Goal: Information Seeking & Learning: Learn about a topic

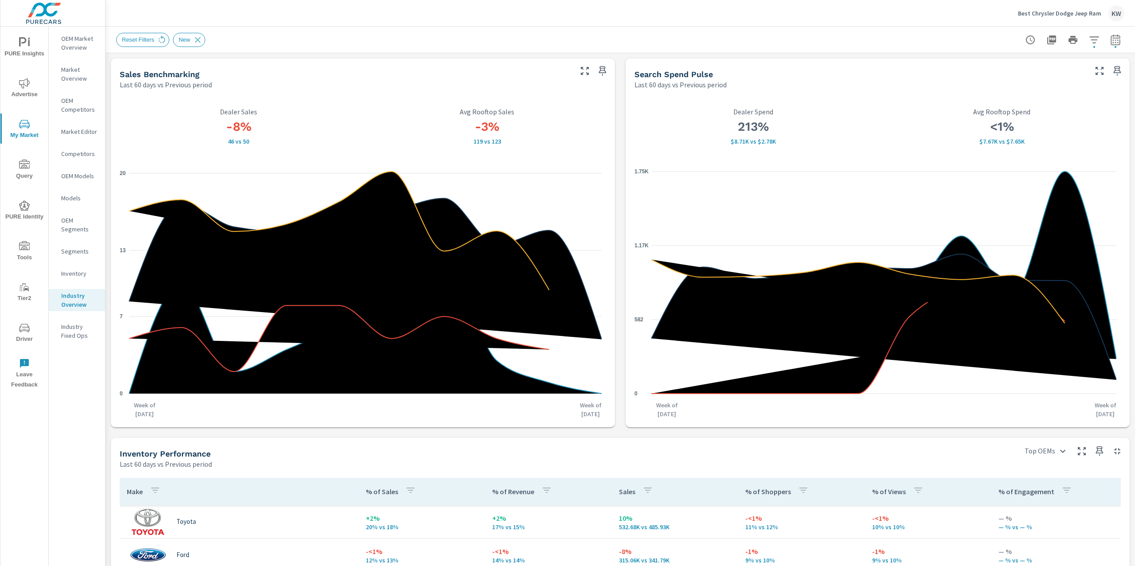
scroll to position [406, 0]
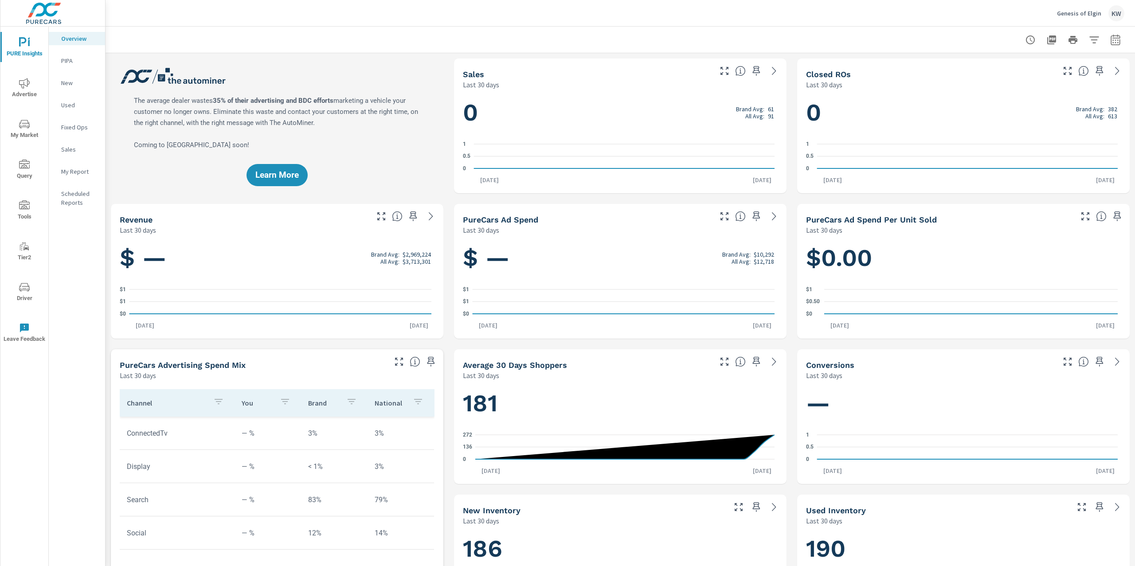
click at [1083, 12] on p "Genesis of Elgin" at bounding box center [1079, 13] width 44 height 8
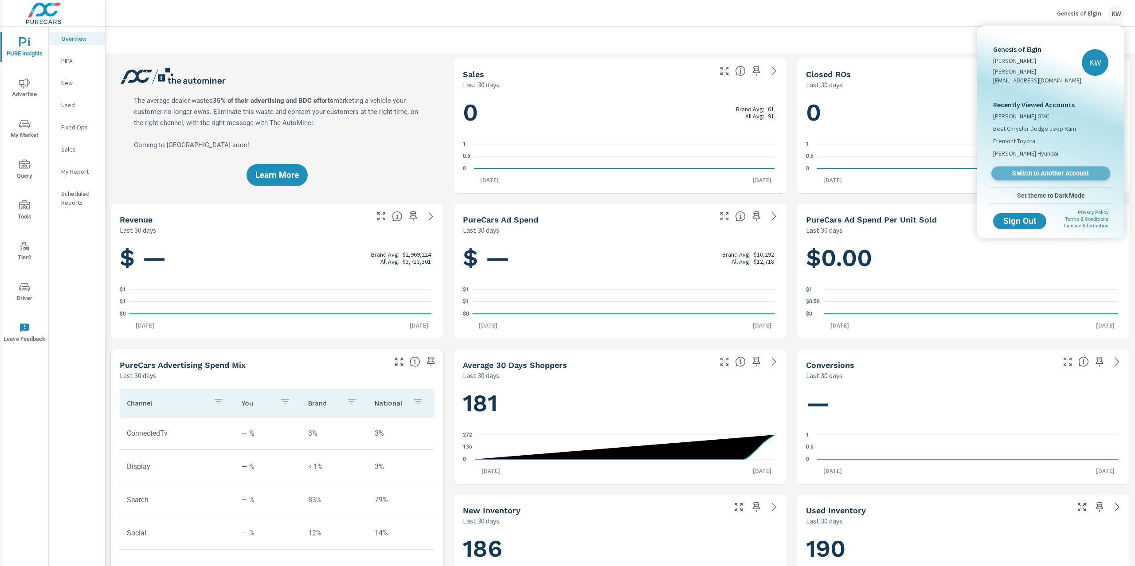
click at [1048, 169] on span "Switch to Another Account" at bounding box center [1051, 173] width 109 height 8
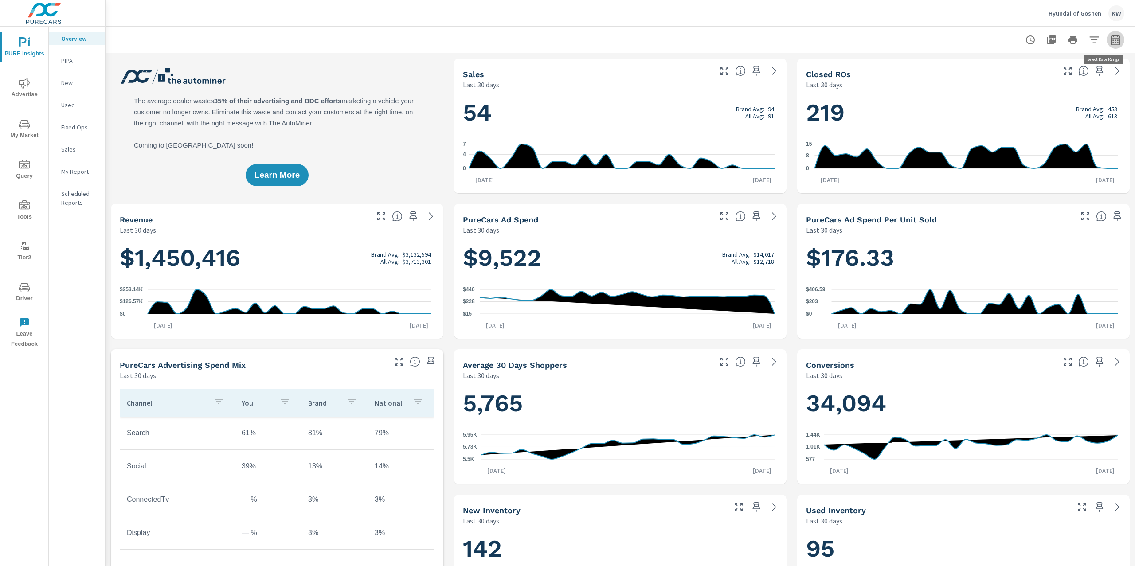
click at [1113, 39] on icon "button" at bounding box center [1116, 41] width 6 height 4
click at [1066, 74] on select "Custom Yesterday Last week Last 7 days Last 14 days Last 30 days Last 45 days L…" at bounding box center [1036, 77] width 89 height 18
click at [992, 68] on select "Custom Yesterday Last week Last 7 days Last 14 days Last 30 days Last 45 days L…" at bounding box center [1036, 77] width 89 height 18
select select "Last month"
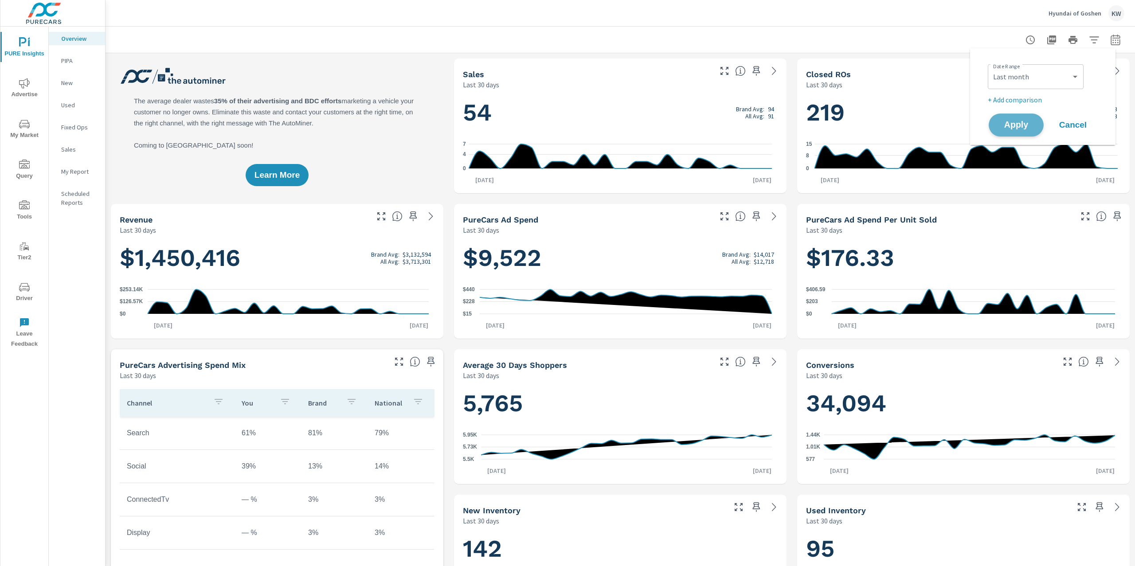
click at [1019, 124] on span "Apply" at bounding box center [1016, 125] width 36 height 8
click at [82, 173] on p "My Report" at bounding box center [79, 171] width 37 height 9
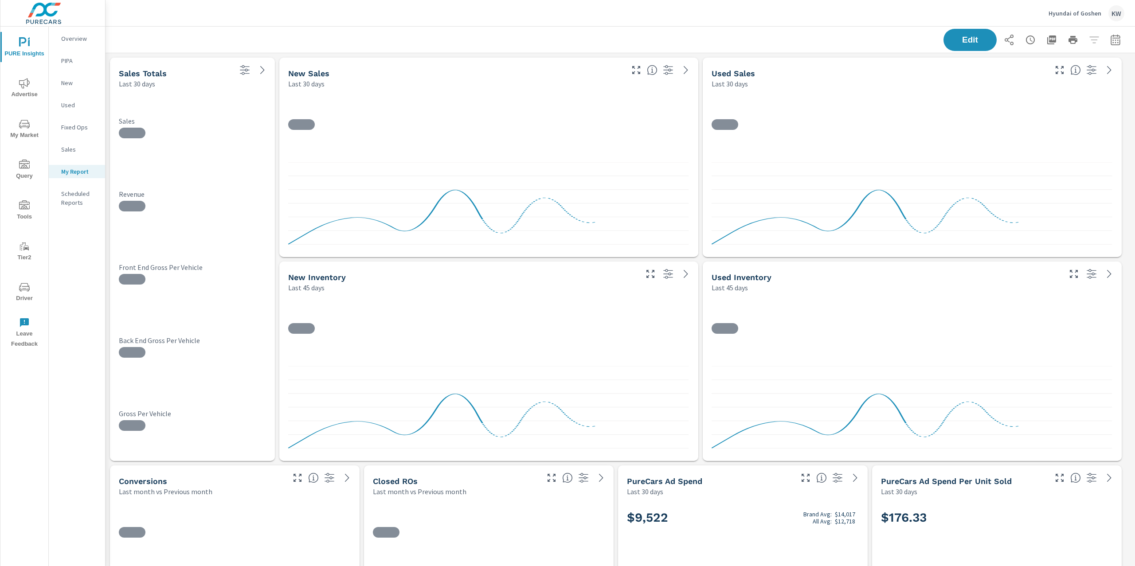
scroll to position [4715, 1040]
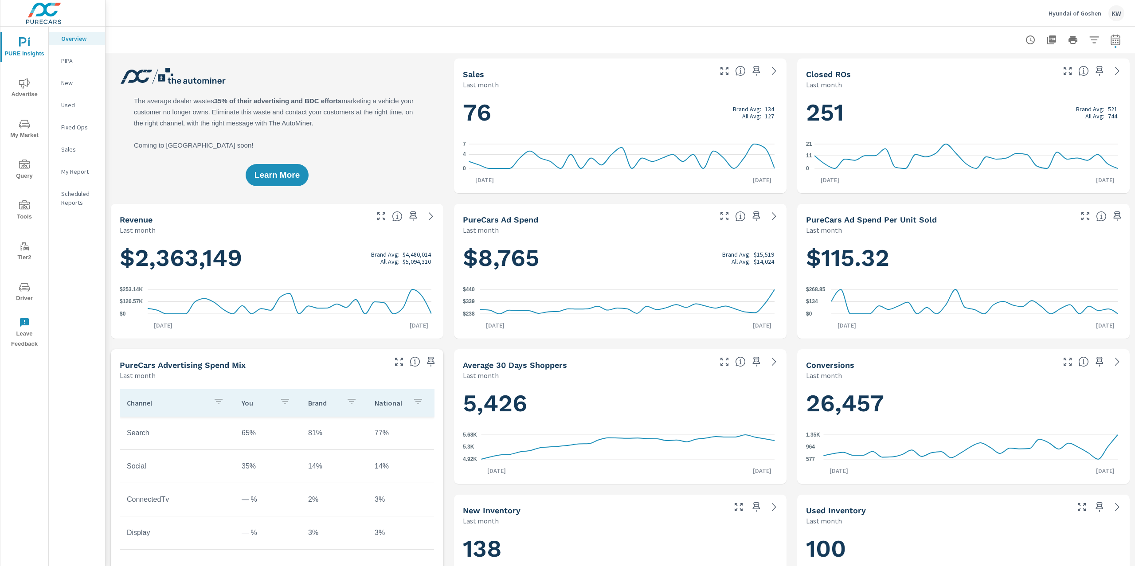
click at [88, 174] on p "My Report" at bounding box center [79, 171] width 37 height 9
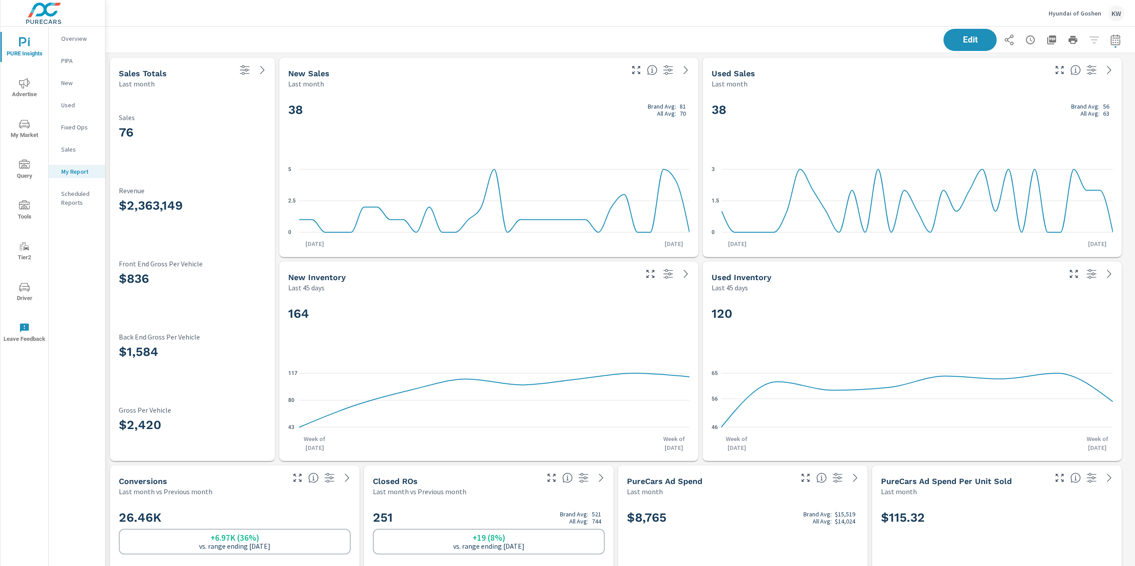
drag, startPoint x: 1135, startPoint y: 178, endPoint x: 1135, endPoint y: 32, distance: 145.9
click at [1135, 32] on div "PURE Insights Report Hyundai of Goshen Report date range: Aug 01, 2025 - Aug 31…" at bounding box center [621, 297] width 1030 height 540
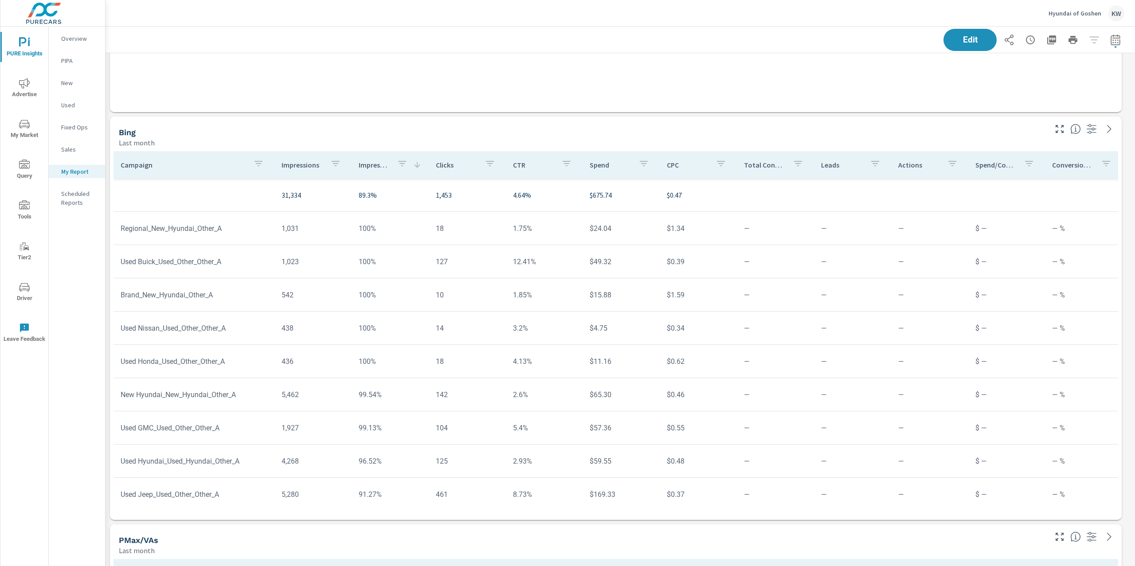
scroll to position [3717, 0]
click at [958, 41] on span "Edit" at bounding box center [970, 39] width 36 height 8
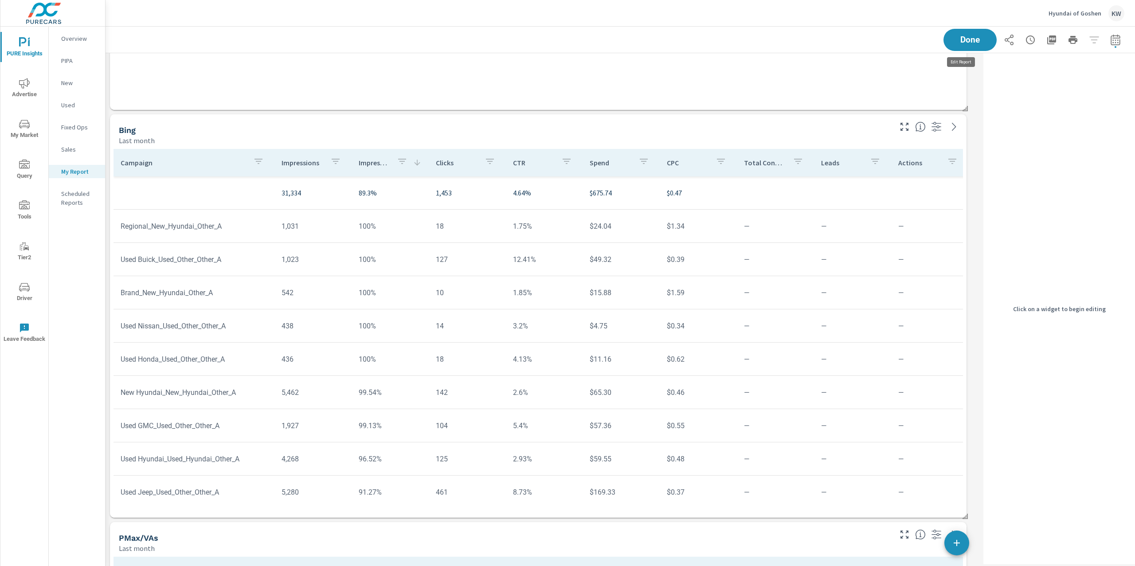
scroll to position [4, 4]
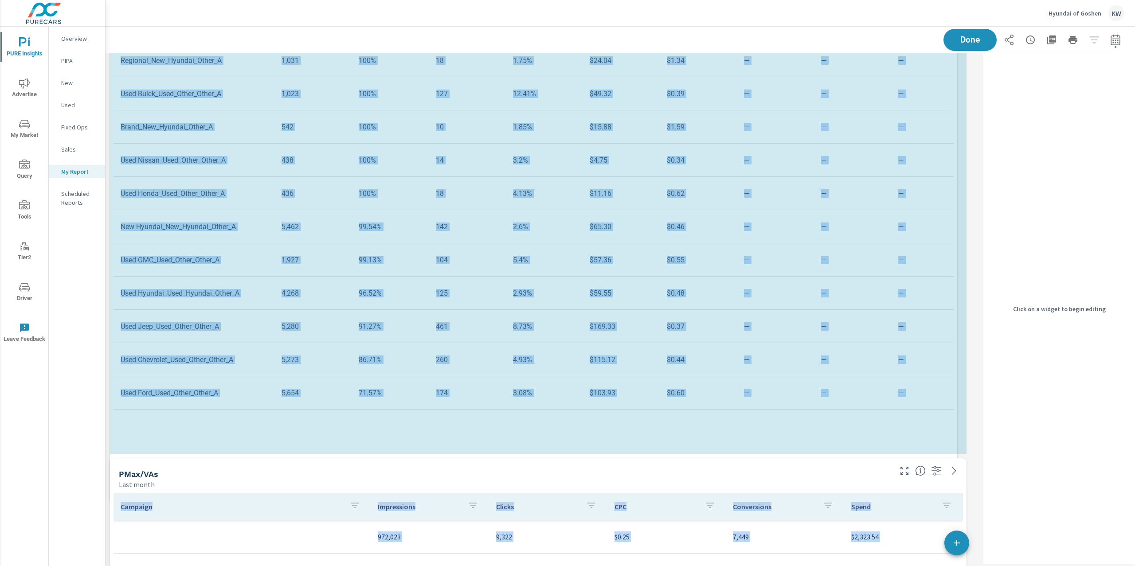
scroll to position [4, 4]
drag, startPoint x: 967, startPoint y: 517, endPoint x: 960, endPoint y: 477, distance: 40.2
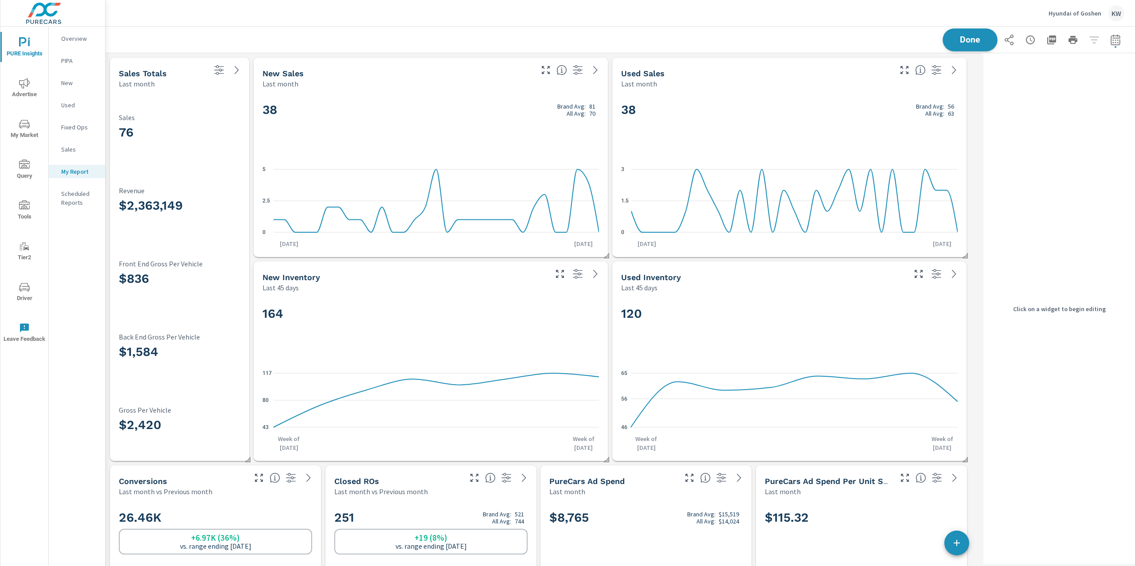
scroll to position [4817, 884]
click at [971, 40] on span "Done" at bounding box center [970, 39] width 36 height 8
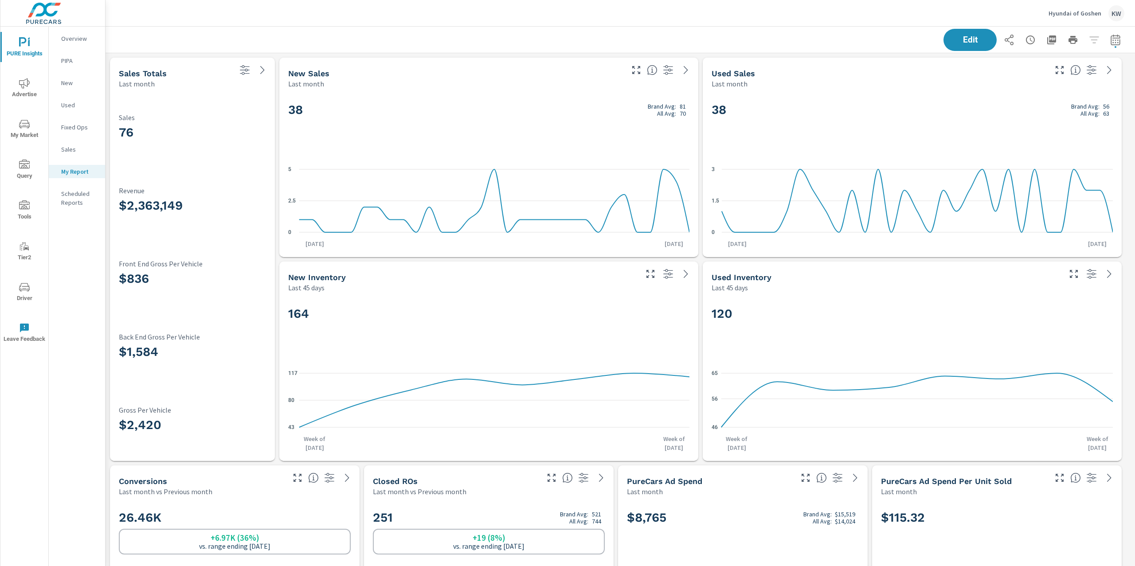
scroll to position [4817, 1040]
click at [73, 104] on p "Used" at bounding box center [79, 105] width 37 height 9
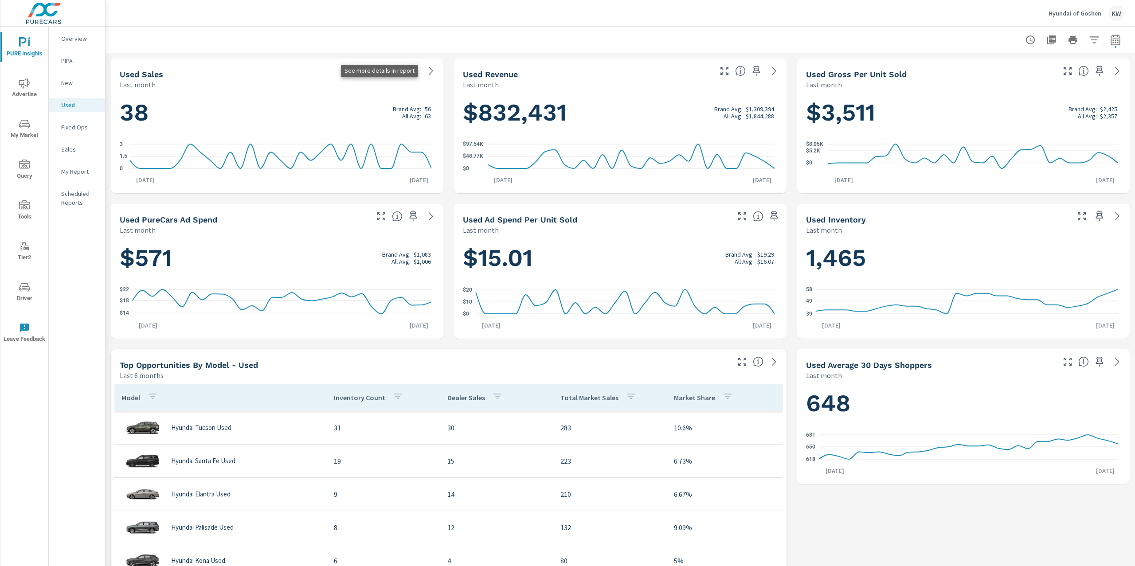
click at [430, 72] on icon at bounding box center [431, 71] width 11 height 11
click at [427, 72] on icon at bounding box center [431, 71] width 11 height 11
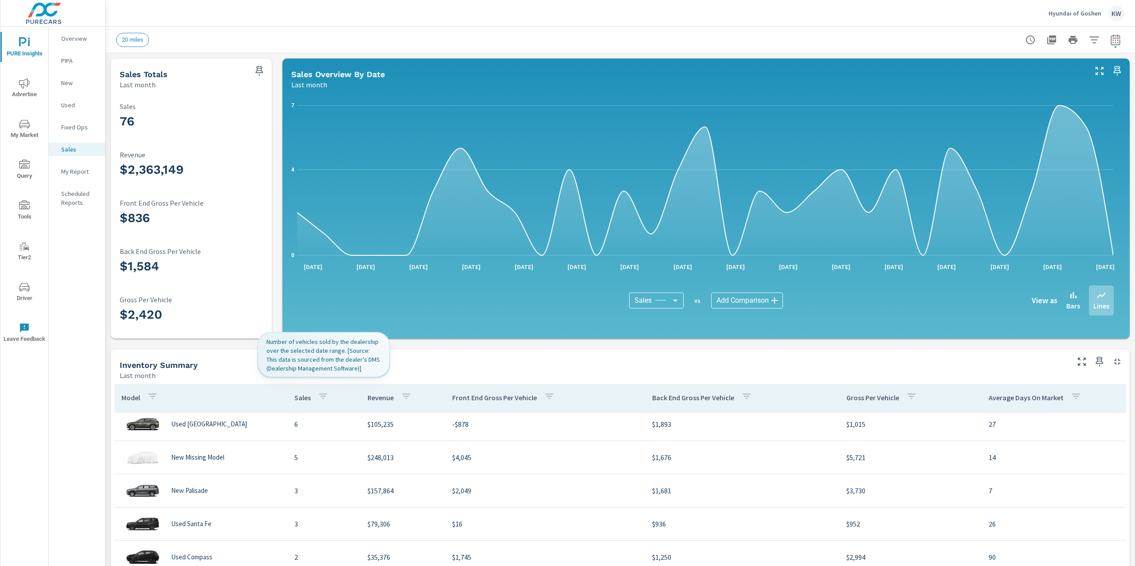
scroll to position [137, 0]
click at [72, 172] on p "My Report" at bounding box center [79, 171] width 37 height 9
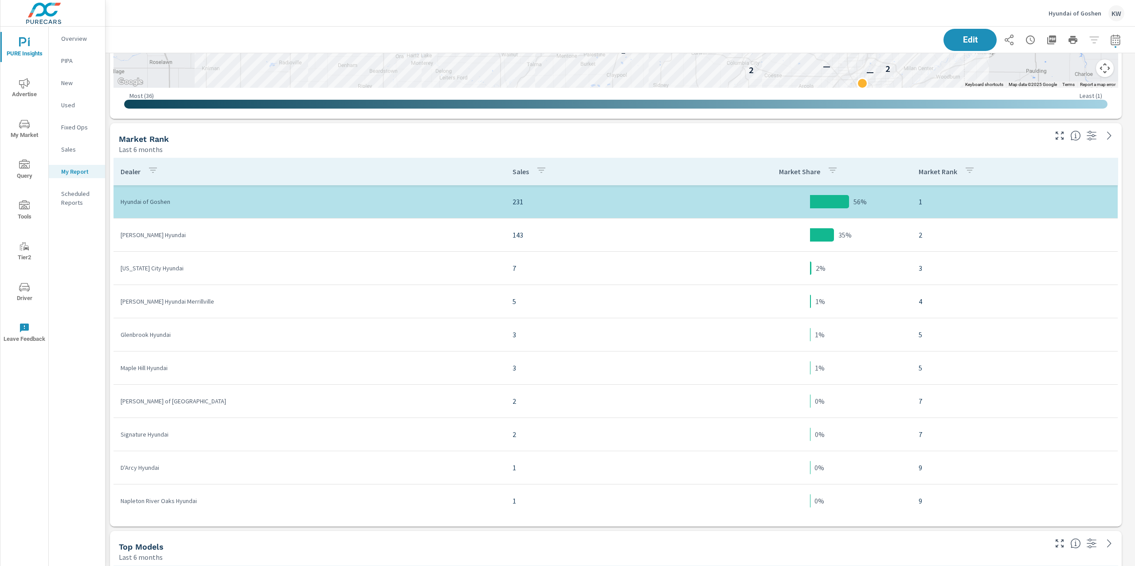
scroll to position [2485, 0]
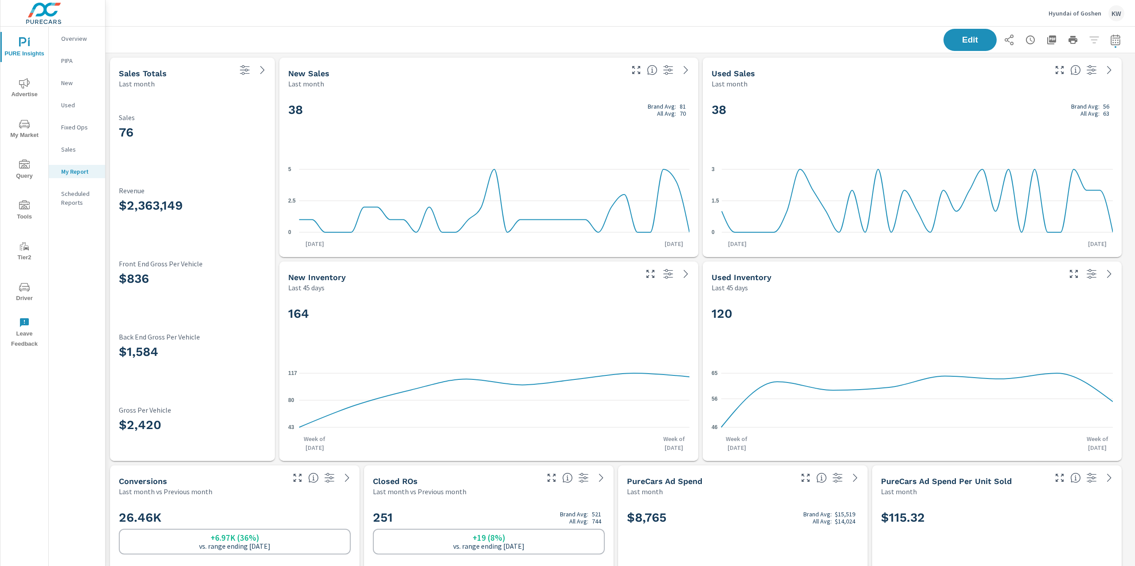
scroll to position [4715, 1040]
click at [18, 126] on span "My Market" at bounding box center [24, 130] width 43 height 22
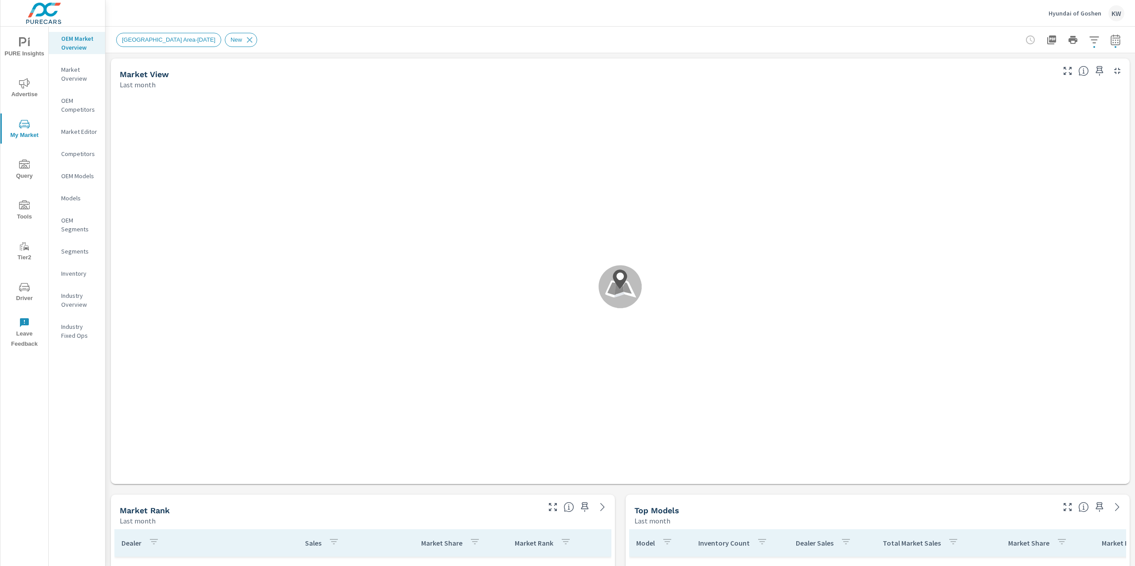
click at [75, 302] on p "Industry Overview" at bounding box center [79, 300] width 37 height 18
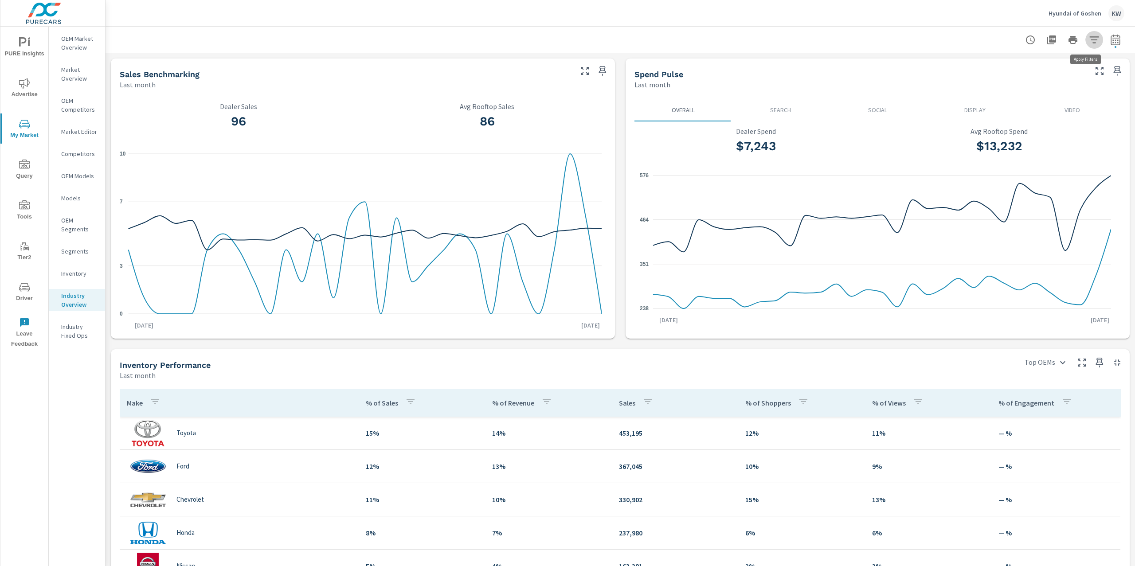
click at [1089, 41] on icon "button" at bounding box center [1094, 40] width 11 height 11
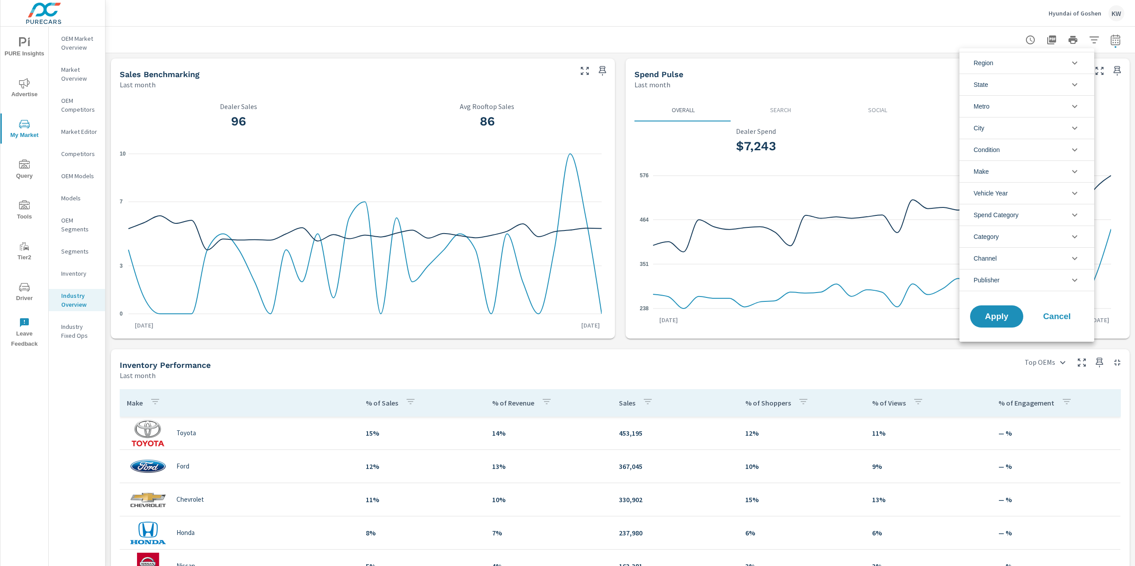
click at [1077, 151] on icon "filter options" at bounding box center [1075, 150] width 11 height 11
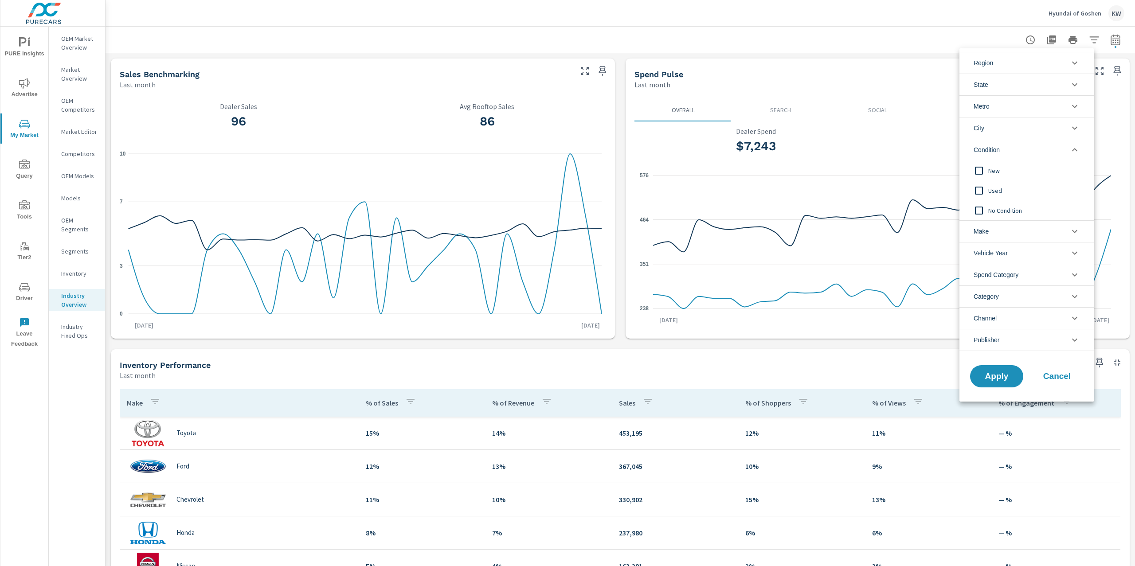
click at [983, 171] on input "filter options" at bounding box center [979, 170] width 19 height 19
click at [993, 378] on span "Apply" at bounding box center [997, 377] width 36 height 8
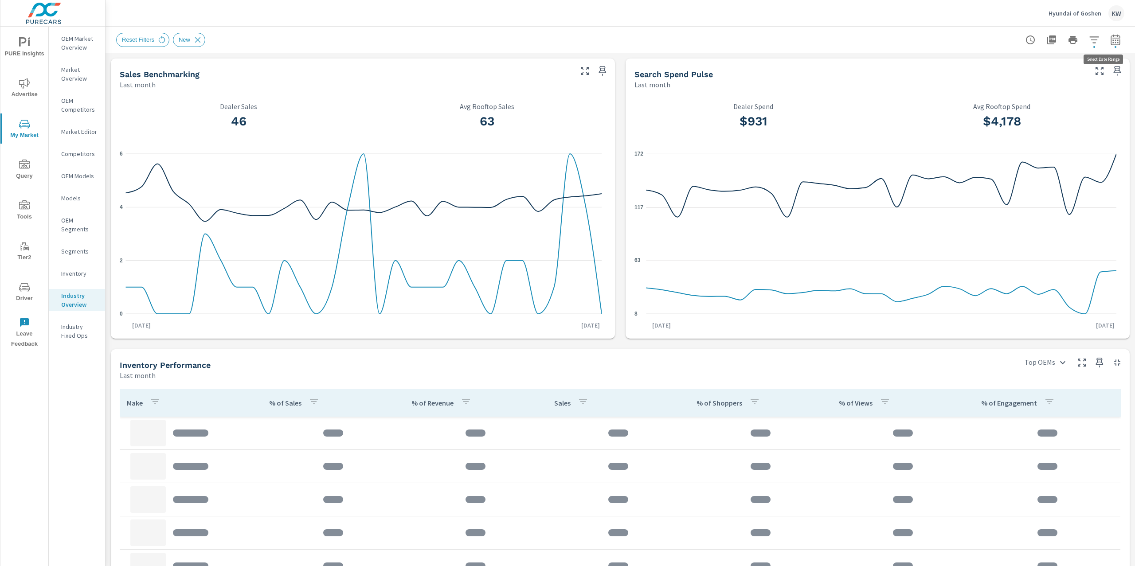
click at [1110, 42] on icon "button" at bounding box center [1115, 40] width 11 height 11
click at [1073, 76] on select "Custom [DATE] Last week Last 7 days Last 14 days Last 30 days Last 45 days Last…" at bounding box center [1036, 77] width 89 height 18
click at [992, 68] on select "Custom [DATE] Last week Last 7 days Last 14 days Last 30 days Last 45 days Last…" at bounding box center [1036, 77] width 89 height 18
select select "Last 60 days"
click at [1018, 121] on span "Apply" at bounding box center [1016, 125] width 36 height 8
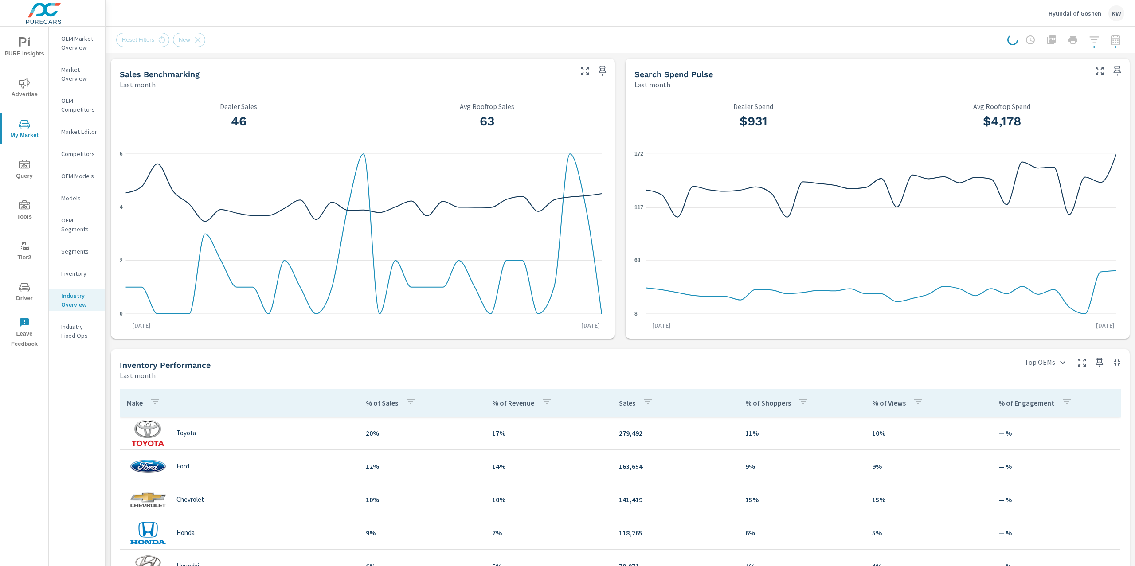
click at [1114, 40] on div at bounding box center [1066, 40] width 117 height 18
click at [1106, 42] on div at bounding box center [1066, 40] width 117 height 18
click at [1110, 40] on div at bounding box center [1066, 40] width 117 height 18
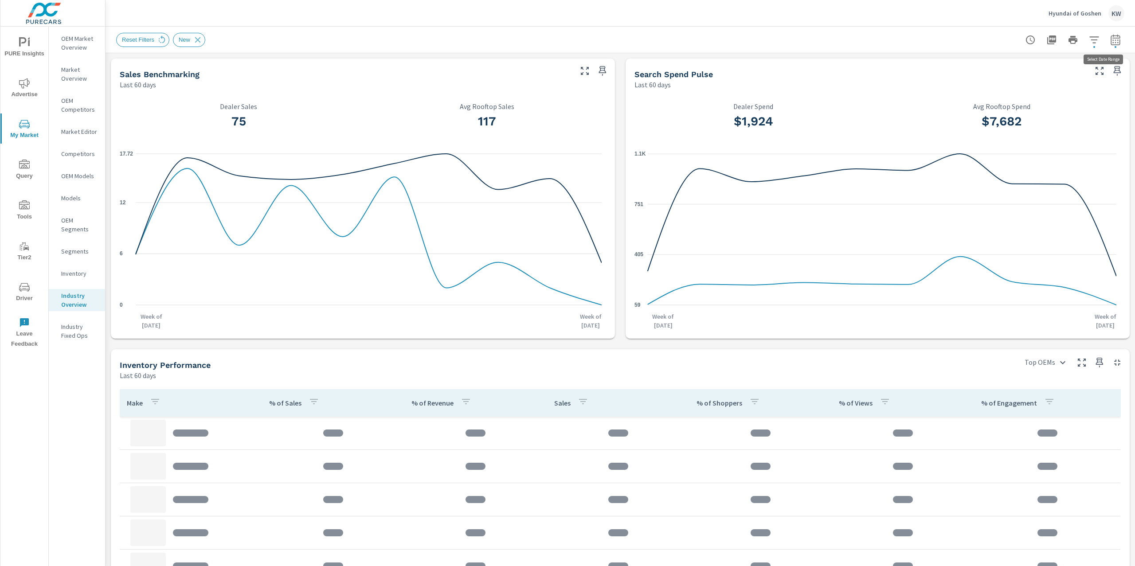
click at [1110, 43] on icon "button" at bounding box center [1115, 40] width 11 height 11
select select "Last 60 days"
click at [1046, 97] on p "+ Add comparison" at bounding box center [1045, 99] width 114 height 11
select select "Previous period"
click at [1025, 149] on span "Apply" at bounding box center [1016, 150] width 36 height 8
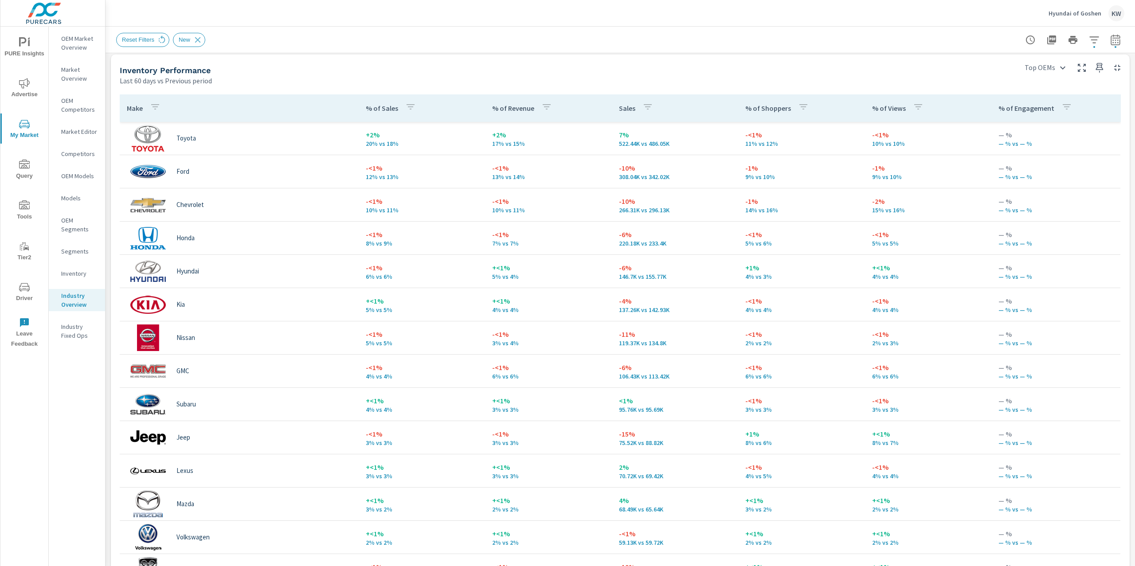
scroll to position [384, 0]
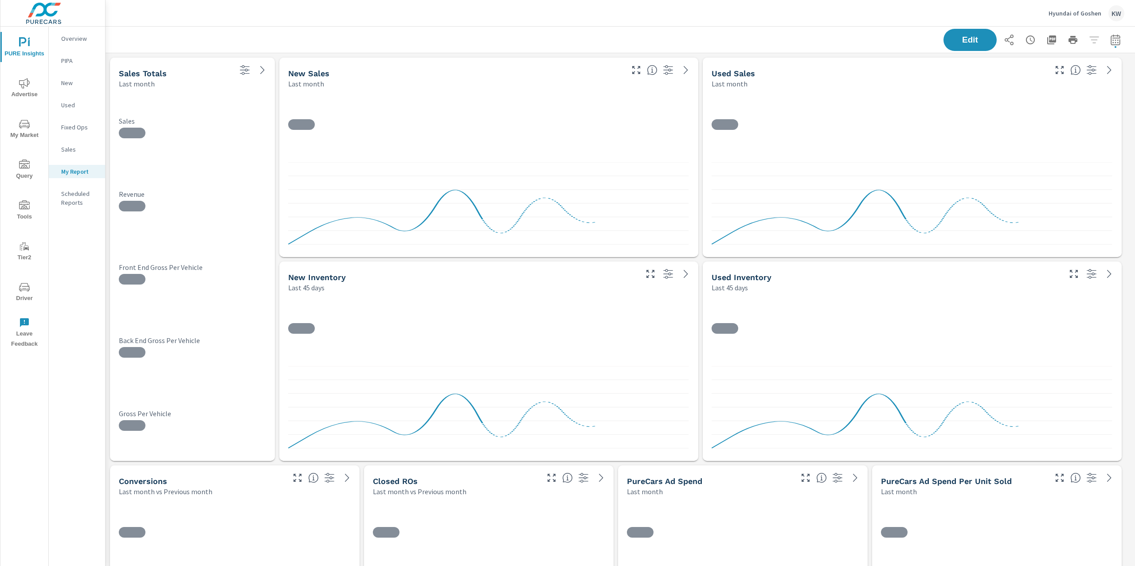
scroll to position [4715, 1040]
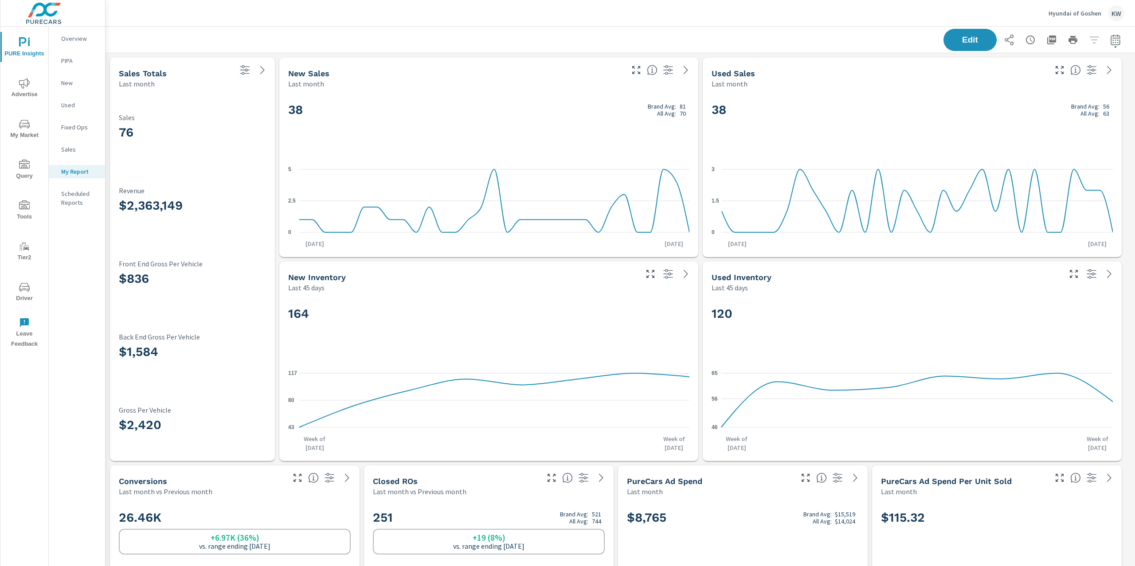
click at [28, 87] on icon "nav menu" at bounding box center [24, 83] width 11 height 11
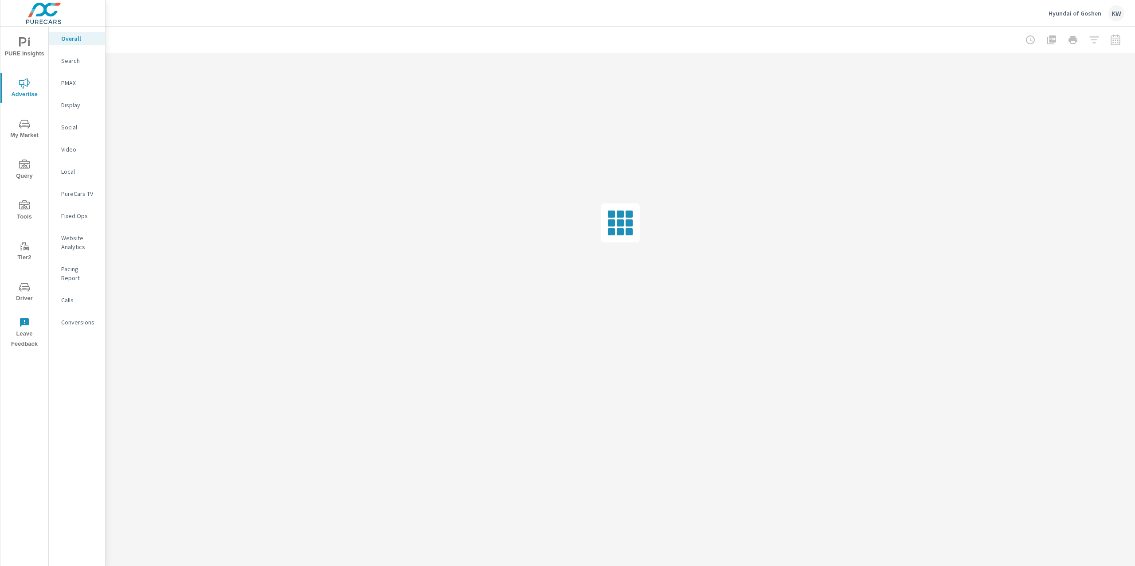
click at [19, 128] on icon "nav menu" at bounding box center [24, 124] width 11 height 11
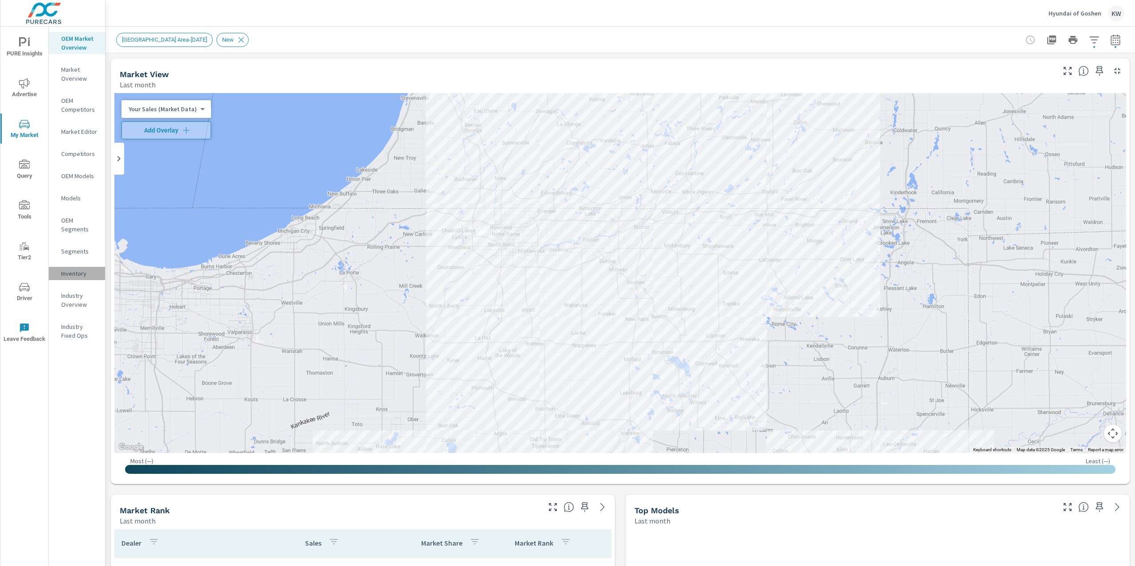
click at [73, 276] on p "Inventory" at bounding box center [79, 273] width 37 height 9
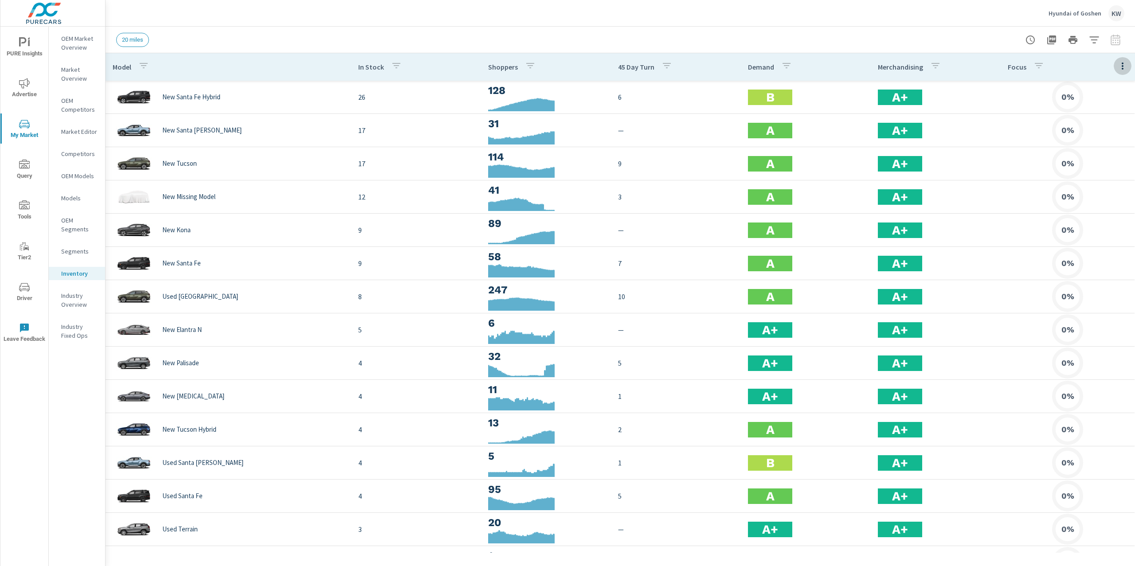
click at [1118, 67] on icon "button" at bounding box center [1123, 66] width 11 height 11
click at [1095, 208] on span "Customize columns..." at bounding box center [1094, 205] width 56 height 9
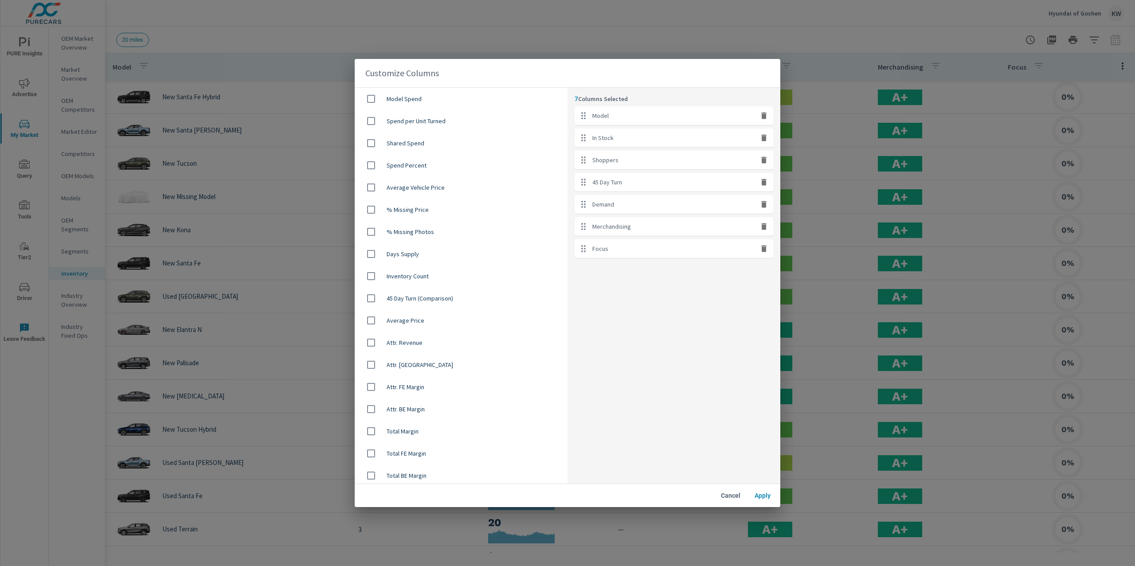
scroll to position [513, 0]
click at [372, 315] on input "checkbox" at bounding box center [371, 318] width 19 height 19
checkbox input "true"
drag, startPoint x: 582, startPoint y: 273, endPoint x: 585, endPoint y: 149, distance: 124.2
click at [585, 149] on ul "Model In Stock Shoppers 45 Day Turn Demand Merchandising Focus Average Price" at bounding box center [674, 193] width 199 height 174
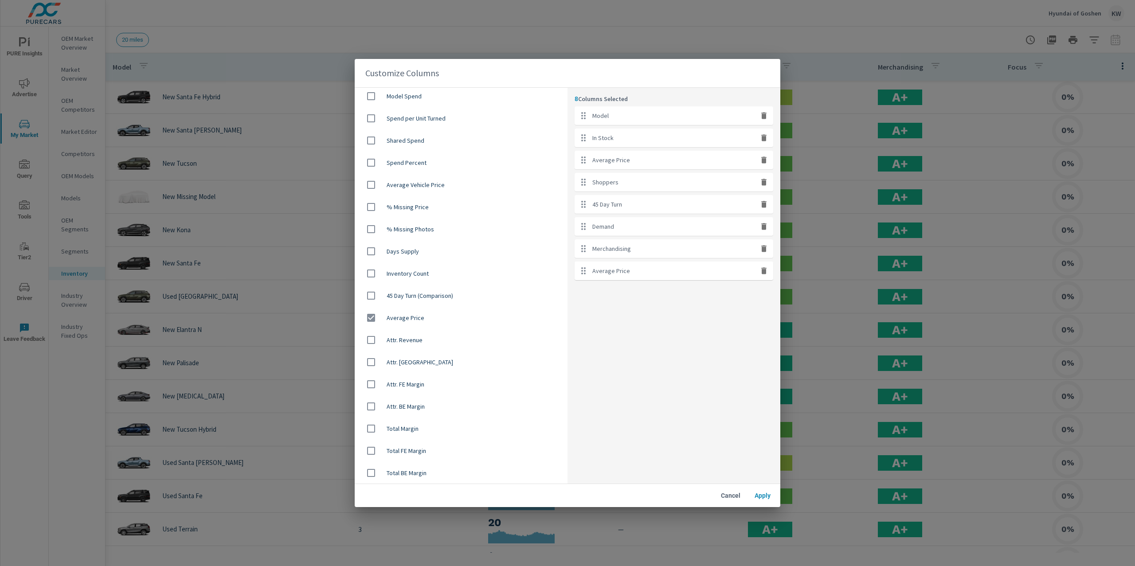
click at [766, 273] on icon "button" at bounding box center [764, 271] width 9 height 9
checkbox input "false"
click at [758, 495] on span "Apply" at bounding box center [762, 496] width 21 height 8
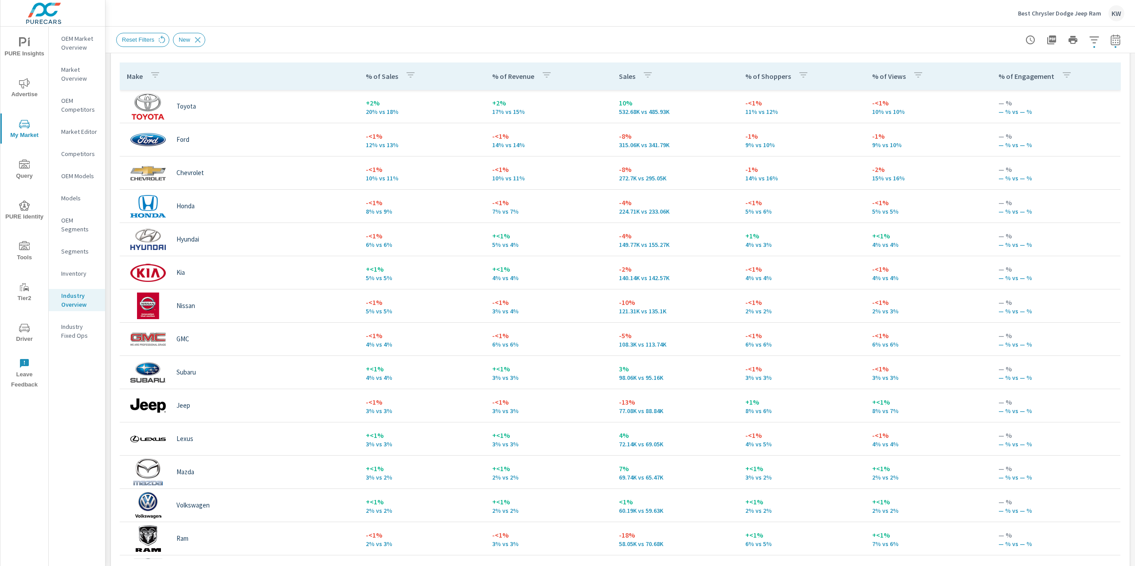
scroll to position [413, 0]
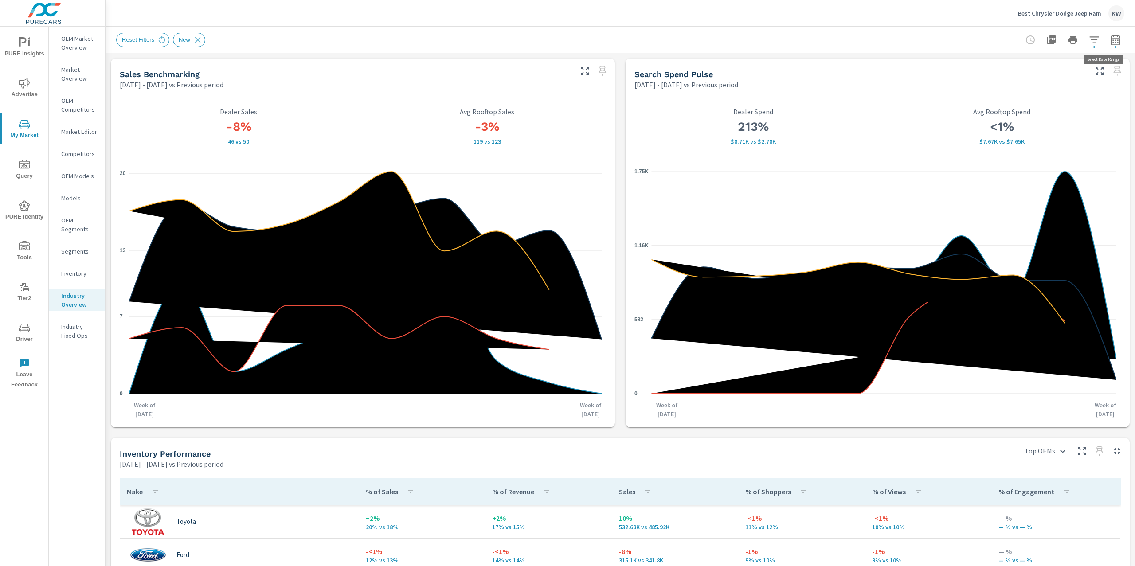
click at [1113, 42] on icon "button" at bounding box center [1116, 41] width 6 height 4
select select "Previous period"
click at [1079, 75] on select "Custom [DATE] Last week Last 7 days Last 14 days Last 30 days Last 45 days Last…" at bounding box center [1036, 77] width 96 height 18
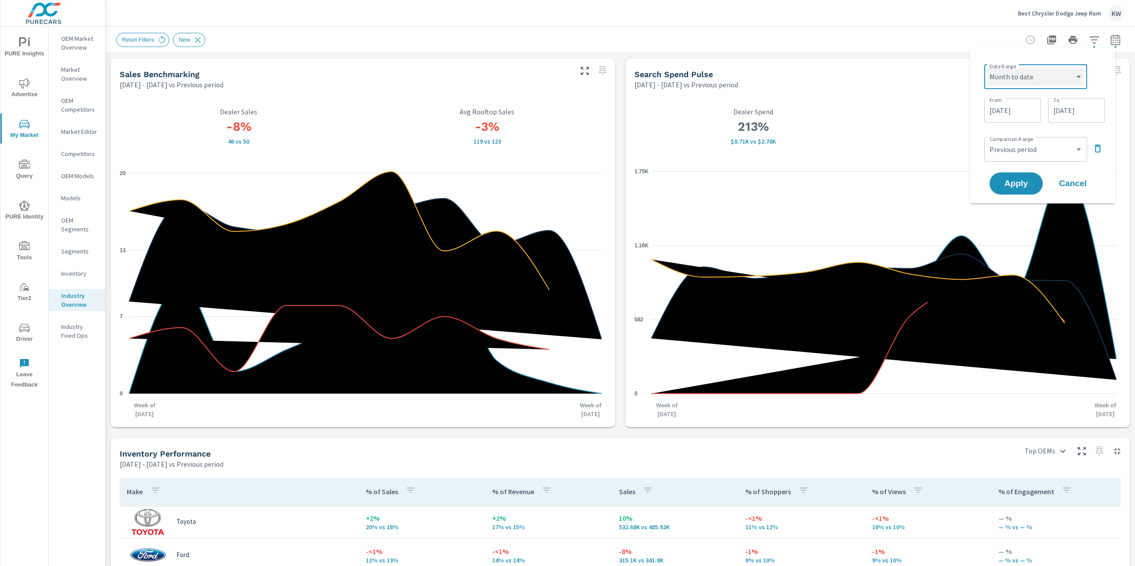
click at [988, 68] on select "Custom [DATE] Last week Last 7 days Last 14 days Last 30 days Last 45 days Last…" at bounding box center [1036, 77] width 96 height 18
select select "Month to date"
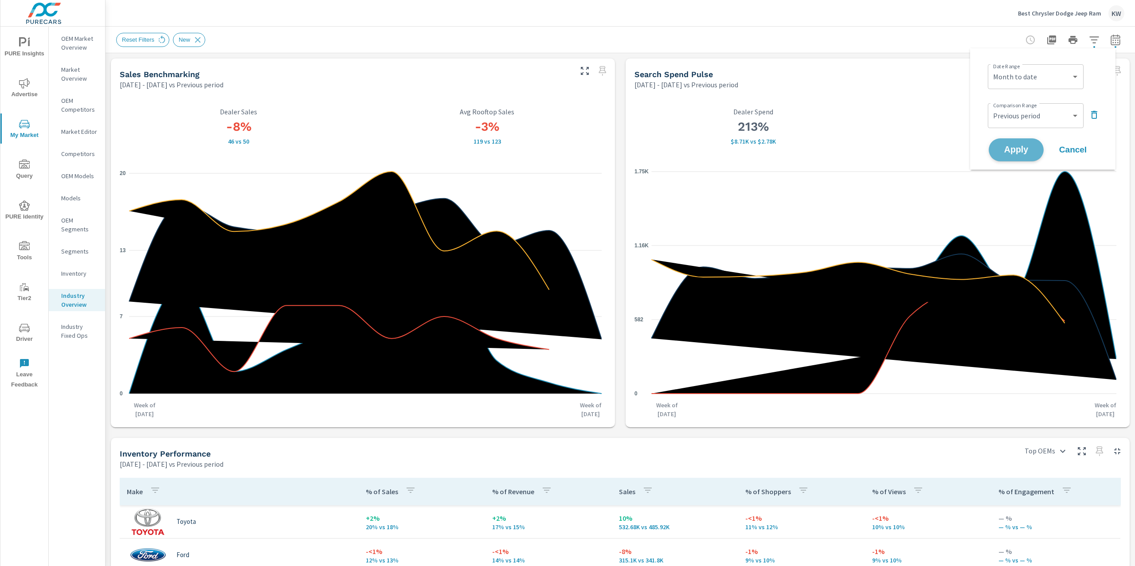
click at [1021, 149] on span "Apply" at bounding box center [1016, 150] width 36 height 8
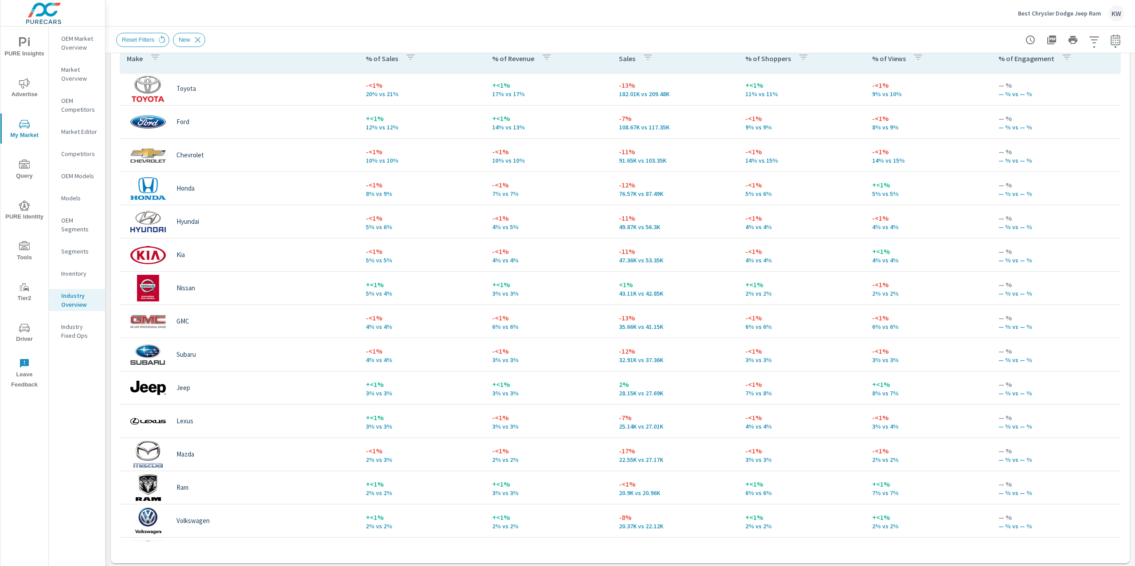
scroll to position [433, 0]
click at [31, 48] on span "PURE Insights" at bounding box center [24, 48] width 43 height 22
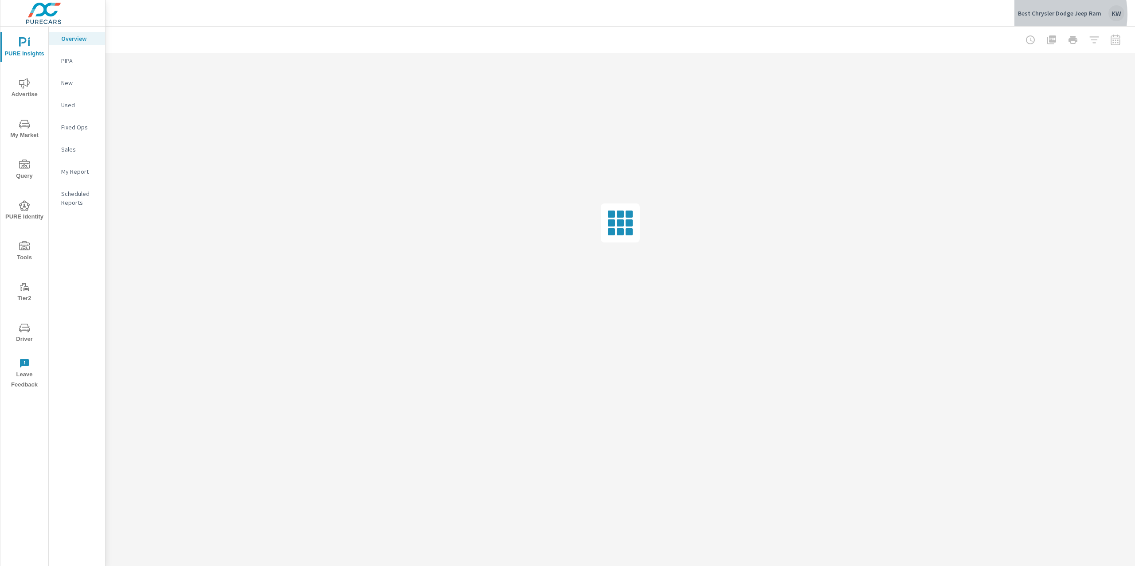
click at [1046, 14] on p "Best Chrysler Dodge Jeep Ram" at bounding box center [1059, 13] width 83 height 8
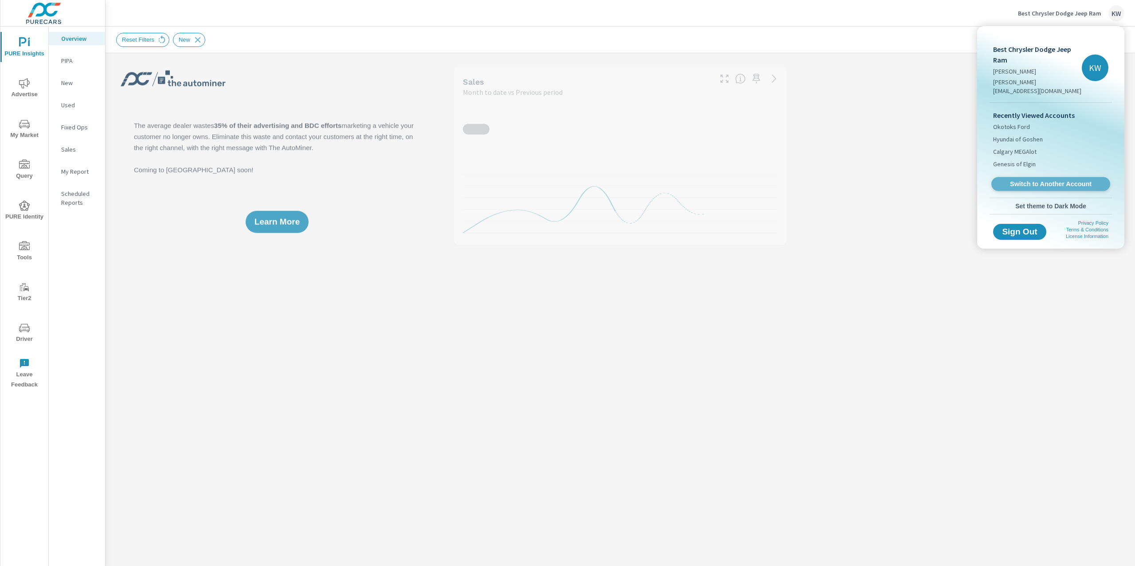
click at [1032, 180] on span "Switch to Another Account" at bounding box center [1051, 184] width 109 height 8
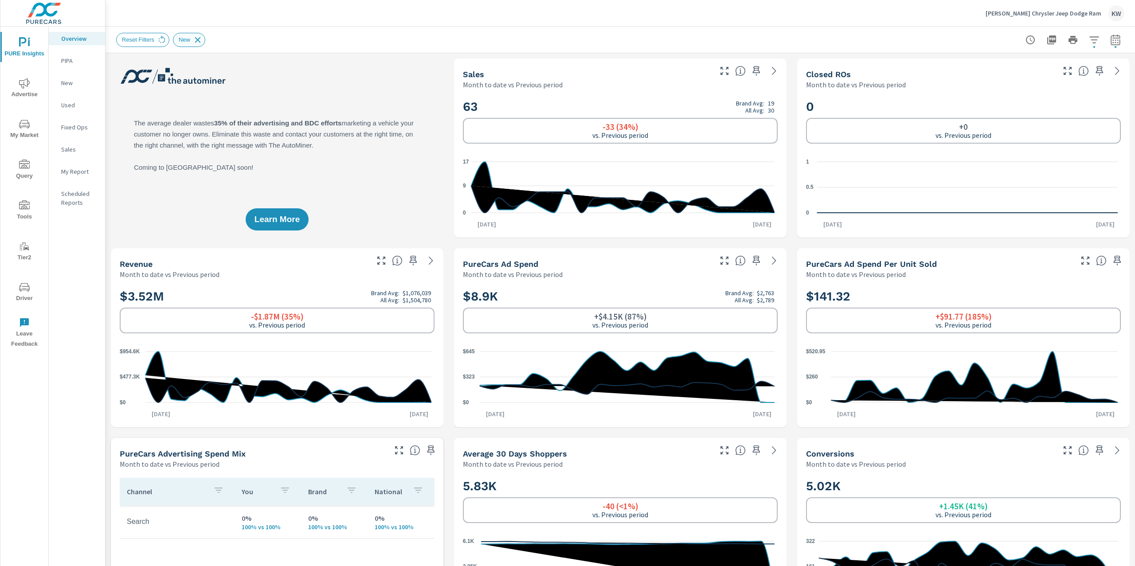
click at [201, 43] on icon at bounding box center [198, 40] width 10 height 10
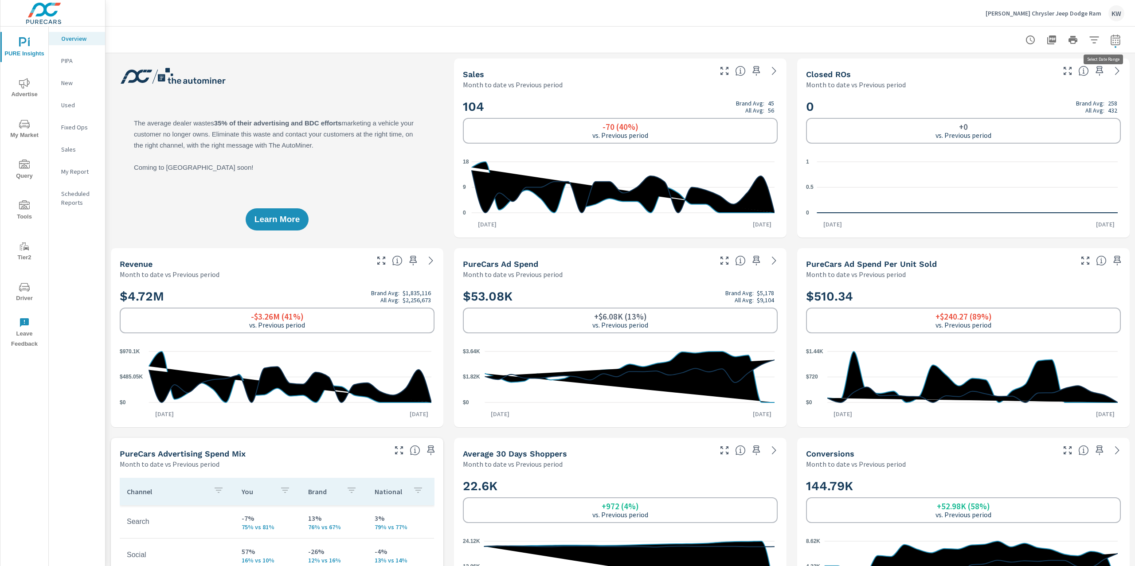
click at [1110, 42] on icon "button" at bounding box center [1115, 40] width 11 height 11
select select "Month to date"
select select "Previous period"
click at [1097, 119] on icon "button" at bounding box center [1094, 115] width 11 height 11
click at [1045, 78] on select "Custom Yesterday Last week Last 7 days Last 14 days Last 30 days Last 45 days L…" at bounding box center [1036, 77] width 89 height 18
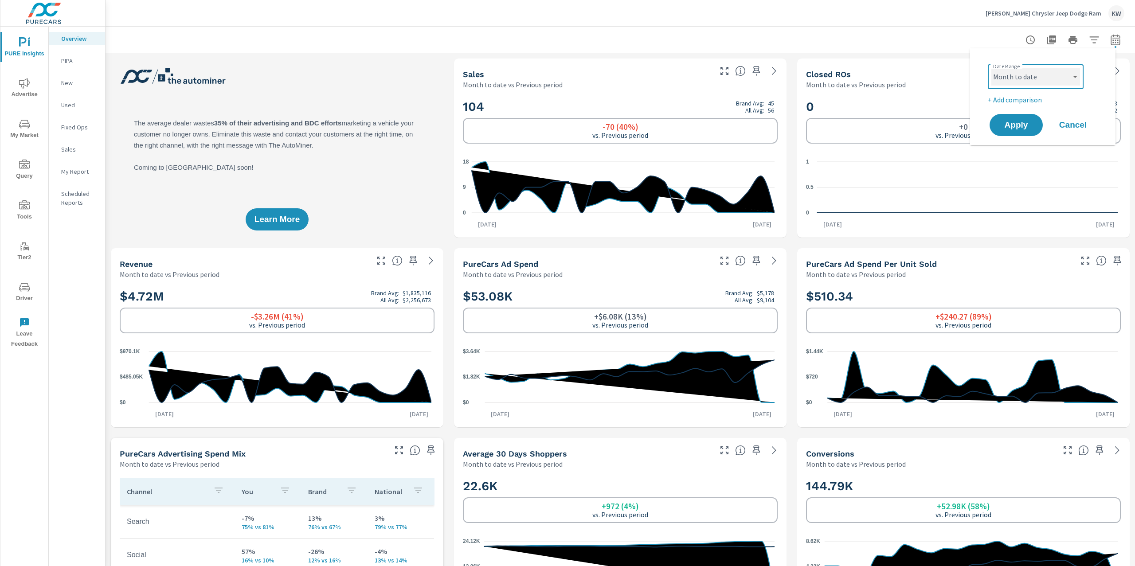
click at [992, 68] on select "Custom Yesterday Last week Last 7 days Last 14 days Last 30 days Last 45 days L…" at bounding box center [1036, 77] width 89 height 18
click at [1012, 125] on span "Apply" at bounding box center [1016, 125] width 36 height 8
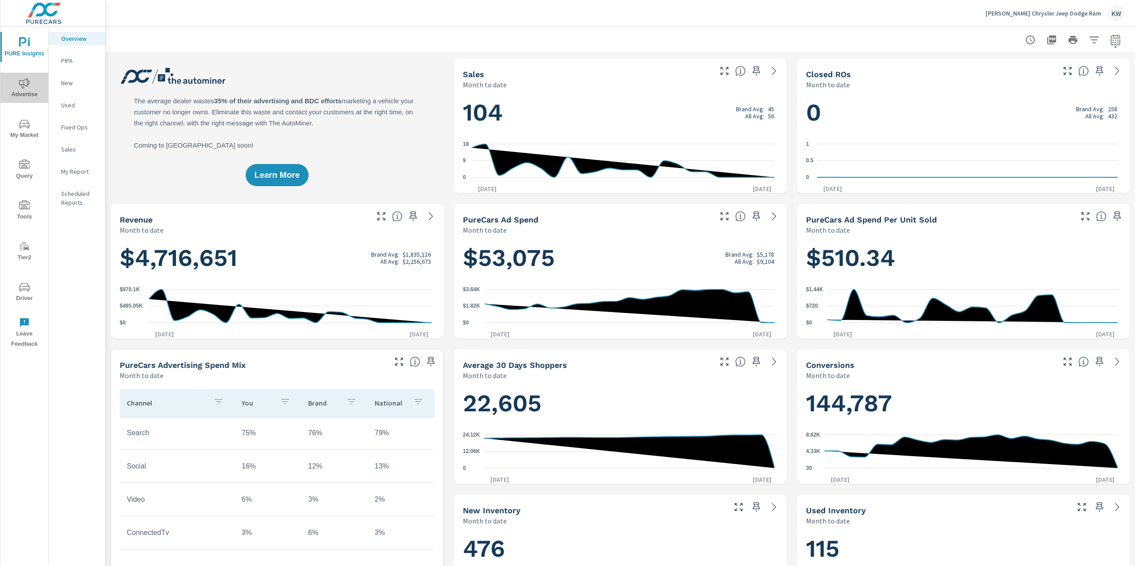
click at [35, 88] on span "Advertise" at bounding box center [24, 89] width 43 height 22
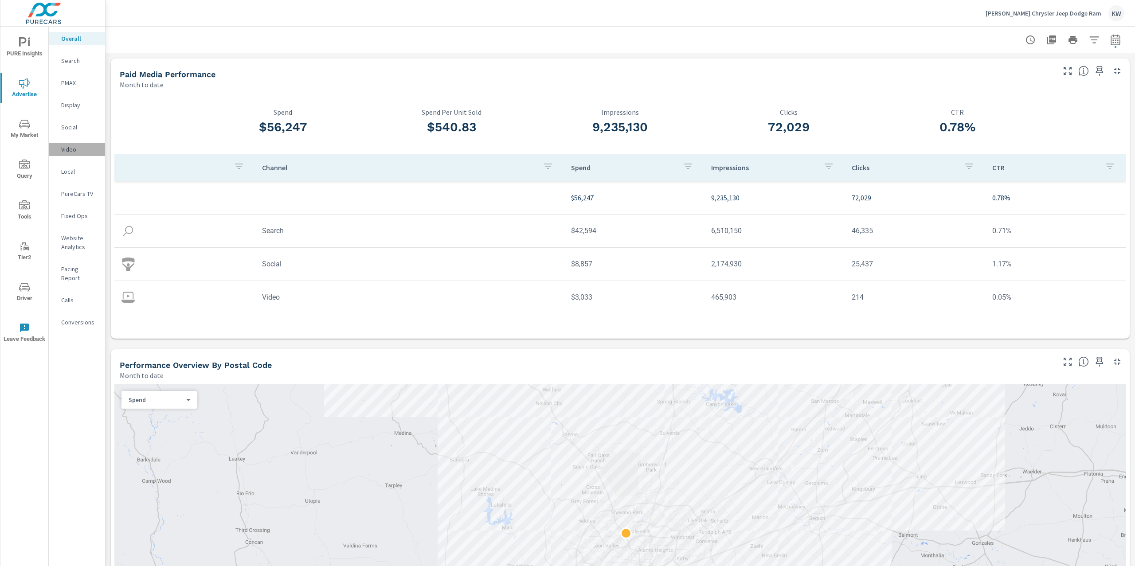
click at [71, 148] on p "Video" at bounding box center [79, 149] width 37 height 9
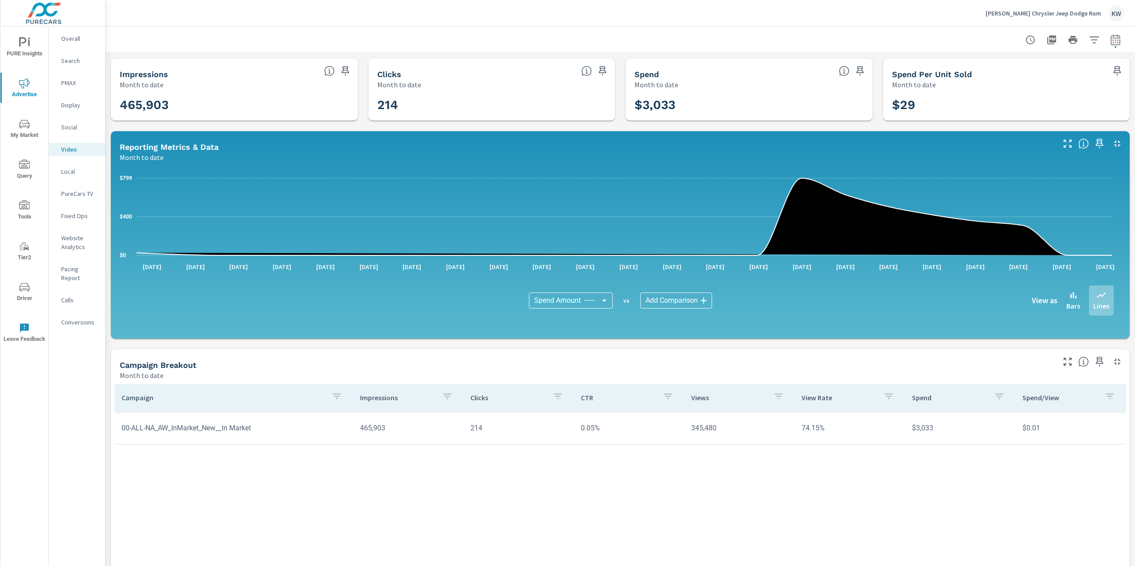
click at [77, 103] on p "Display" at bounding box center [79, 105] width 37 height 9
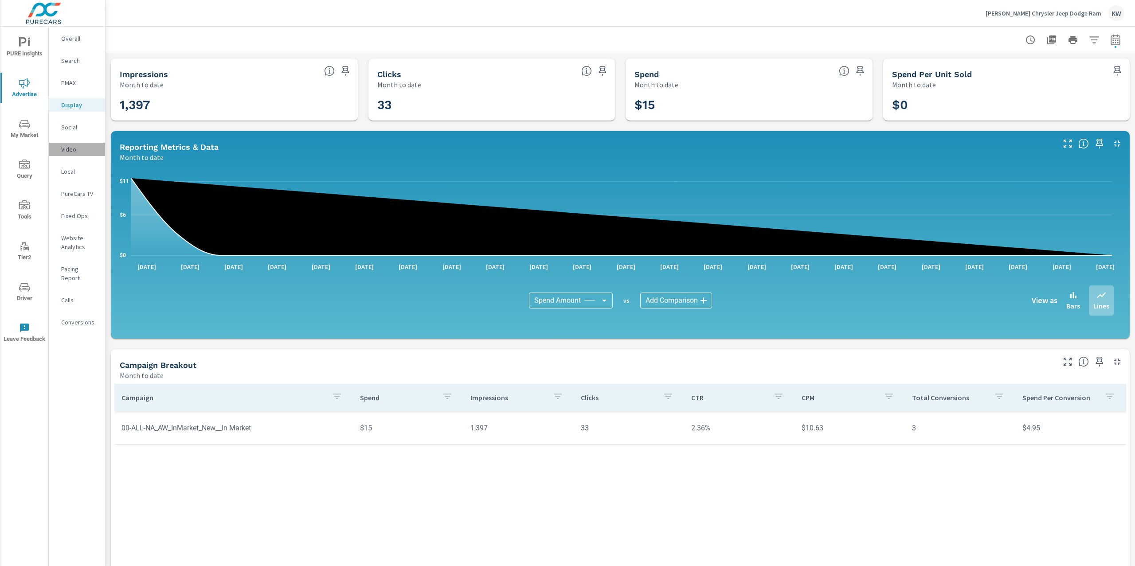
click at [67, 147] on p "Video" at bounding box center [79, 149] width 37 height 9
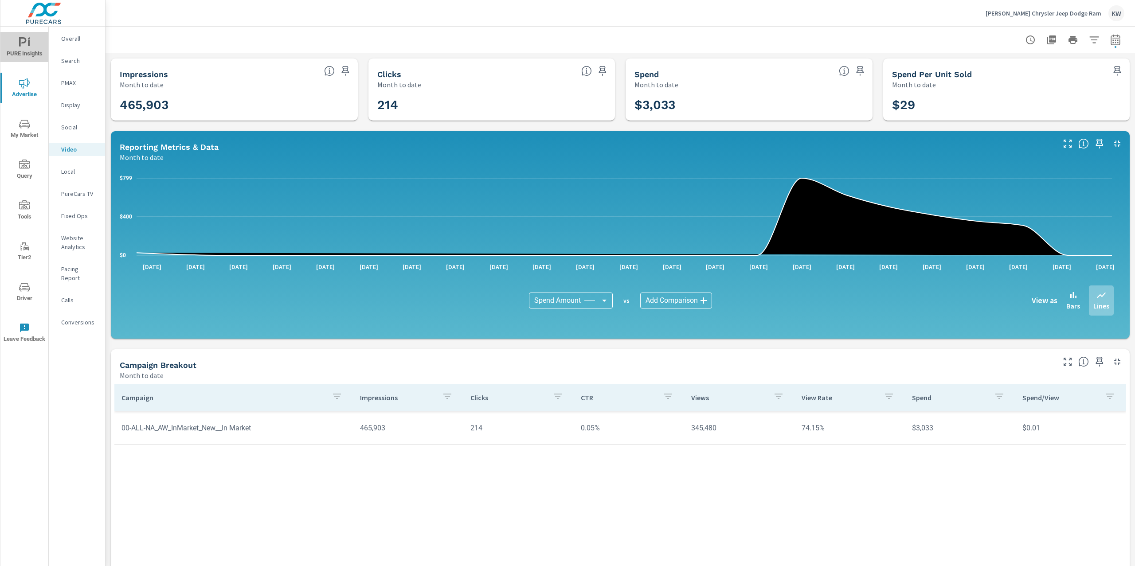
click at [30, 42] on span "PURE Insights" at bounding box center [24, 48] width 43 height 22
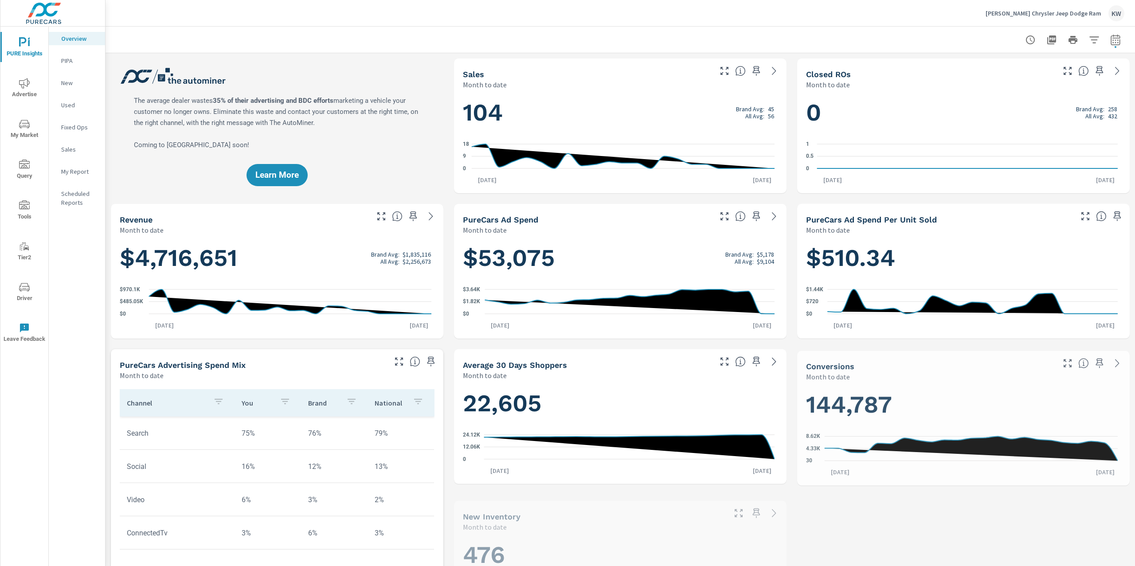
click at [1066, 15] on p "Ancira Chrysler Jeep Dodge Ram" at bounding box center [1044, 13] width 116 height 8
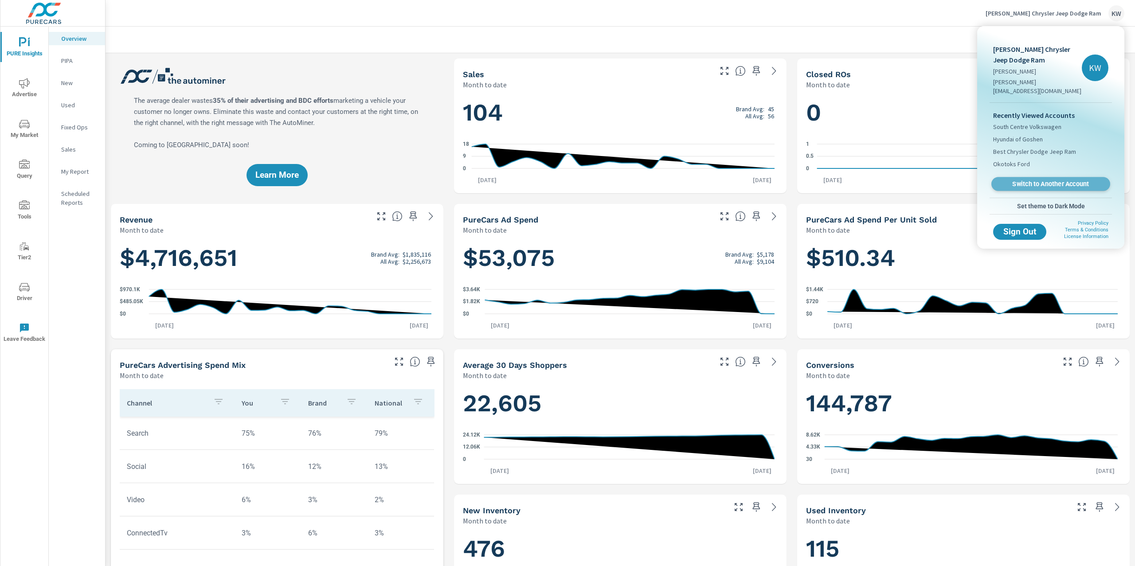
click at [1044, 180] on span "Switch to Another Account" at bounding box center [1051, 184] width 109 height 8
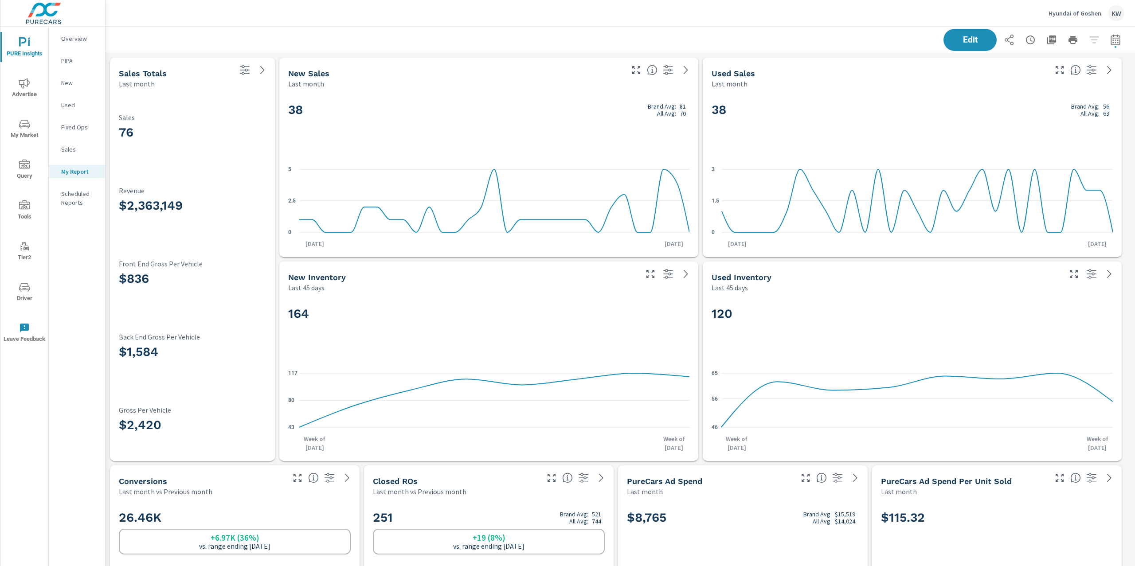
scroll to position [4817, 1040]
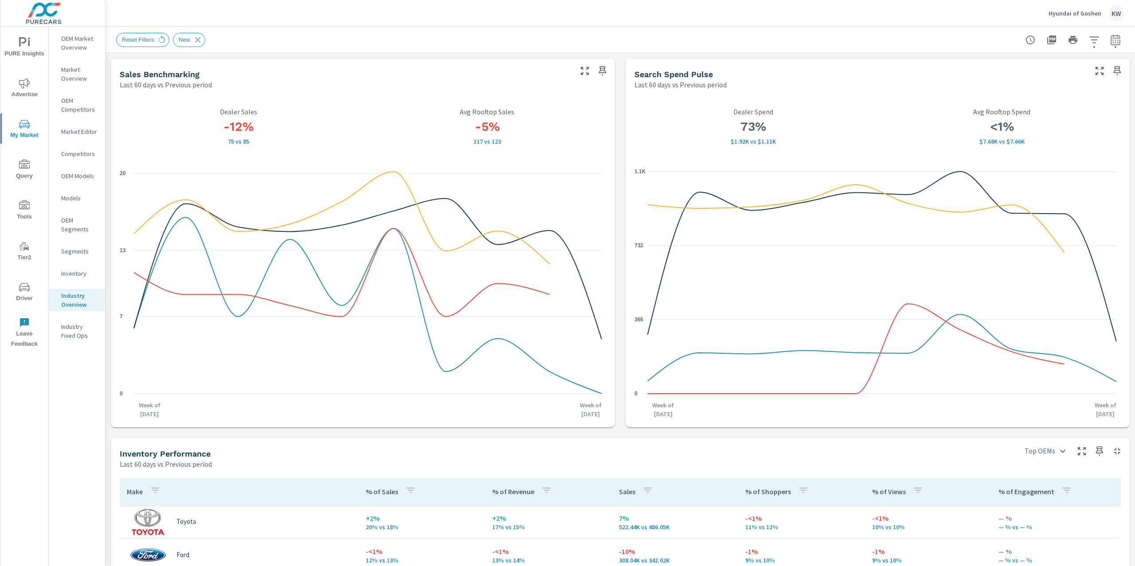
scroll to position [384, 0]
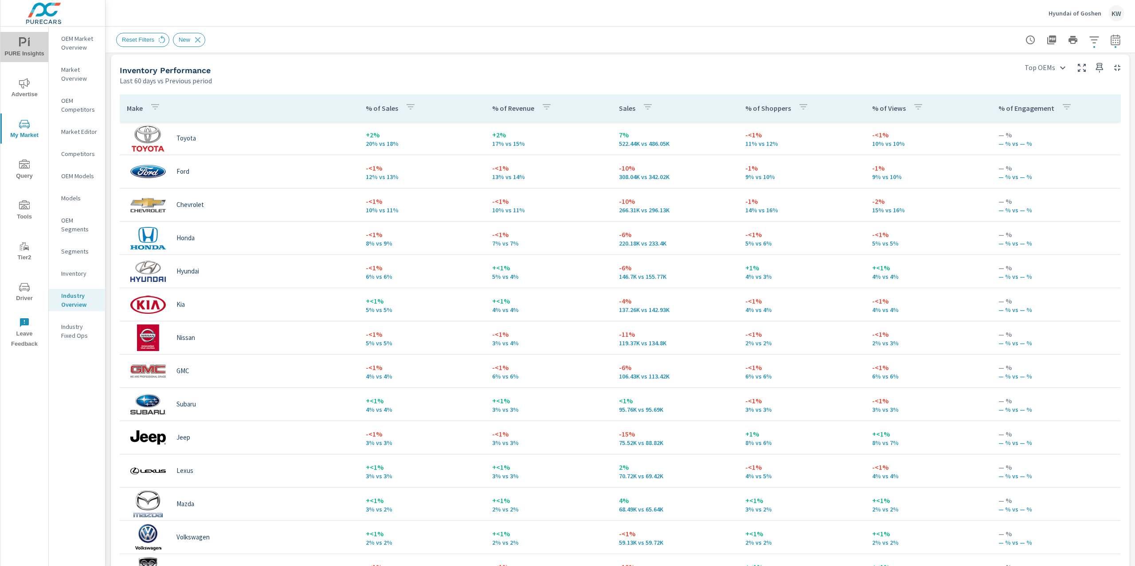
click at [23, 44] on icon "nav menu" at bounding box center [24, 42] width 11 height 11
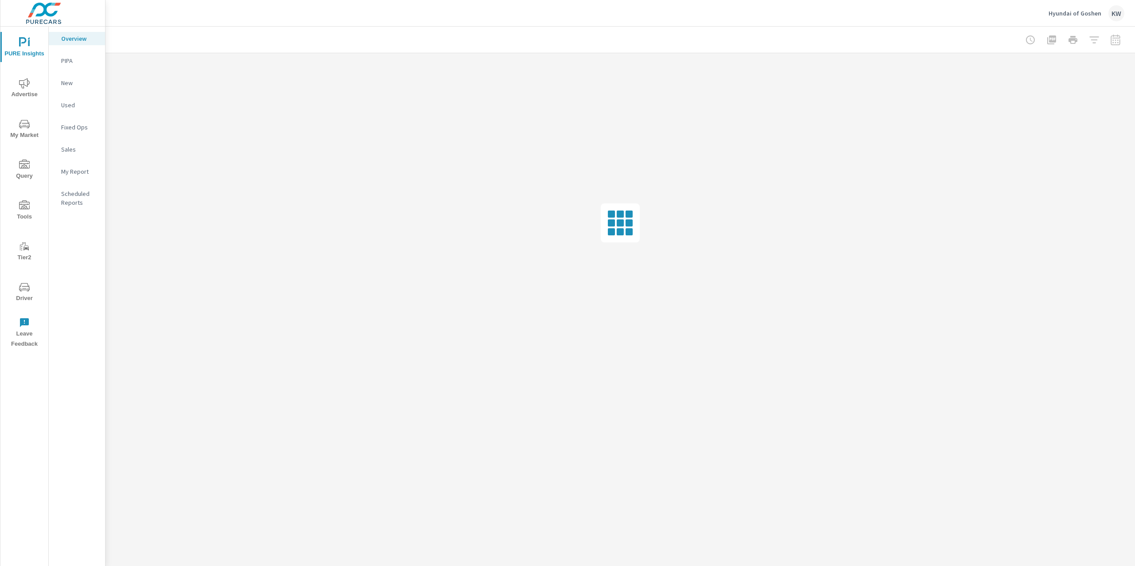
click at [1075, 14] on p "Hyundai of Goshen" at bounding box center [1075, 13] width 53 height 8
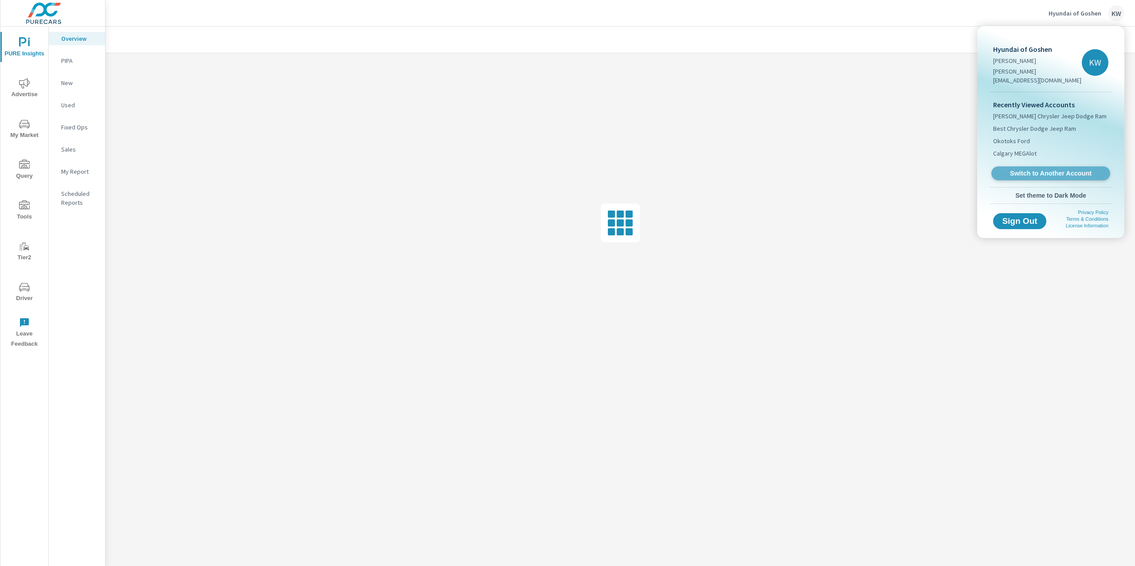
click at [1035, 169] on span "Switch to Another Account" at bounding box center [1051, 173] width 109 height 8
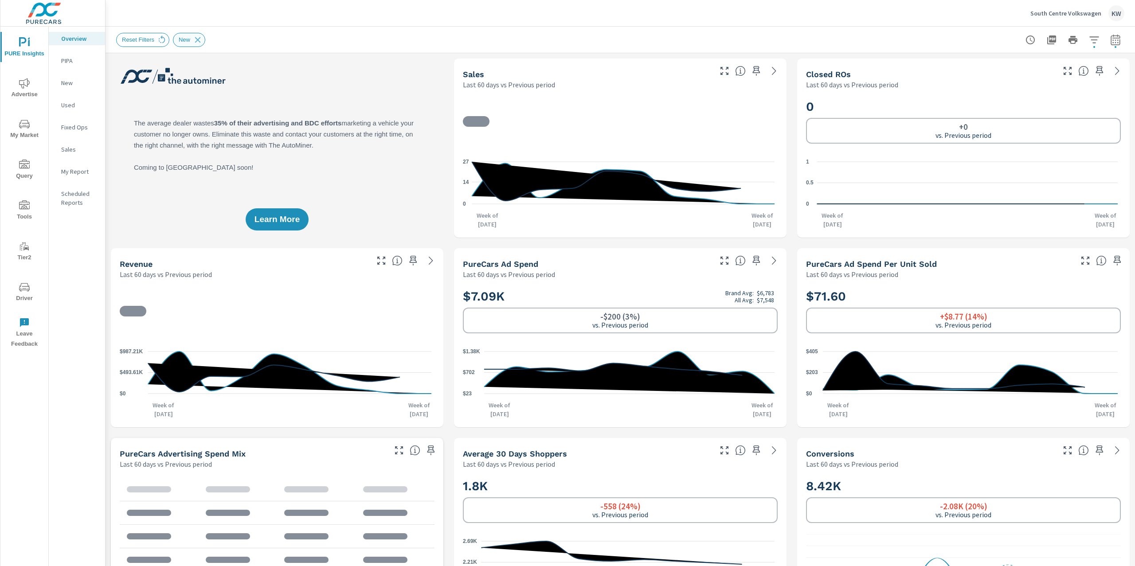
drag, startPoint x: 195, startPoint y: 39, endPoint x: 204, endPoint y: 39, distance: 8.9
click at [197, 39] on icon at bounding box center [198, 40] width 10 height 10
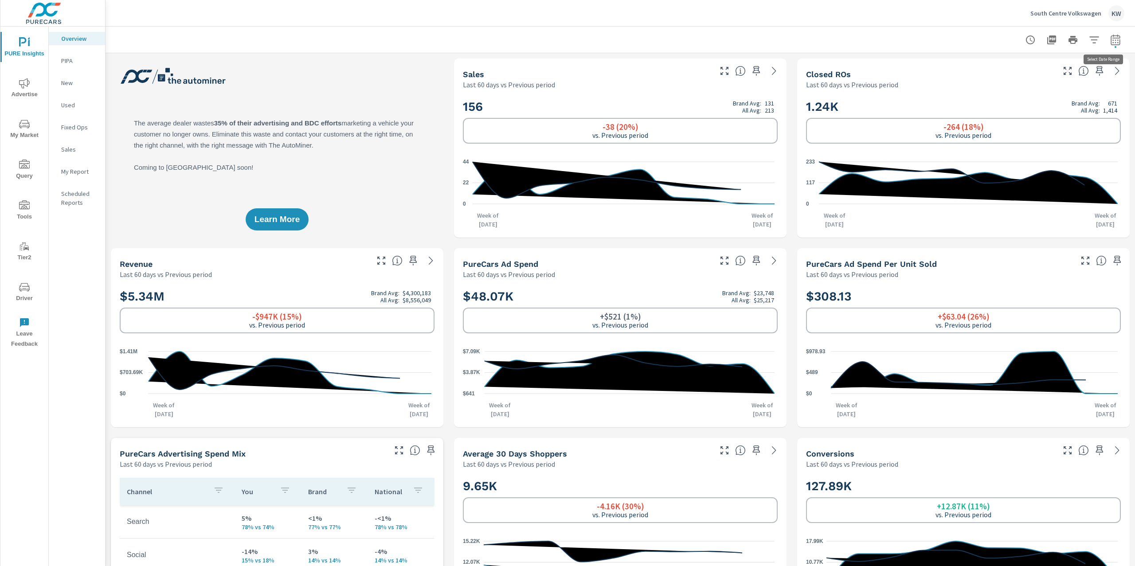
click at [1114, 41] on button "button" at bounding box center [1116, 40] width 18 height 18
select select "Last 60 days"
select select "Previous period"
click at [1034, 76] on select "Custom [DATE] Last week Last 7 days Last 14 days Last 30 days Last 45 days Last…" at bounding box center [1036, 77] width 89 height 18
click at [992, 68] on select "Custom [DATE] Last week Last 7 days Last 14 days Last 30 days Last 45 days Last…" at bounding box center [1036, 77] width 89 height 18
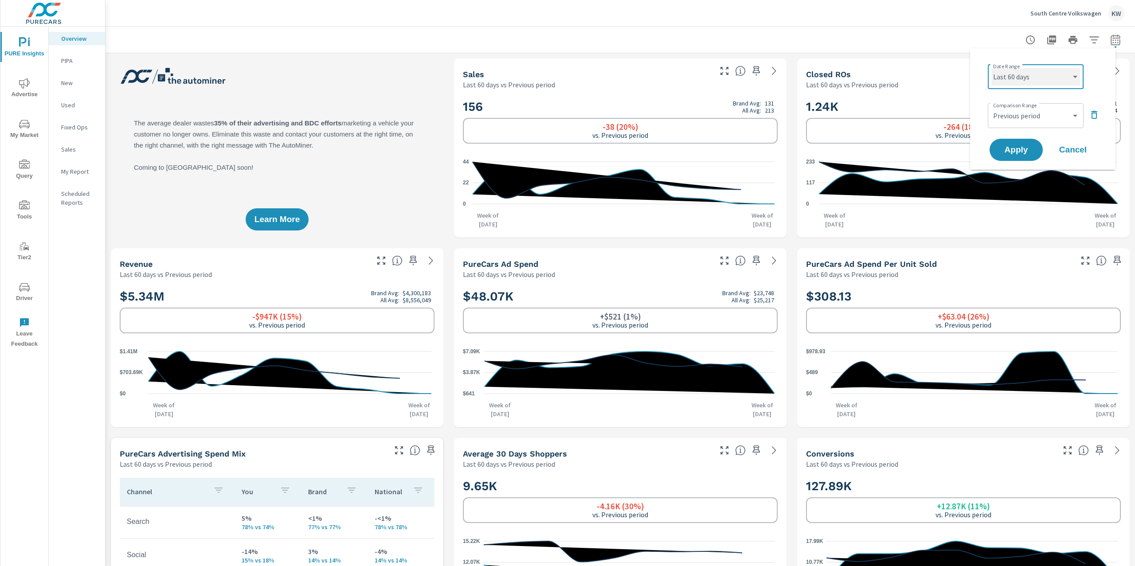
select select "Last month"
click at [1099, 116] on icon "button" at bounding box center [1094, 115] width 11 height 11
click at [1024, 126] on span "Apply" at bounding box center [1016, 125] width 36 height 8
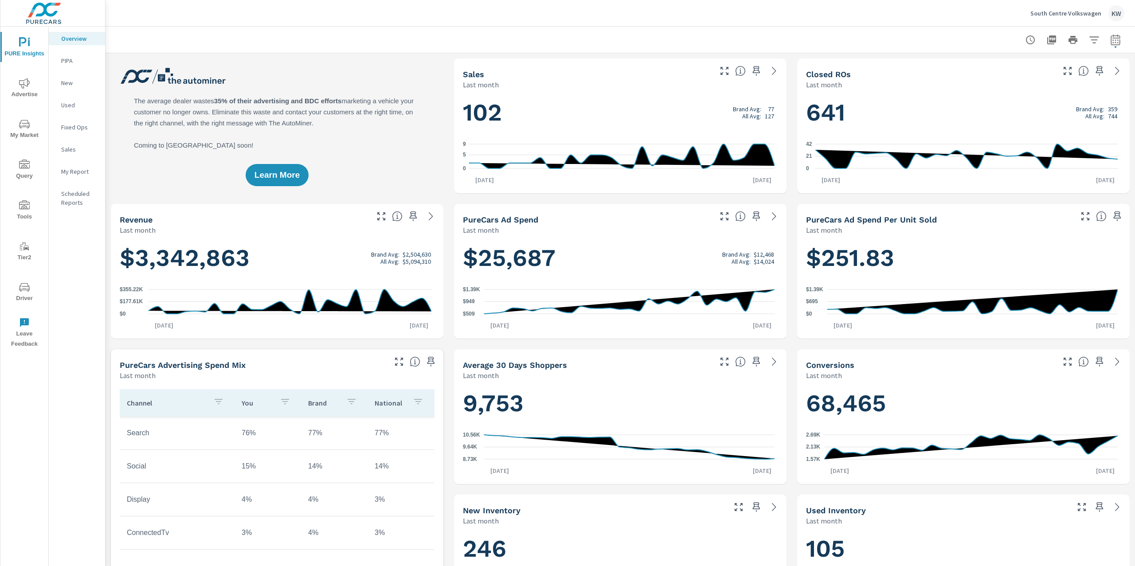
click at [85, 169] on p "My Report" at bounding box center [79, 171] width 37 height 9
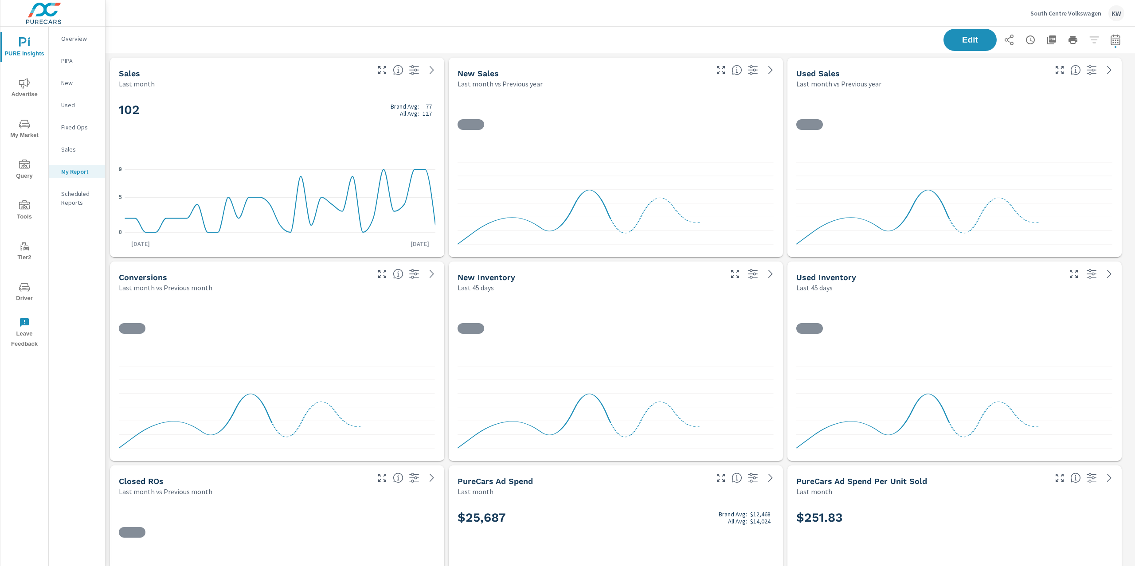
scroll to position [2981, 1040]
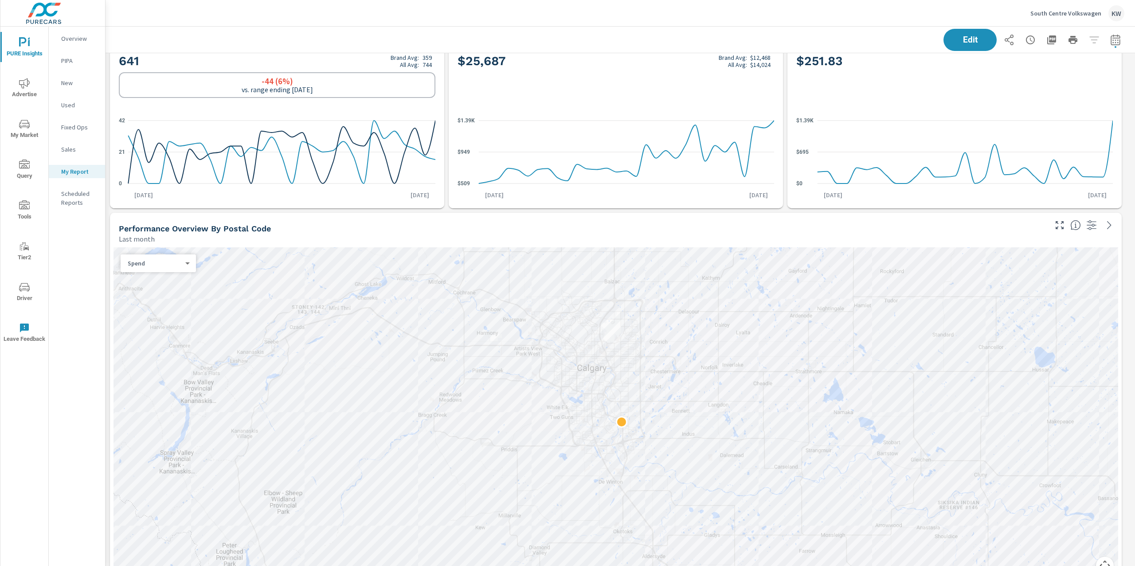
scroll to position [458, 0]
click at [183, 262] on body "PURE Insights Advertise My Market Query Tools Tier2 Driver Leave Feedback Overv…" at bounding box center [567, 283] width 1135 height 566
click at [169, 274] on li "Sales" at bounding box center [155, 277] width 68 height 14
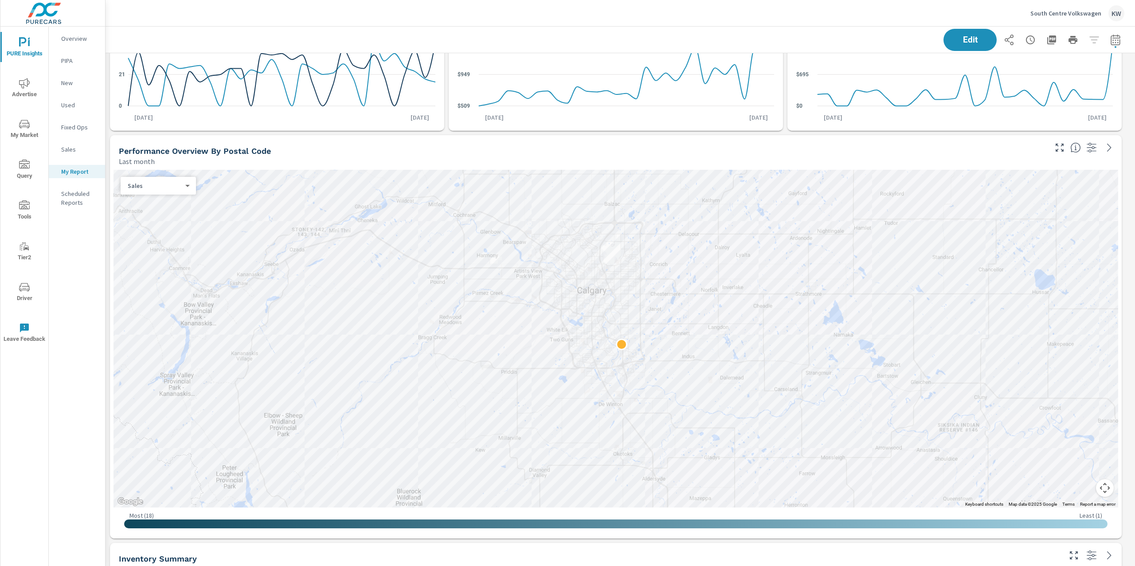
scroll to position [553, 0]
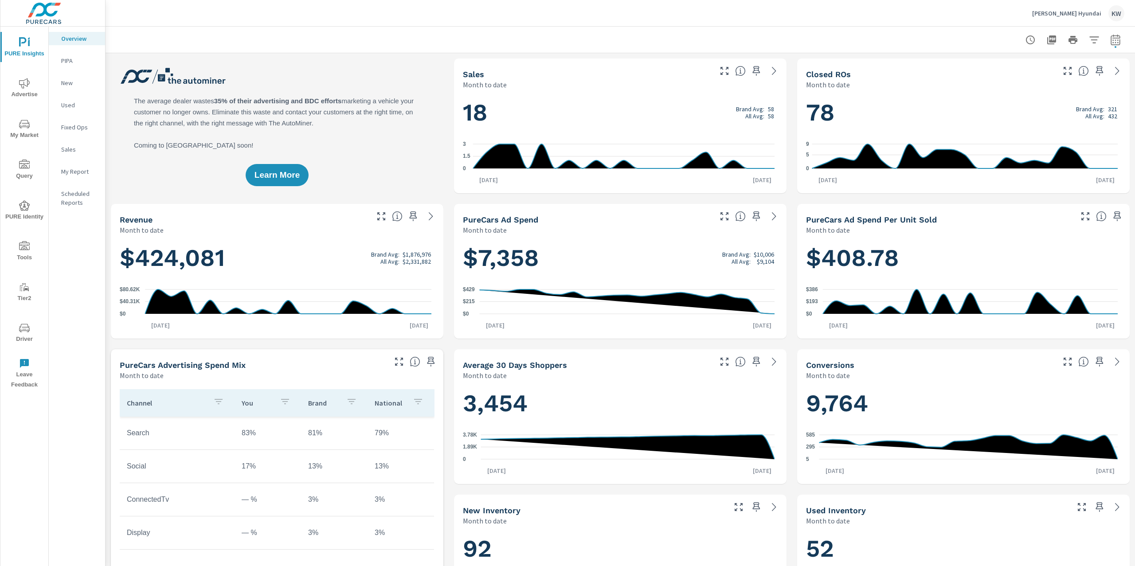
click at [27, 82] on icon "nav menu" at bounding box center [24, 83] width 11 height 11
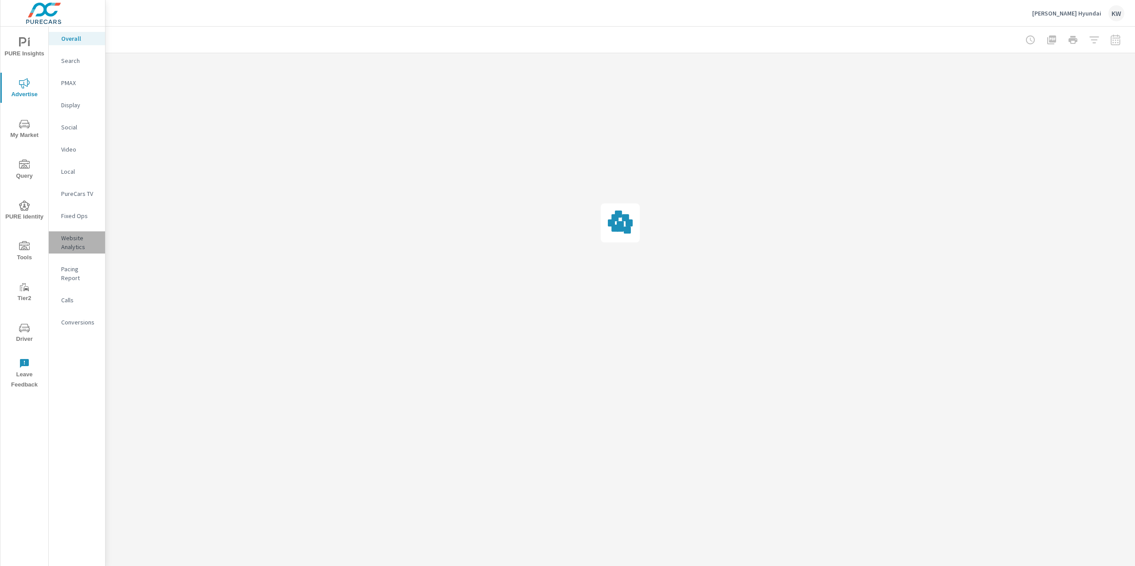
click at [75, 246] on p "Website Analytics" at bounding box center [79, 243] width 37 height 18
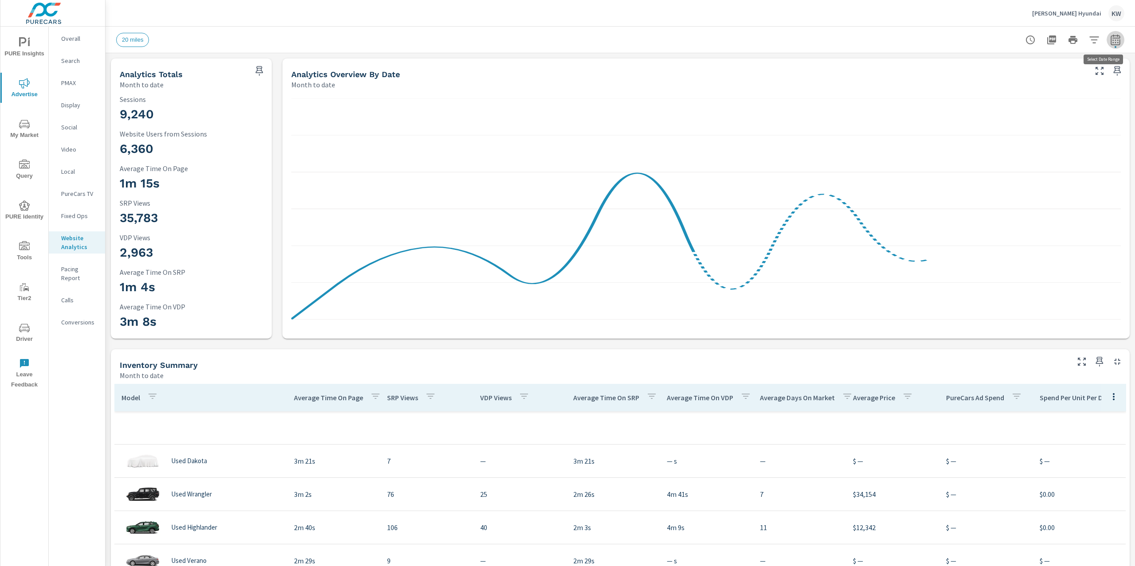
click at [1111, 44] on icon "button" at bounding box center [1115, 39] width 9 height 11
select select "Month to date"
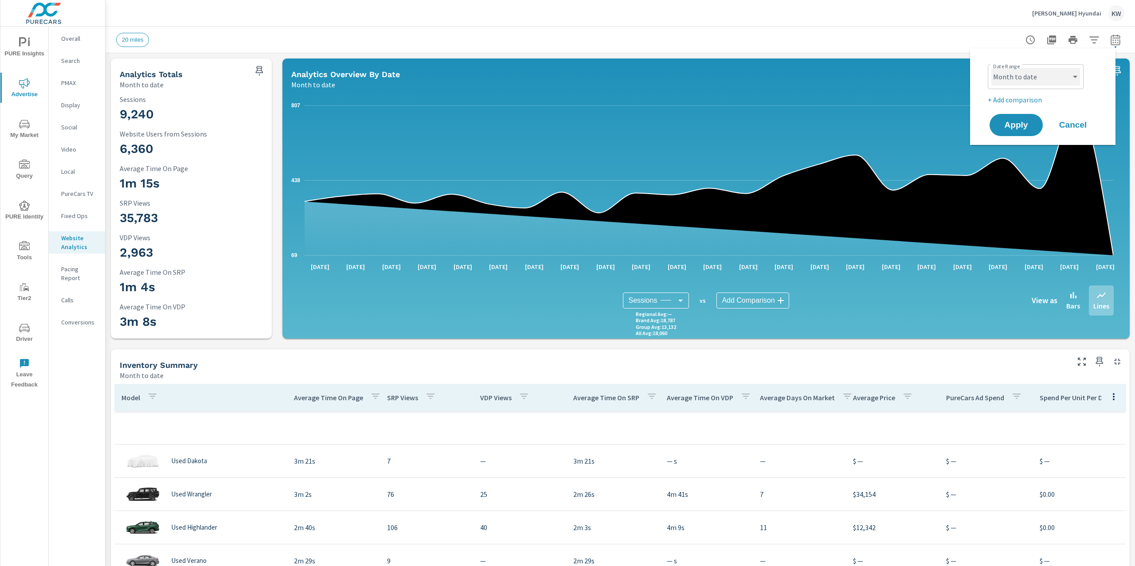
click at [1069, 76] on select "Custom [DATE] Last week Last 7 days Last 14 days Last 30 days Last 45 days Last…" at bounding box center [1036, 77] width 89 height 18
click at [992, 68] on select "Custom [DATE] Last week Last 7 days Last 14 days Last 30 days Last 45 days Last…" at bounding box center [1036, 77] width 89 height 18
click at [1018, 126] on span "Apply" at bounding box center [1016, 125] width 36 height 8
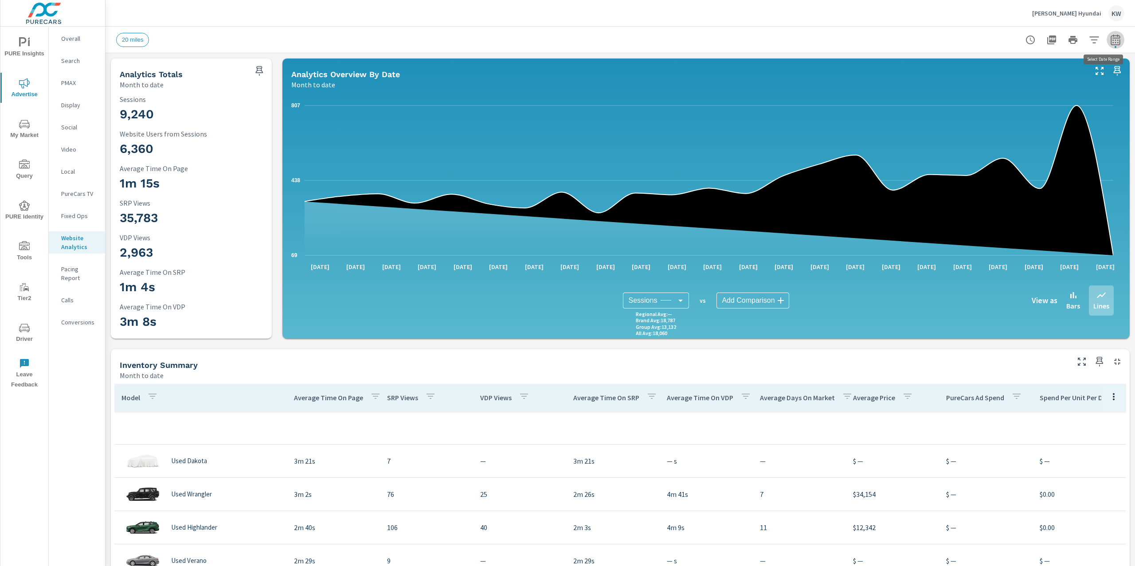
click at [1110, 39] on icon "button" at bounding box center [1115, 40] width 11 height 11
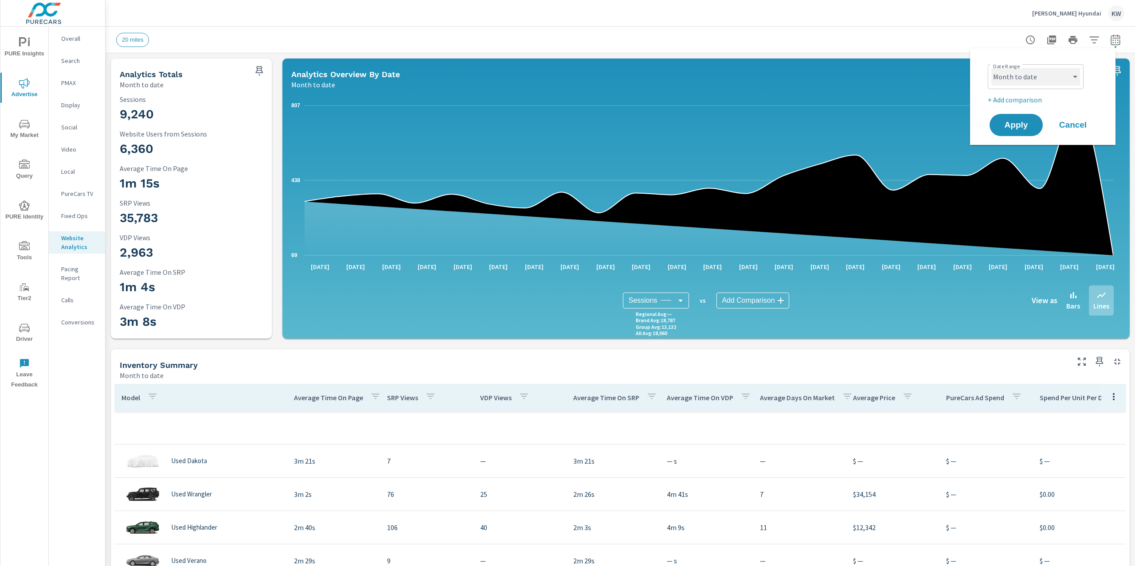
click at [1059, 73] on select "Custom Yesterday Last week Last 7 days Last 14 days Last 30 days Last 45 days L…" at bounding box center [1036, 77] width 89 height 18
click at [992, 68] on select "Custom Yesterday Last week Last 7 days Last 14 days Last 30 days Last 45 days L…" at bounding box center [1036, 77] width 89 height 18
select select "Last 60 days"
click at [1024, 122] on span "Apply" at bounding box center [1016, 125] width 36 height 8
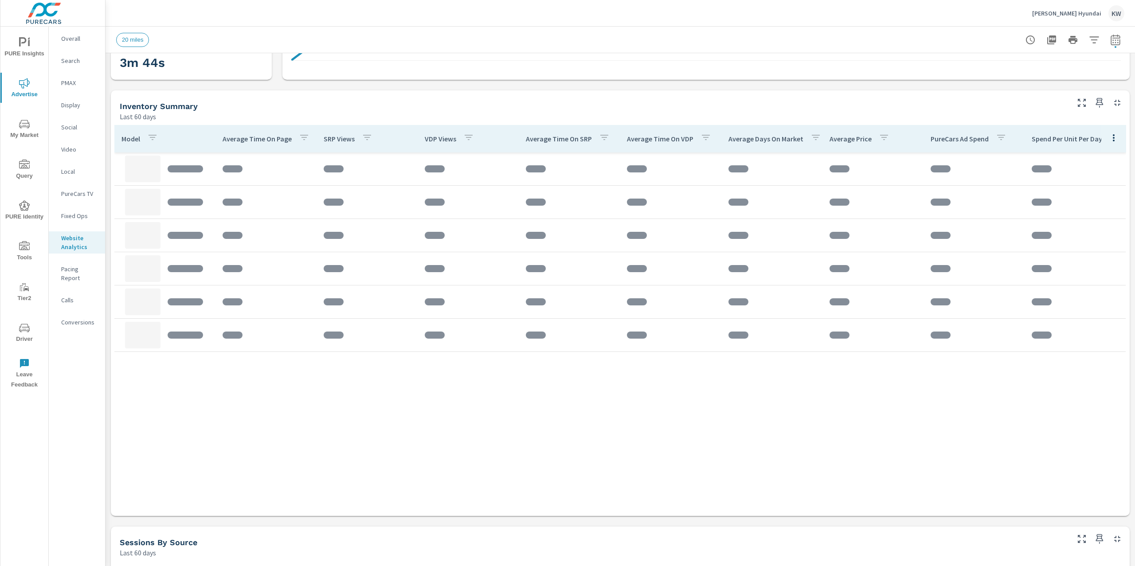
scroll to position [261, 0]
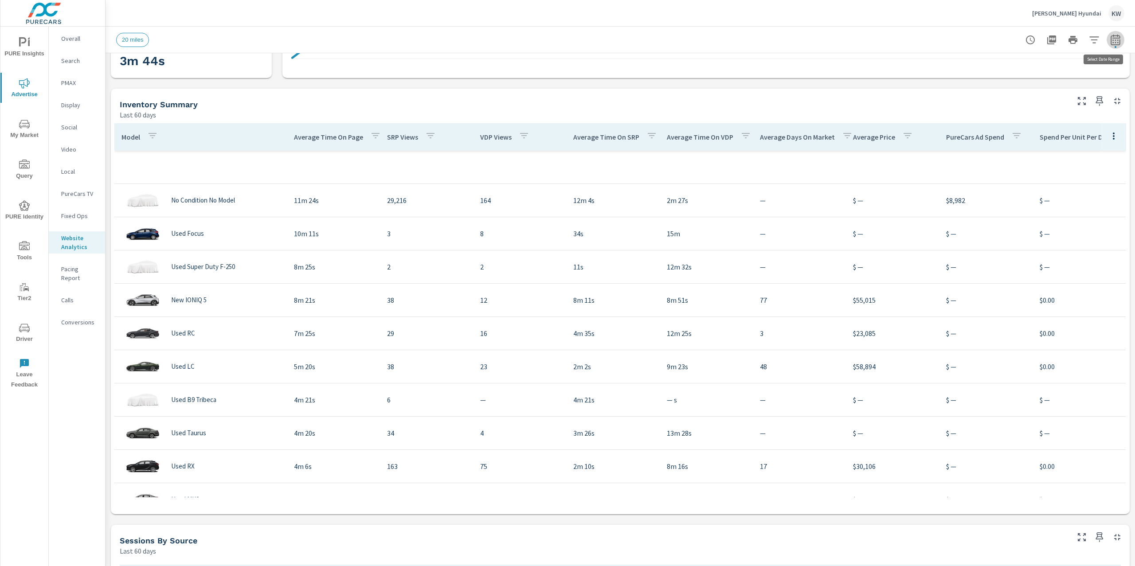
click at [1110, 41] on icon "button" at bounding box center [1115, 40] width 11 height 11
select select "Last 60 days"
click at [1110, 41] on icon "button" at bounding box center [1115, 40] width 11 height 11
click at [1090, 40] on icon "button" at bounding box center [1094, 39] width 9 height 7
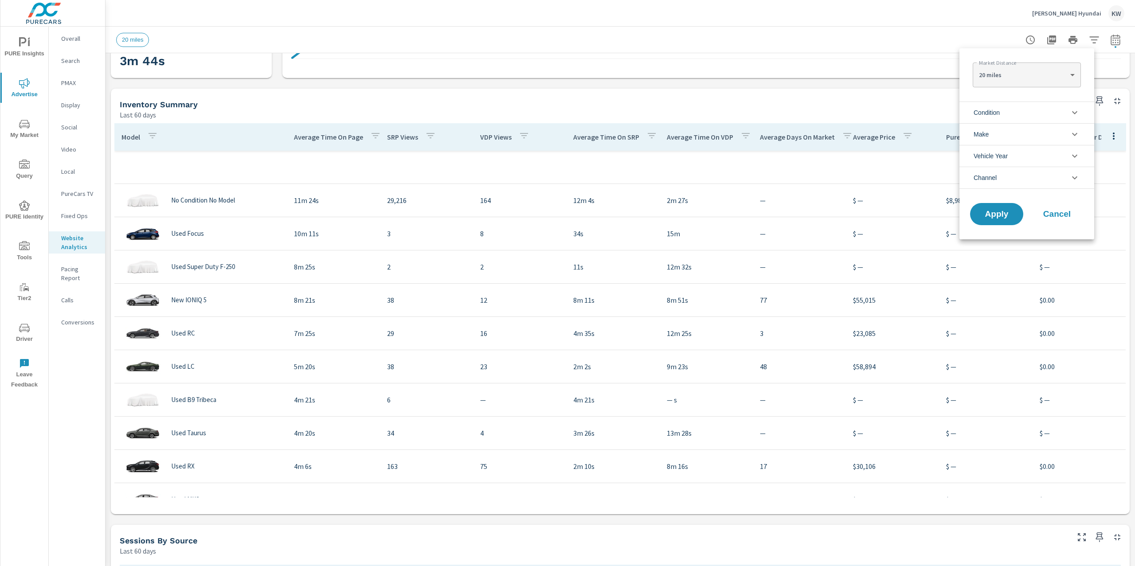
click at [1052, 76] on body "PURE Insights Advertise My Market Query PURE Identity Tools Tier2 Driver Leave …" at bounding box center [567, 283] width 1135 height 566
click at [1047, 89] on li "30 miles" at bounding box center [1027, 89] width 108 height 14
type Distance "30"
click at [1075, 110] on icon "filter options" at bounding box center [1075, 112] width 11 height 11
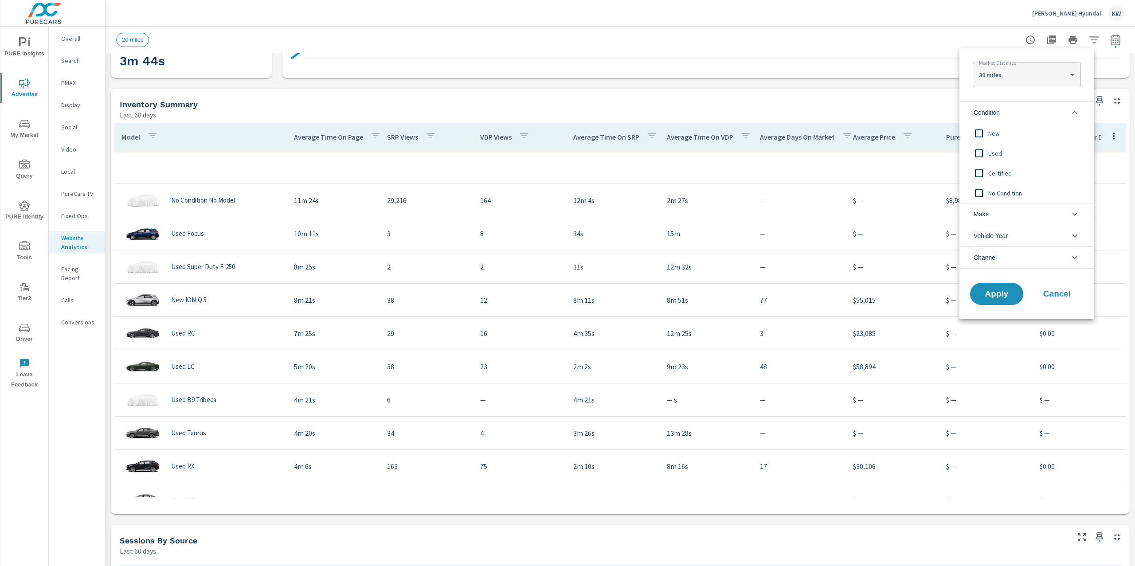
click at [978, 137] on input "filter options" at bounding box center [979, 133] width 19 height 19
click at [996, 300] on button "Apply" at bounding box center [996, 293] width 55 height 23
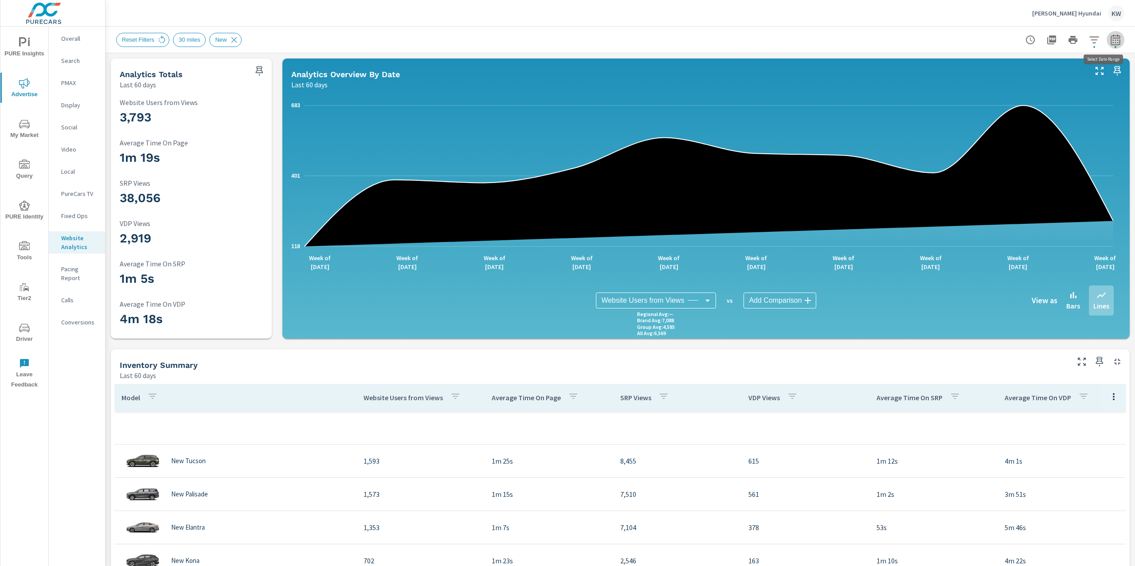
click at [1110, 39] on icon "button" at bounding box center [1115, 40] width 11 height 11
select select "Last 60 days"
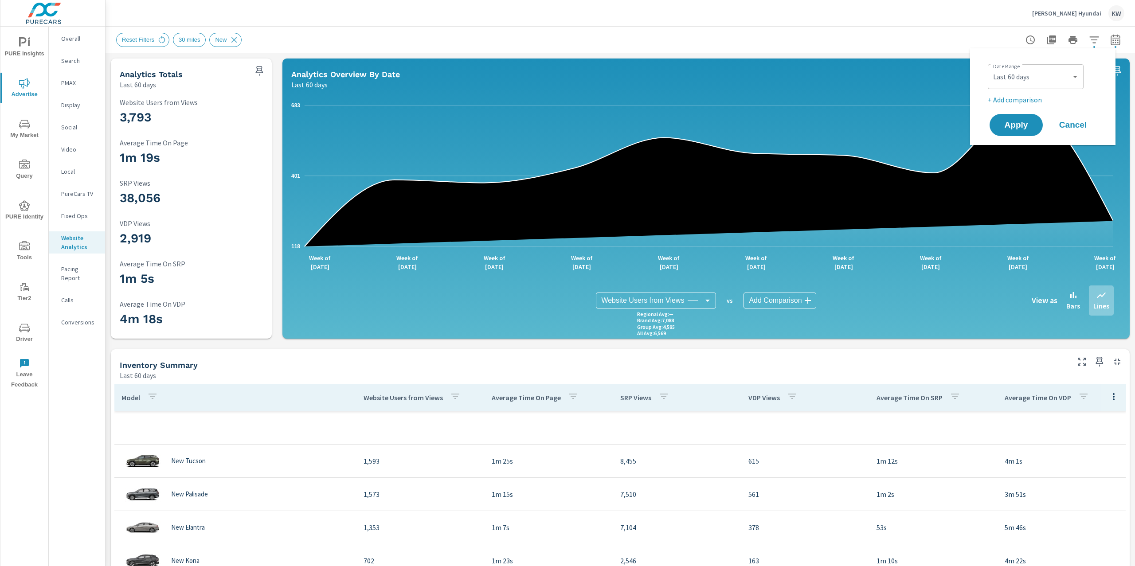
click at [1040, 101] on p "+ Add comparison" at bounding box center [1045, 99] width 114 height 11
select select "Previous period"
click at [1018, 159] on button "Apply" at bounding box center [1016, 149] width 55 height 23
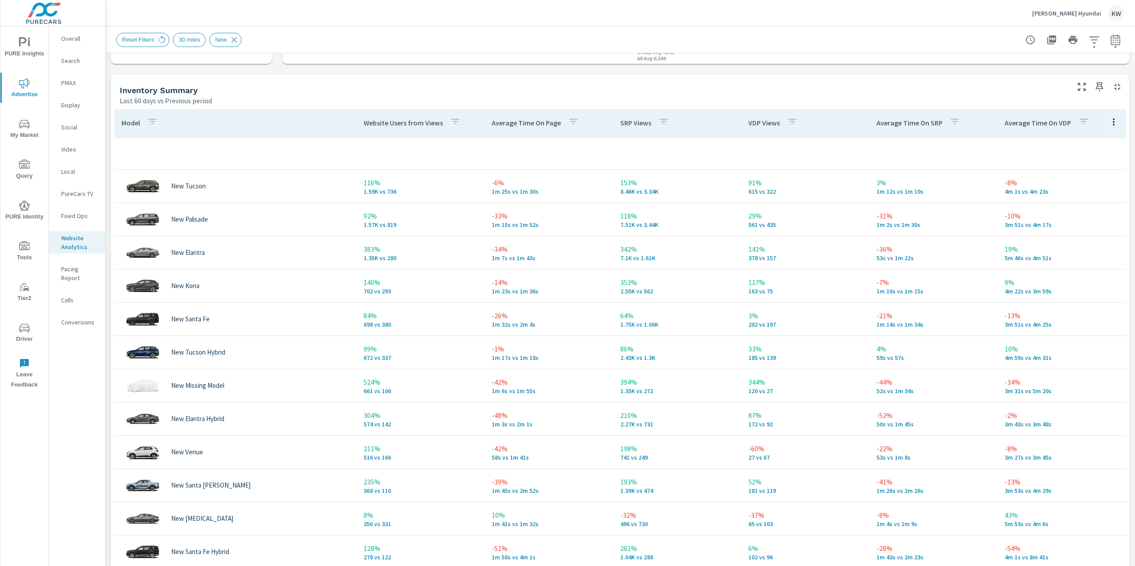
scroll to position [349, 0]
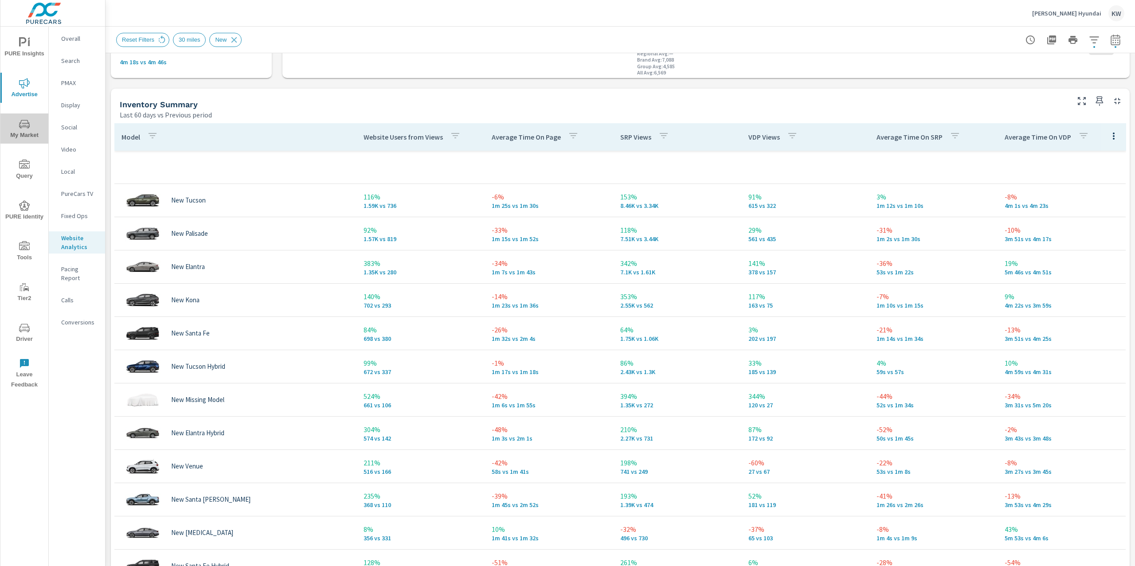
click at [22, 124] on icon "nav menu" at bounding box center [24, 124] width 11 height 11
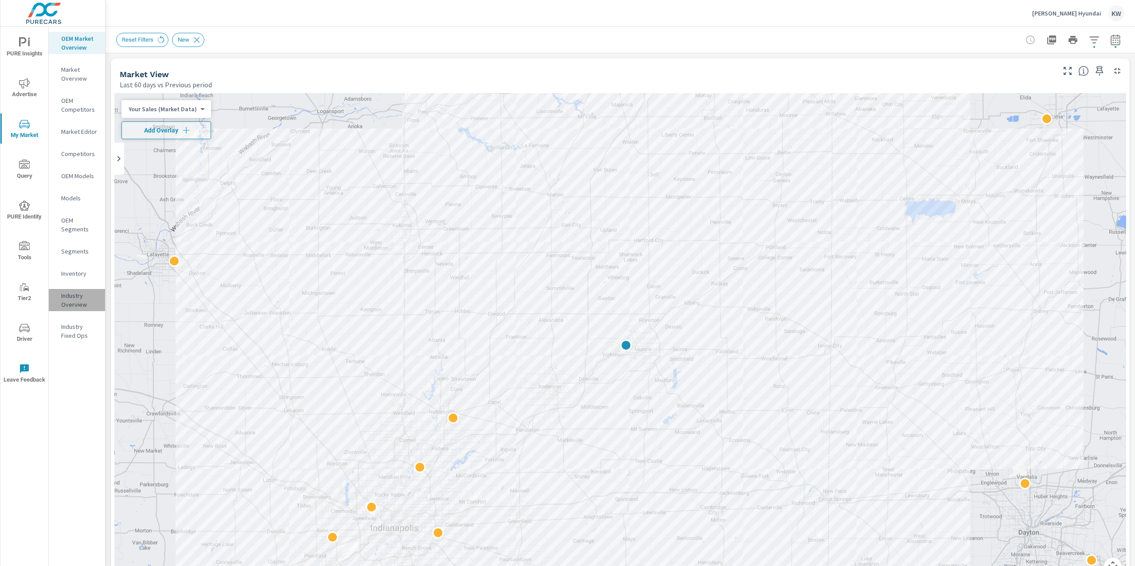
click at [74, 299] on p "Industry Overview" at bounding box center [79, 300] width 37 height 18
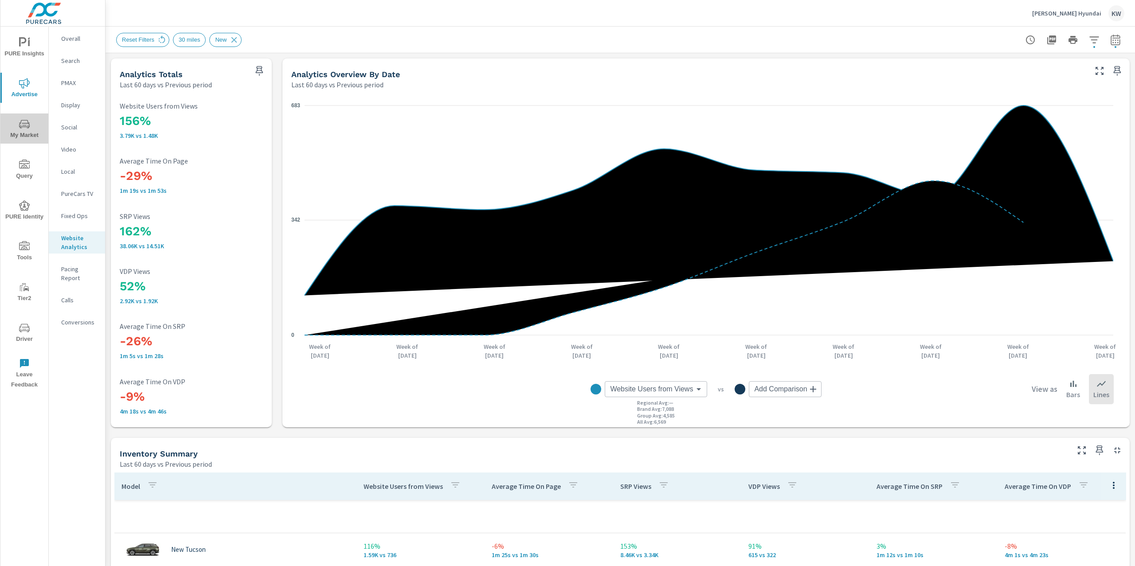
click at [22, 128] on icon "nav menu" at bounding box center [24, 124] width 11 height 11
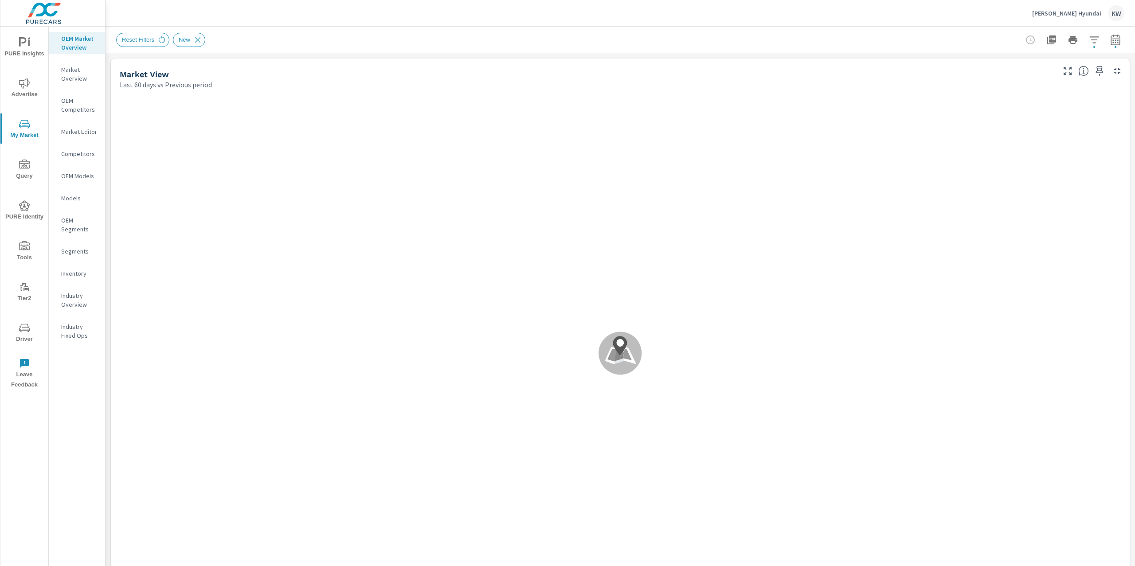
click at [75, 274] on p "Inventory" at bounding box center [79, 273] width 37 height 9
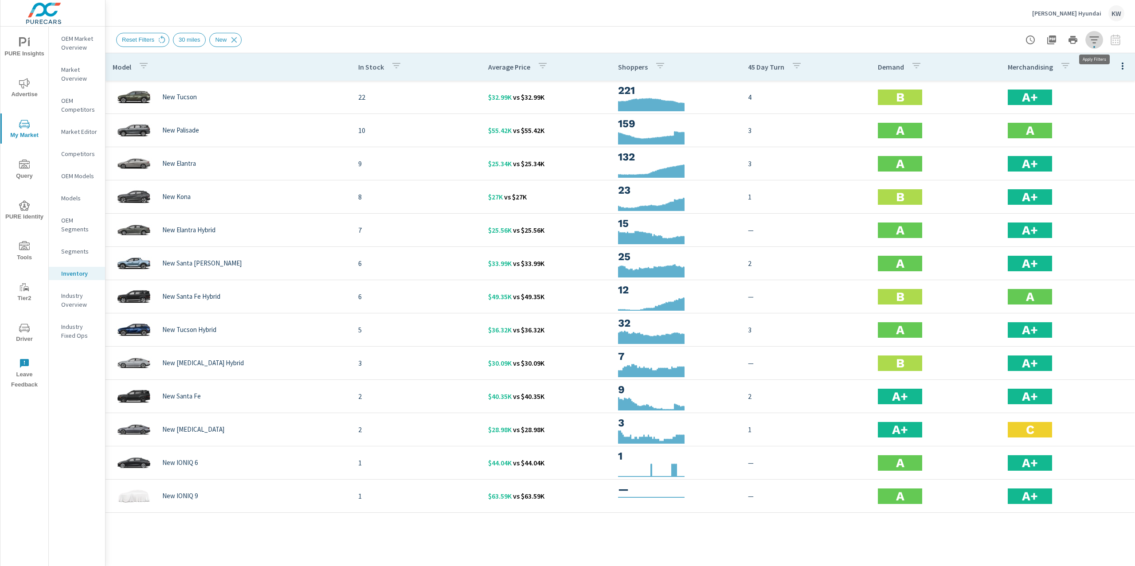
click at [1092, 42] on icon "button" at bounding box center [1094, 40] width 11 height 11
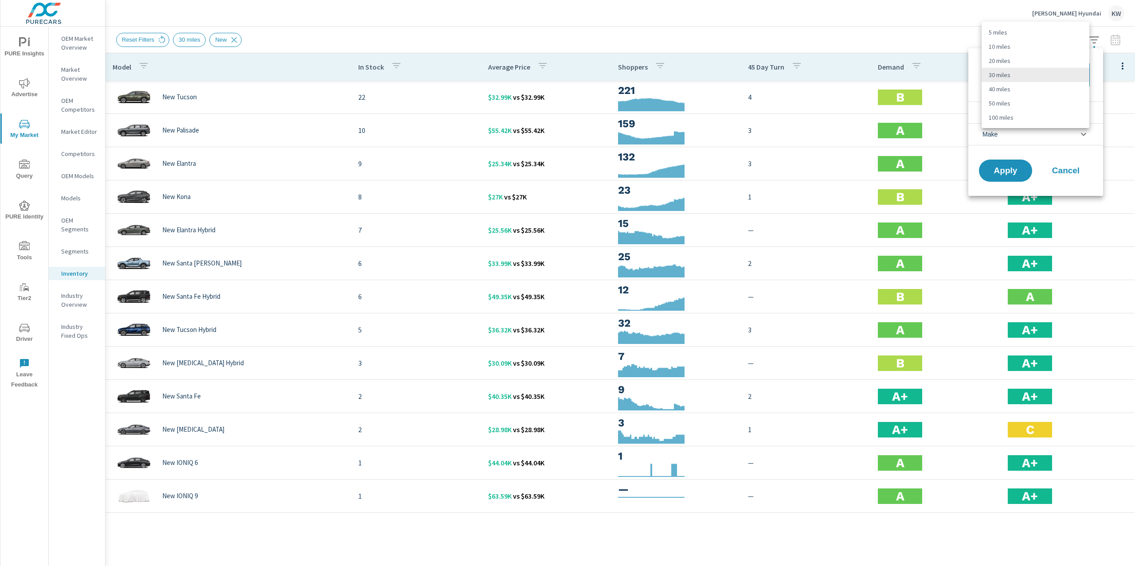
click at [1073, 70] on body "PURE Insights Advertise My Market Query PURE Identity Tools Tier2 Driver Leave …" at bounding box center [567, 283] width 1135 height 566
click at [1054, 87] on li "40 miles" at bounding box center [1036, 89] width 108 height 14
type Distance "40"
click at [1001, 167] on span "Apply" at bounding box center [1006, 171] width 36 height 8
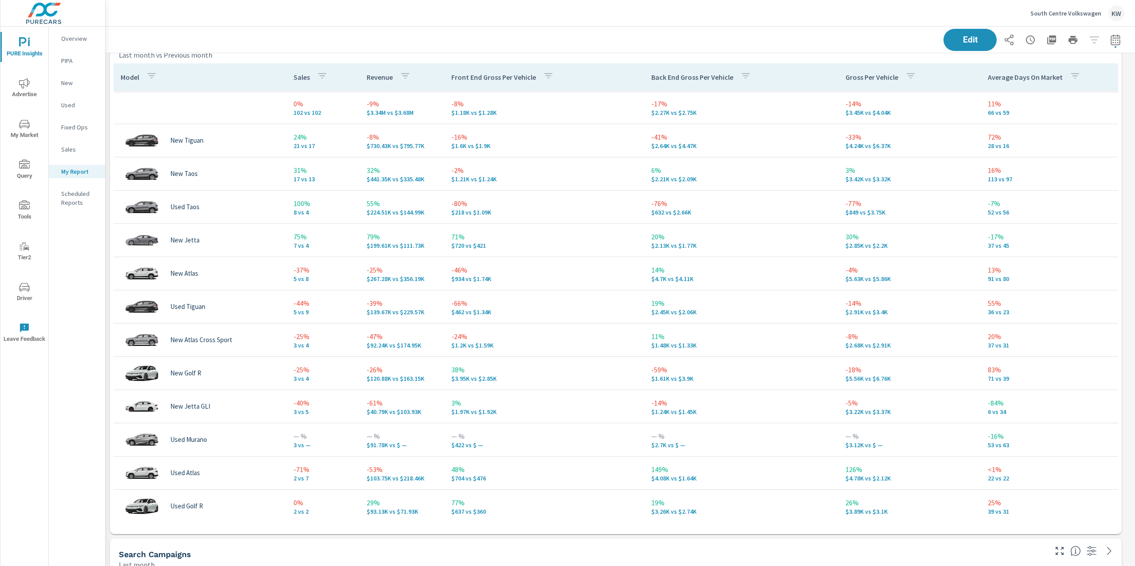
scroll to position [1020, 0]
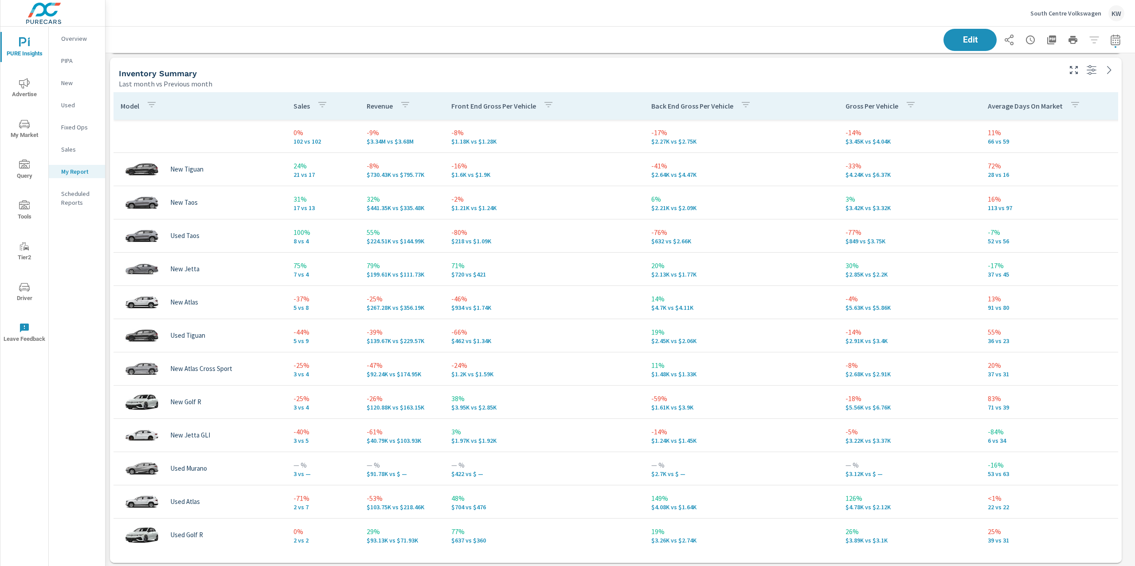
drag, startPoint x: 1135, startPoint y: 142, endPoint x: 1130, endPoint y: 227, distance: 84.8
click at [1130, 227] on div "PURE Insights Report South Centre Volkswagen Report date range: Aug 01, 2025 - …" at bounding box center [621, 297] width 1030 height 540
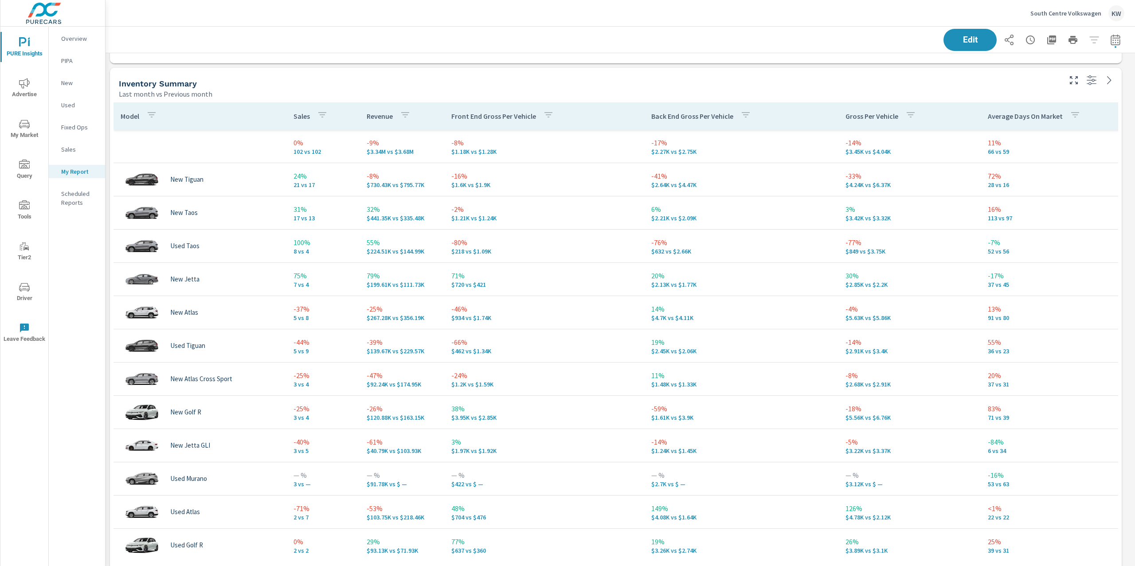
scroll to position [1069, 0]
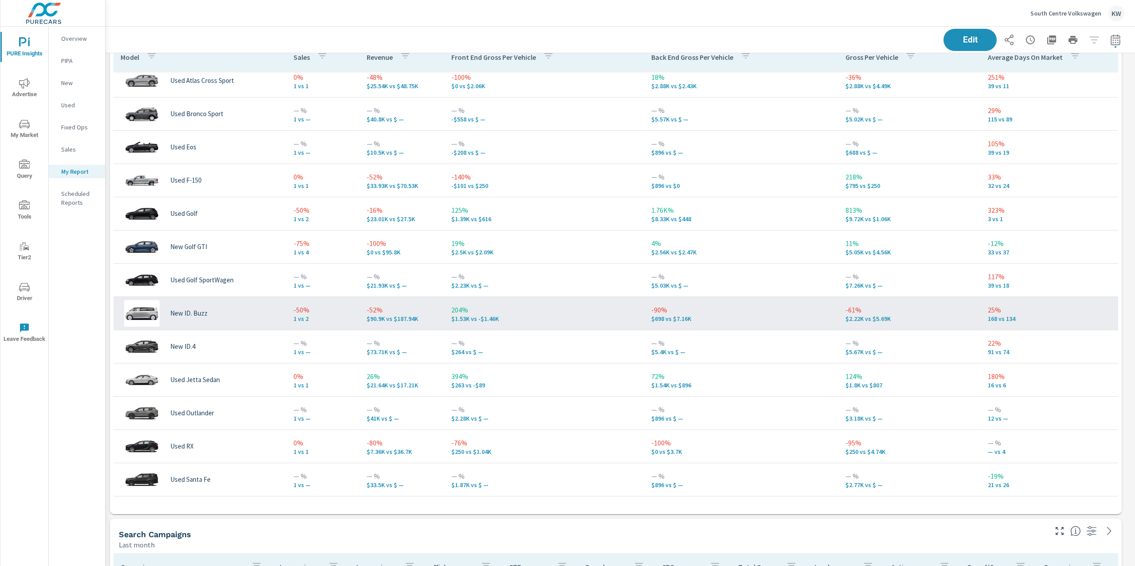
scroll to position [470, 0]
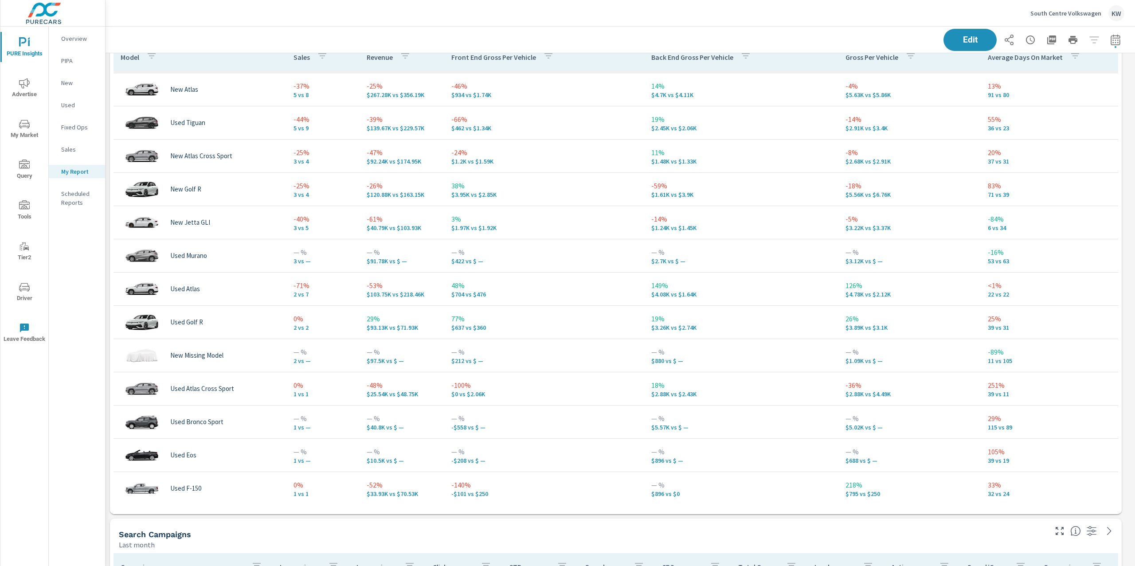
scroll to position [158, 0]
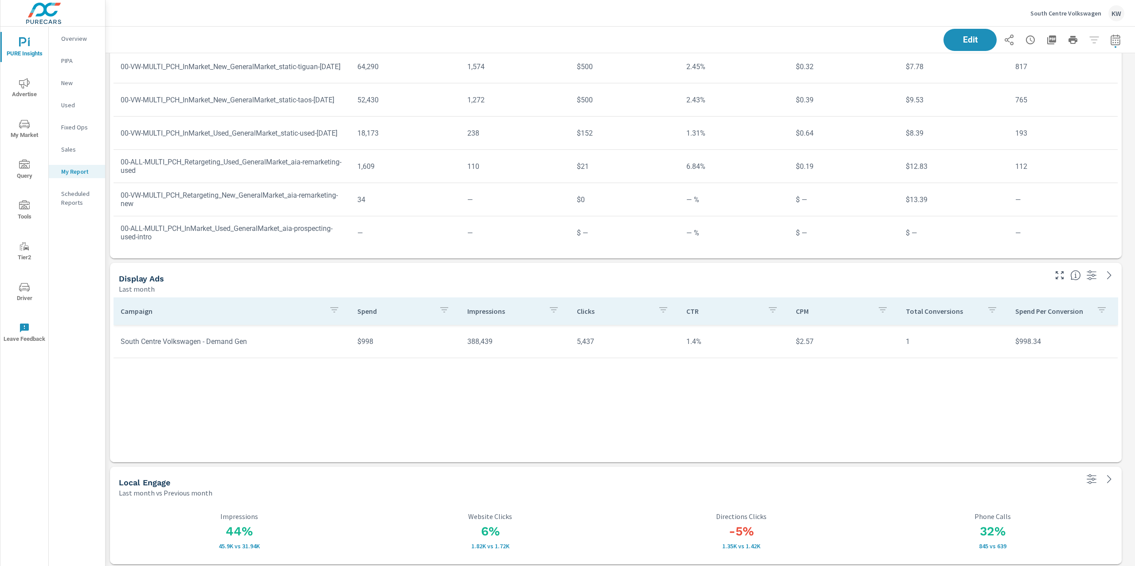
scroll to position [2444, 0]
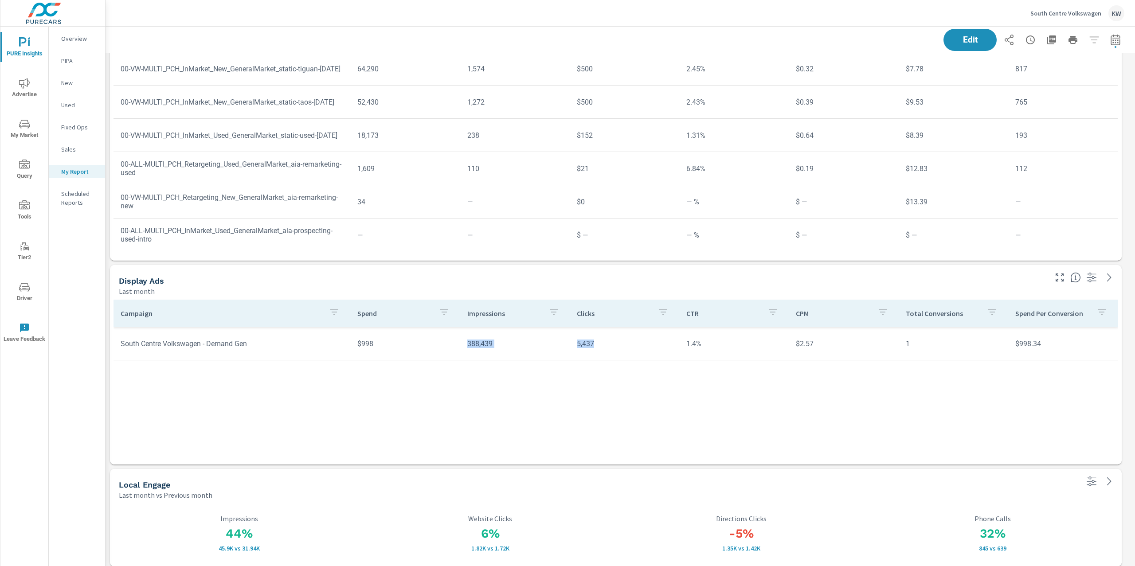
drag, startPoint x: 575, startPoint y: 341, endPoint x: 675, endPoint y: 349, distance: 100.5
click at [675, 349] on tr "South Centre Volkswagen - Demand Gen $998 388,439 5,437 1.4% $2.57 1 $998.34" at bounding box center [616, 343] width 1004 height 33
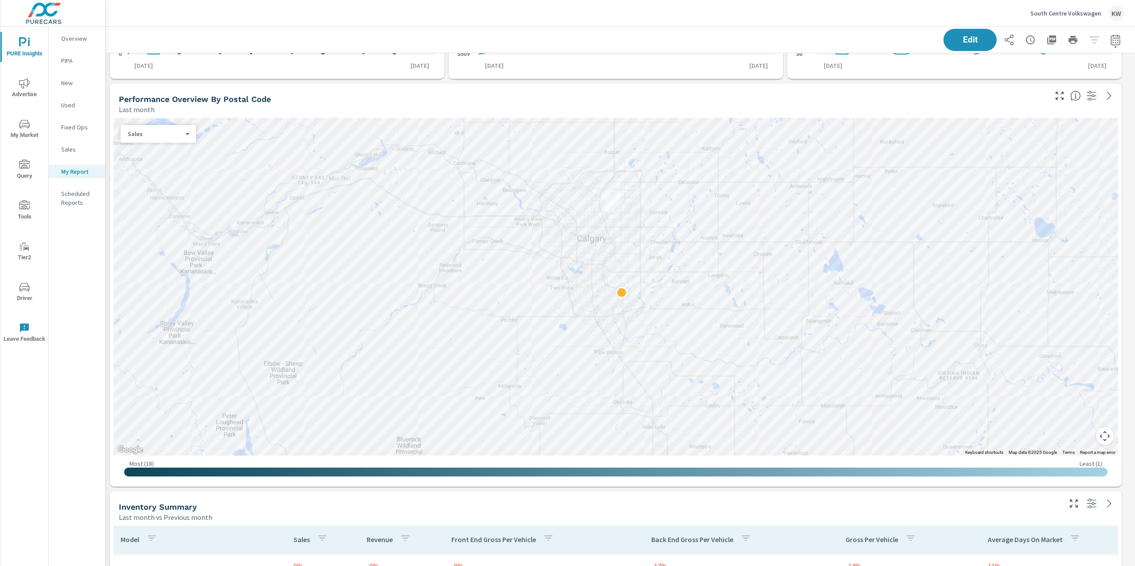
scroll to position [588, 0]
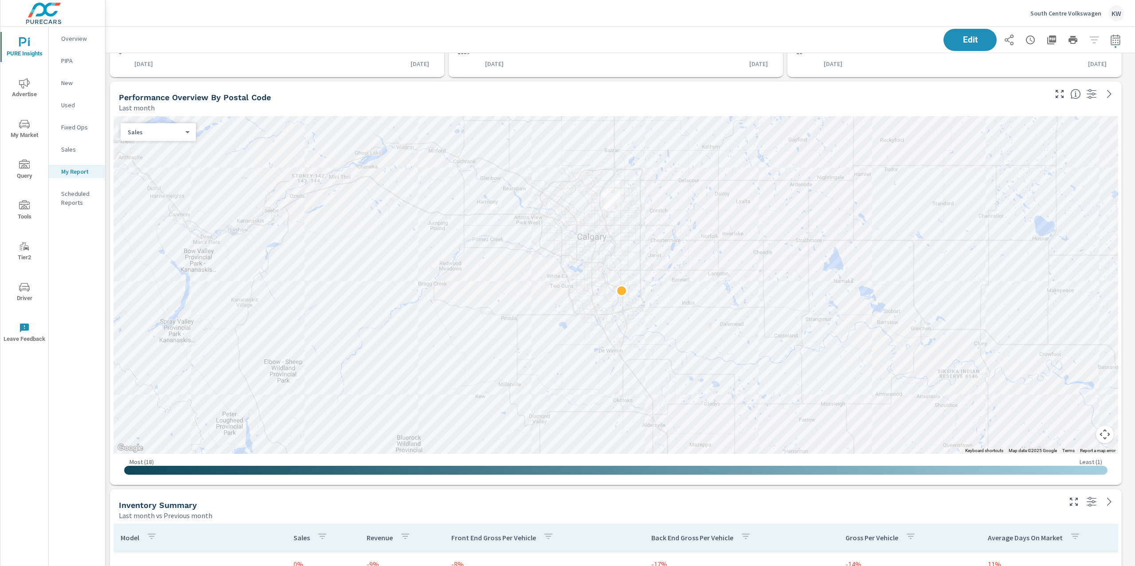
click at [1105, 437] on button "Map camera controls" at bounding box center [1105, 435] width 18 height 18
click at [1087, 436] on button "Zoom out" at bounding box center [1083, 435] width 18 height 18
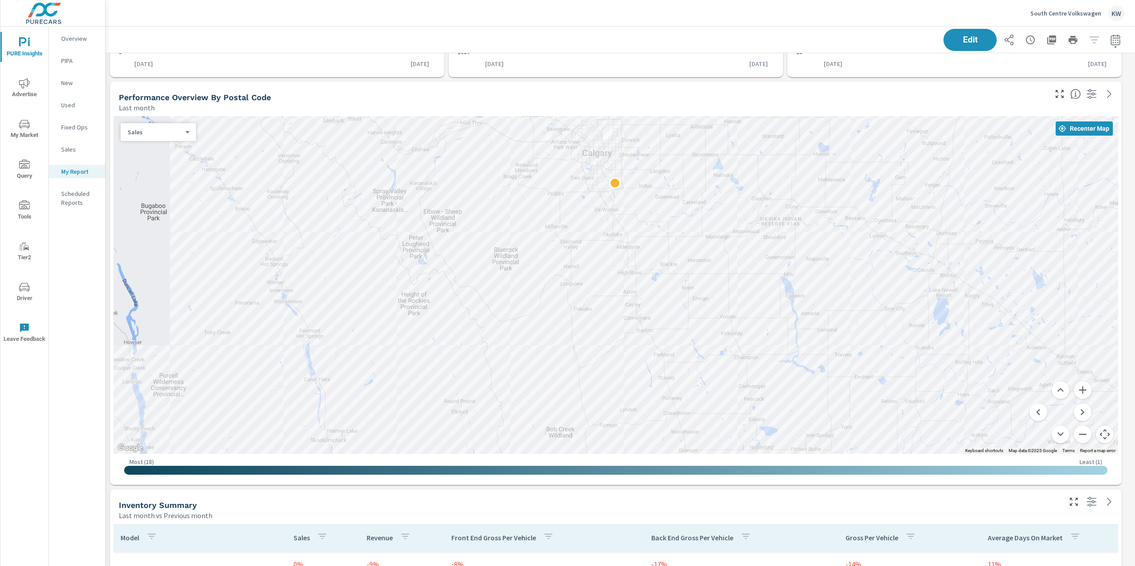
drag, startPoint x: 804, startPoint y: 369, endPoint x: 797, endPoint y: 259, distance: 109.3
click at [797, 259] on div at bounding box center [1034, 416] width 851 height 479
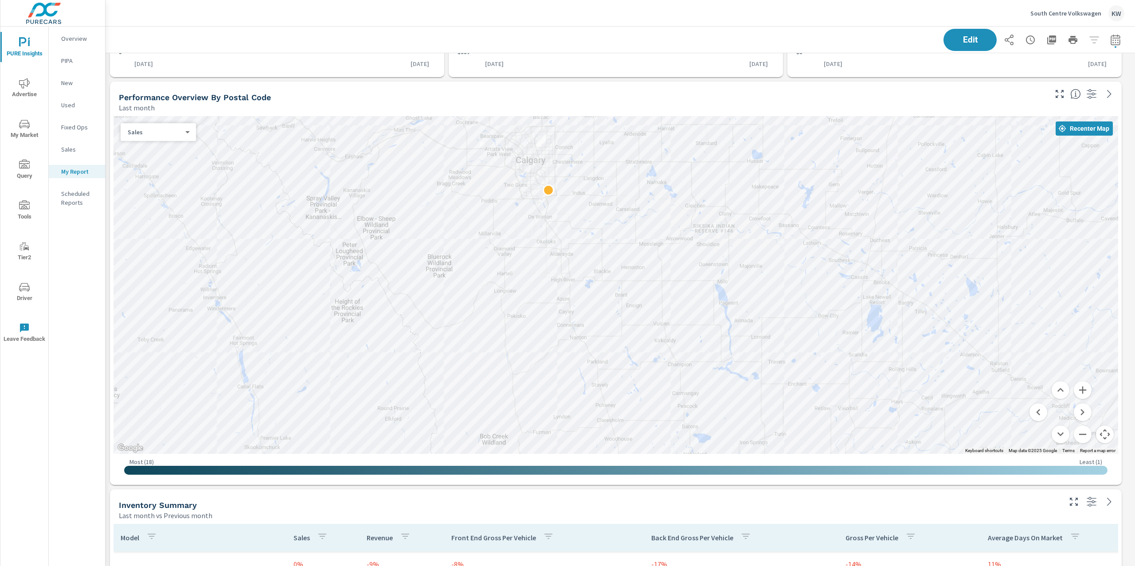
drag, startPoint x: 874, startPoint y: 361, endPoint x: 808, endPoint y: 371, distance: 67.2
click at [808, 371] on div at bounding box center [974, 531] width 851 height 479
click at [1067, 11] on p "South Centre Volkswagen" at bounding box center [1066, 13] width 71 height 8
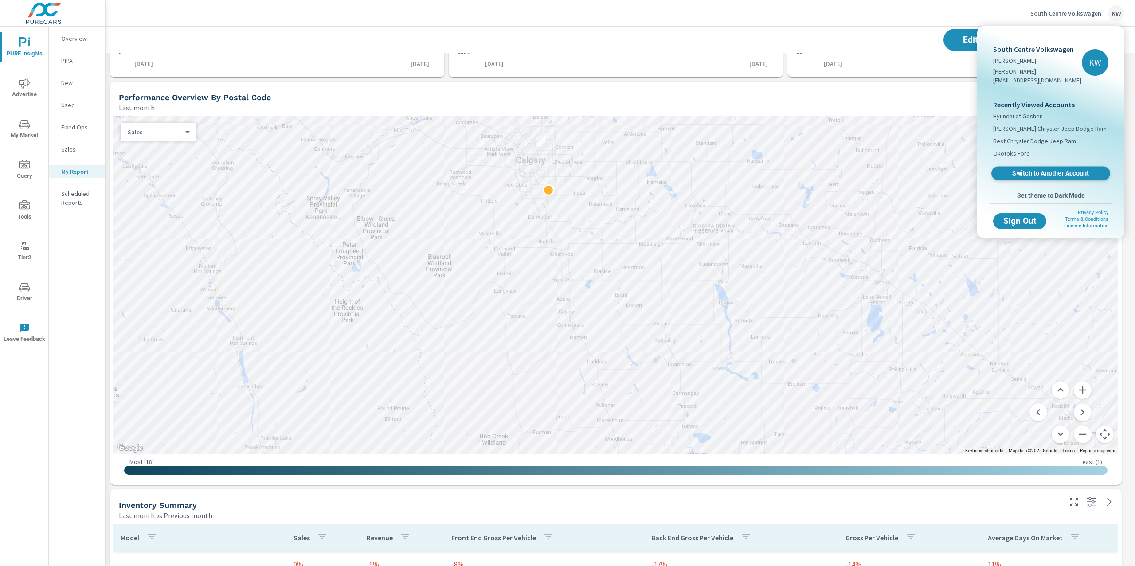
click at [1041, 169] on span "Switch to Another Account" at bounding box center [1051, 173] width 109 height 8
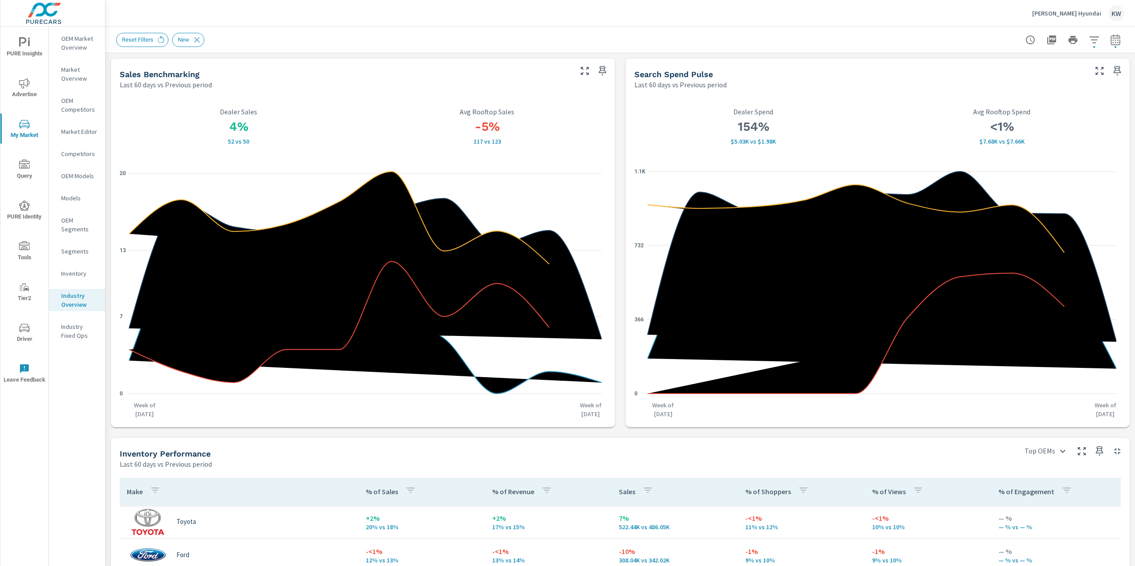
scroll to position [389, 0]
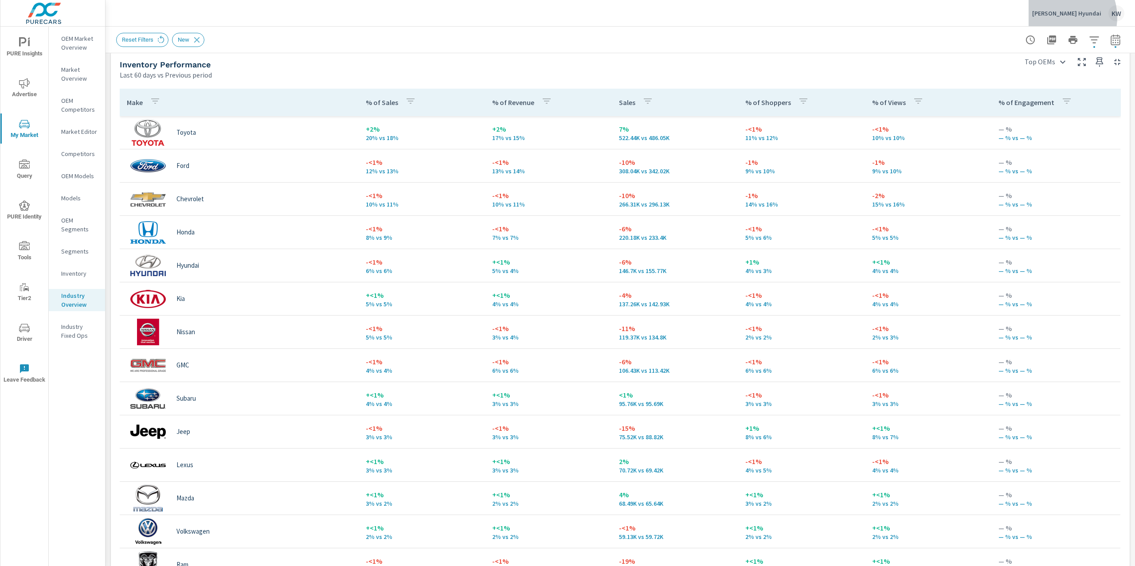
click at [1070, 17] on div "Greg Hubler Hyundai KW" at bounding box center [1078, 13] width 92 height 16
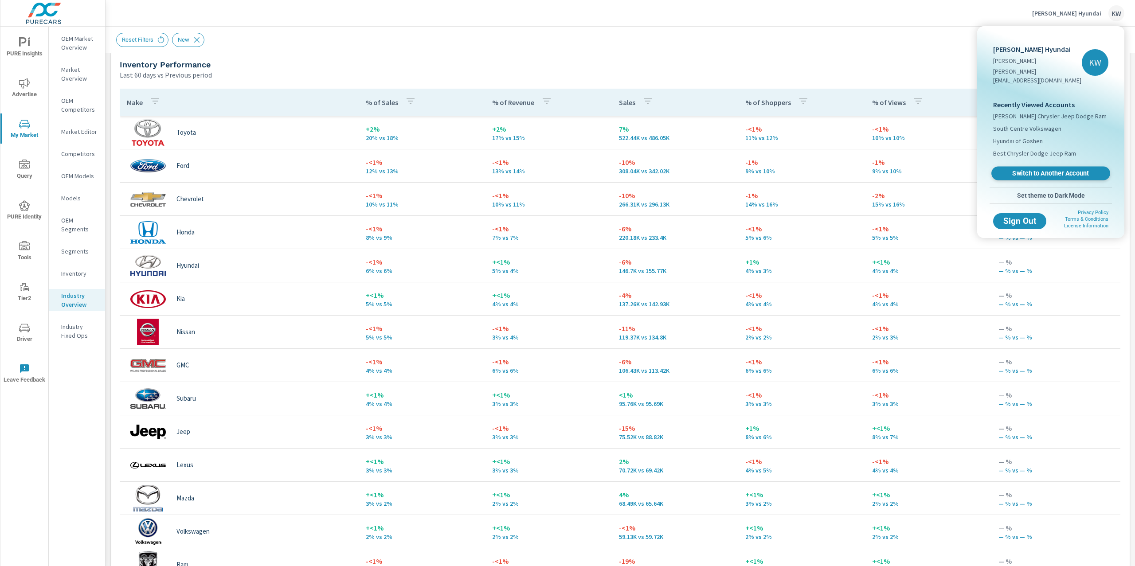
click at [1040, 169] on span "Switch to Another Account" at bounding box center [1051, 173] width 109 height 8
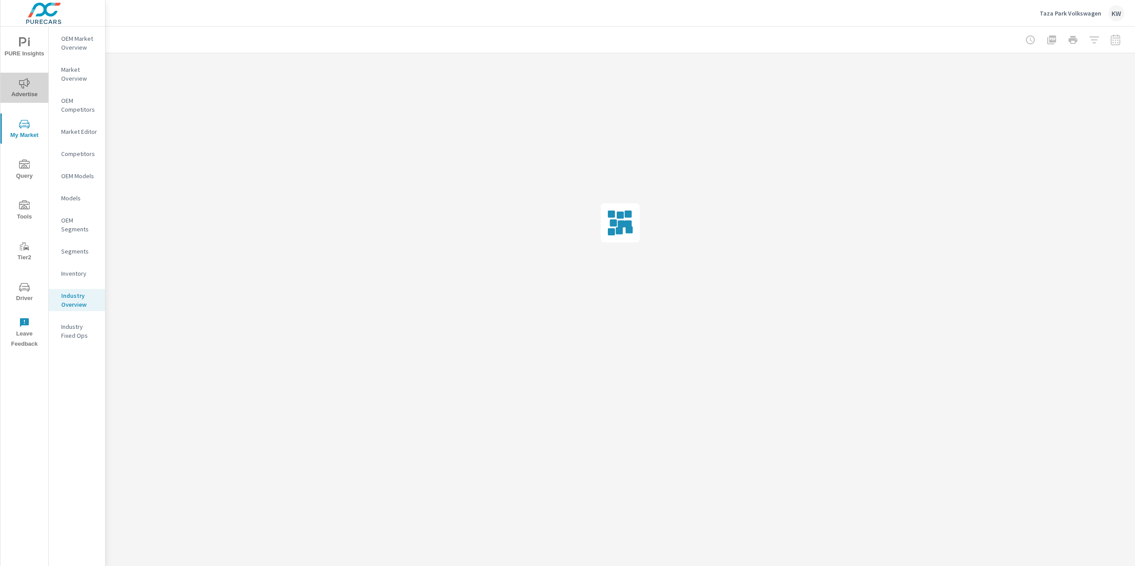
click at [31, 86] on span "Advertise" at bounding box center [24, 89] width 43 height 22
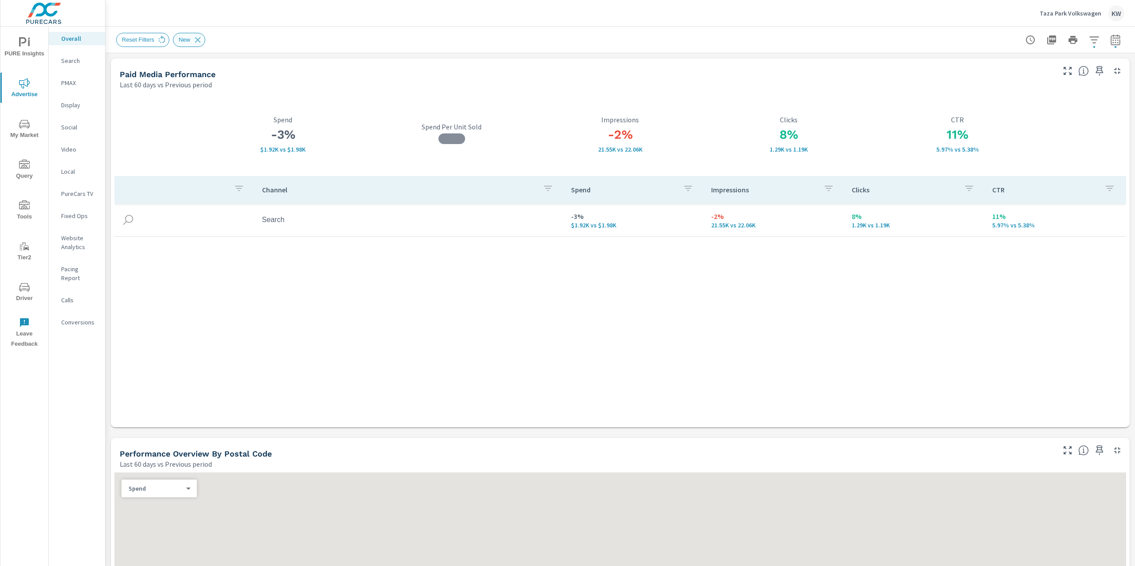
click at [196, 40] on icon at bounding box center [198, 40] width 10 height 10
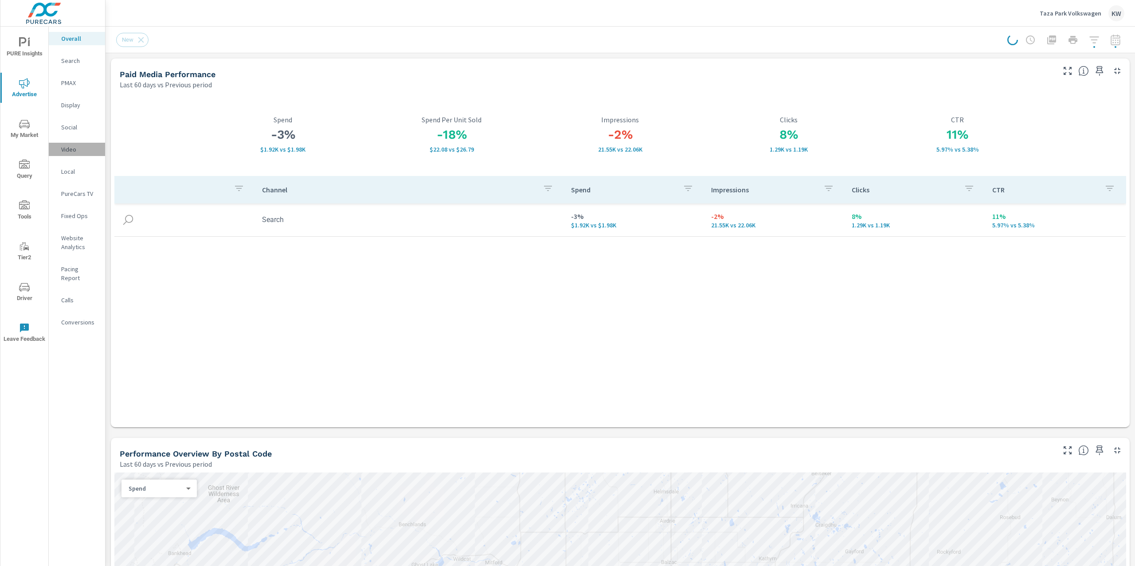
click at [71, 151] on p "Video" at bounding box center [79, 149] width 37 height 9
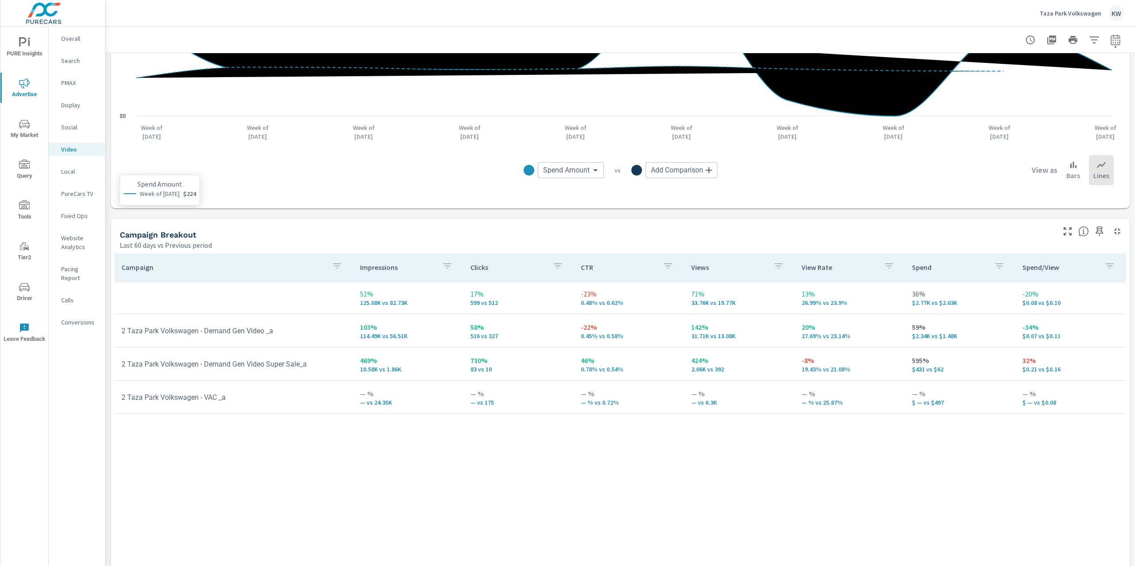
scroll to position [220, 0]
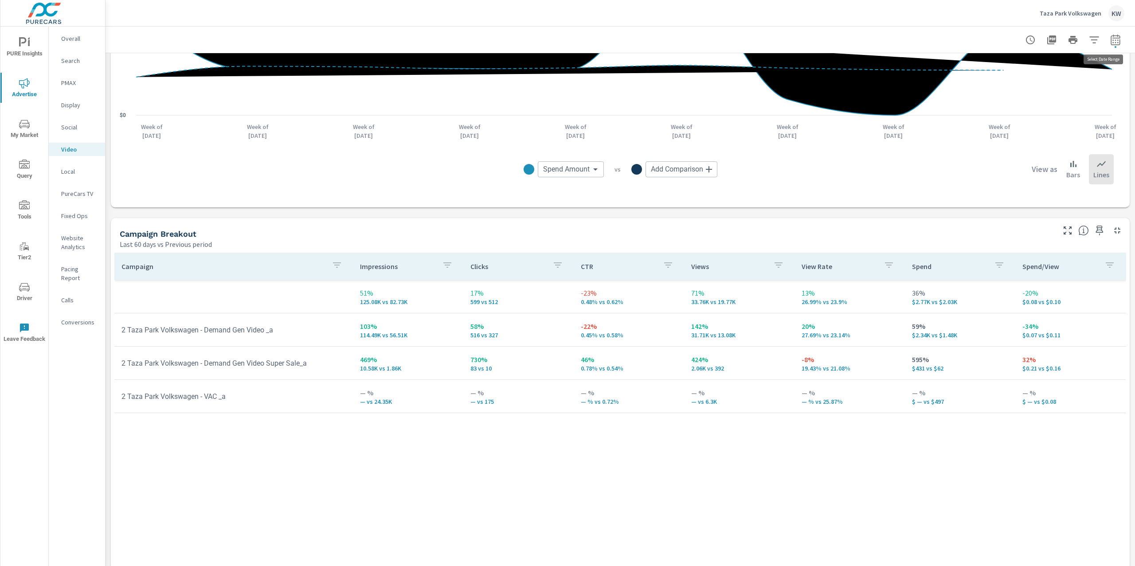
click at [1113, 40] on icon "button" at bounding box center [1116, 41] width 6 height 4
select select "Last 60 days"
select select "Previous period"
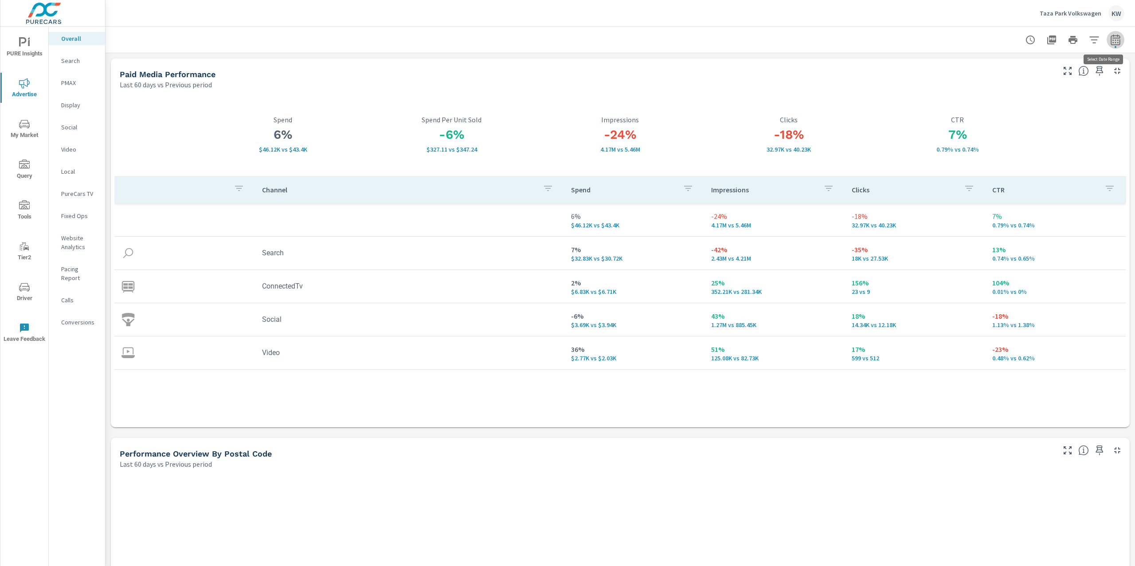
click at [1111, 44] on icon "button" at bounding box center [1115, 39] width 9 height 11
select select "Last 60 days"
select select "Previous period"
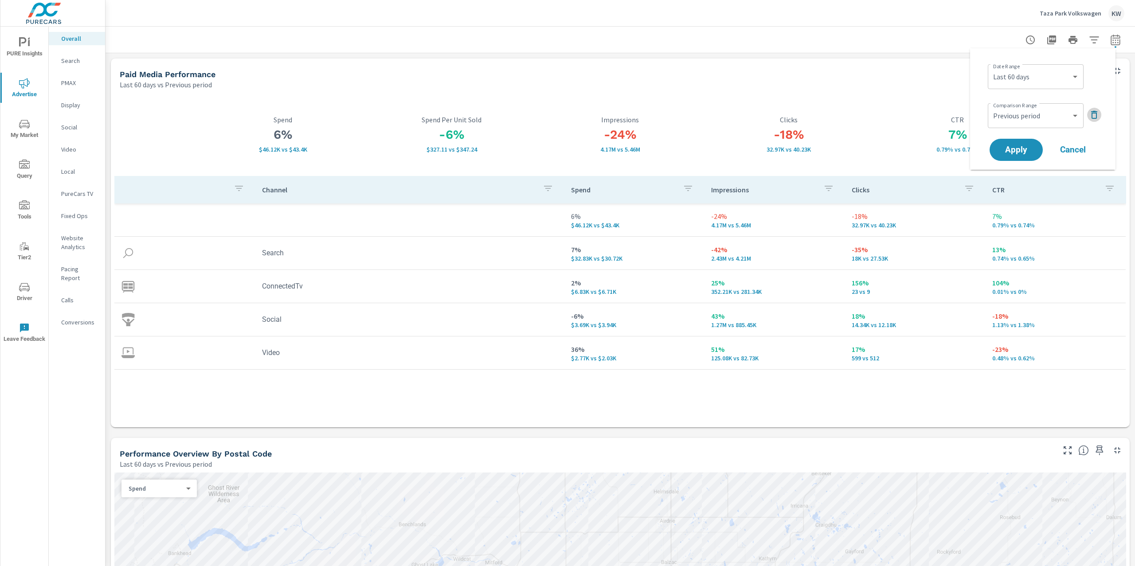
click at [1095, 116] on icon "button" at bounding box center [1094, 115] width 11 height 11
click at [1021, 123] on span "Apply" at bounding box center [1016, 125] width 36 height 8
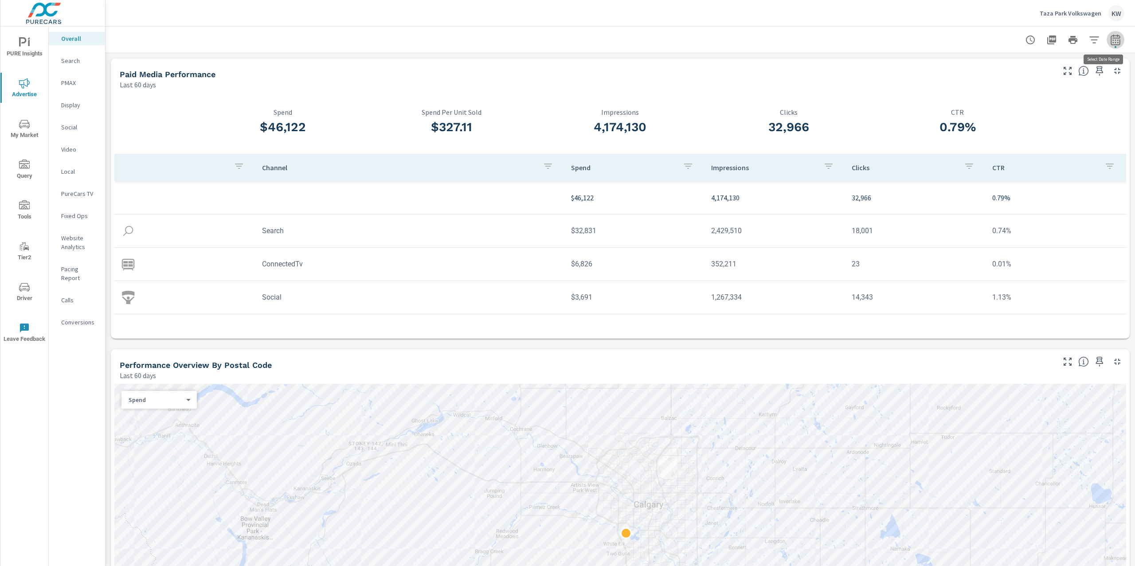
click at [1110, 41] on icon "button" at bounding box center [1115, 40] width 11 height 11
click at [1059, 79] on select "Custom Yesterday Last week Last 7 days Last 14 days Last 30 days Last 45 days L…" at bounding box center [1036, 77] width 89 height 18
click at [992, 68] on select "Custom Yesterday Last week Last 7 days Last 14 days Last 30 days Last 45 days L…" at bounding box center [1036, 77] width 89 height 18
select select "Last month"
click at [1016, 124] on span "Apply" at bounding box center [1016, 125] width 36 height 8
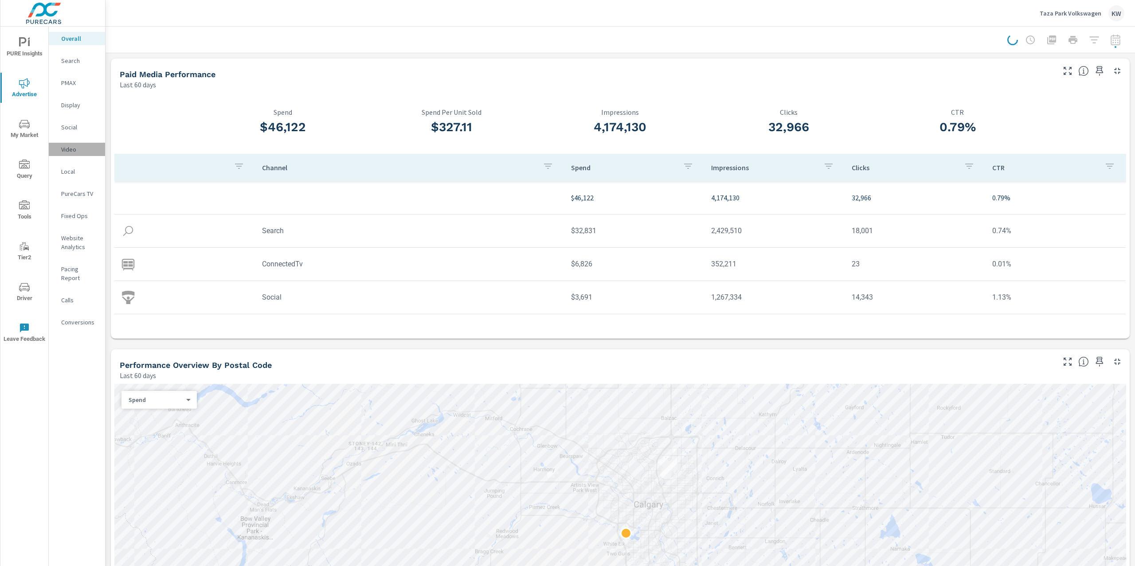
click at [77, 150] on p "Video" at bounding box center [79, 149] width 37 height 9
click at [74, 152] on p "Video" at bounding box center [79, 149] width 37 height 9
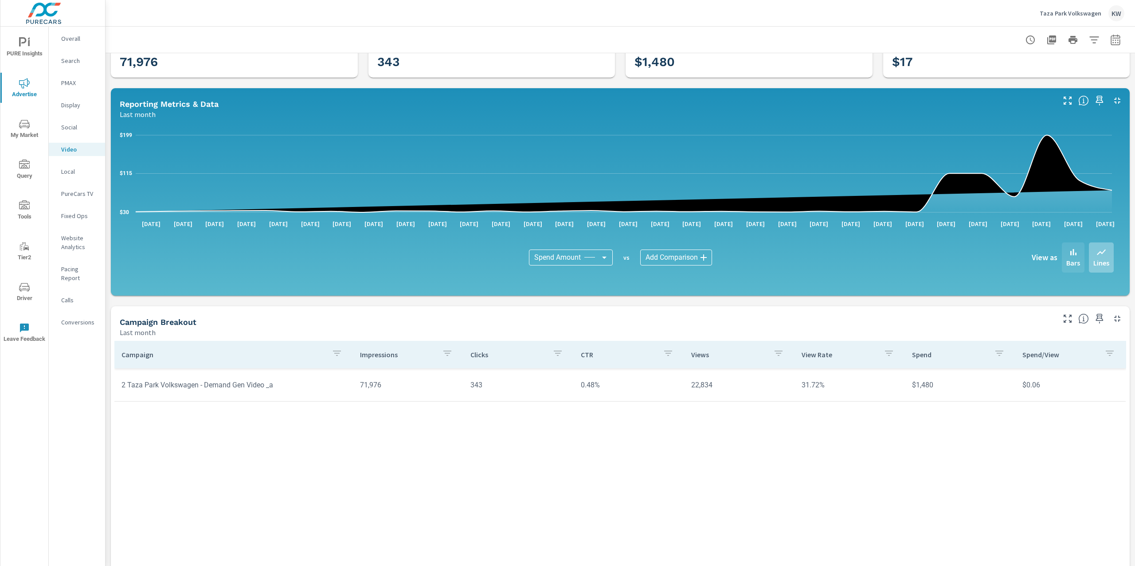
scroll to position [68, 0]
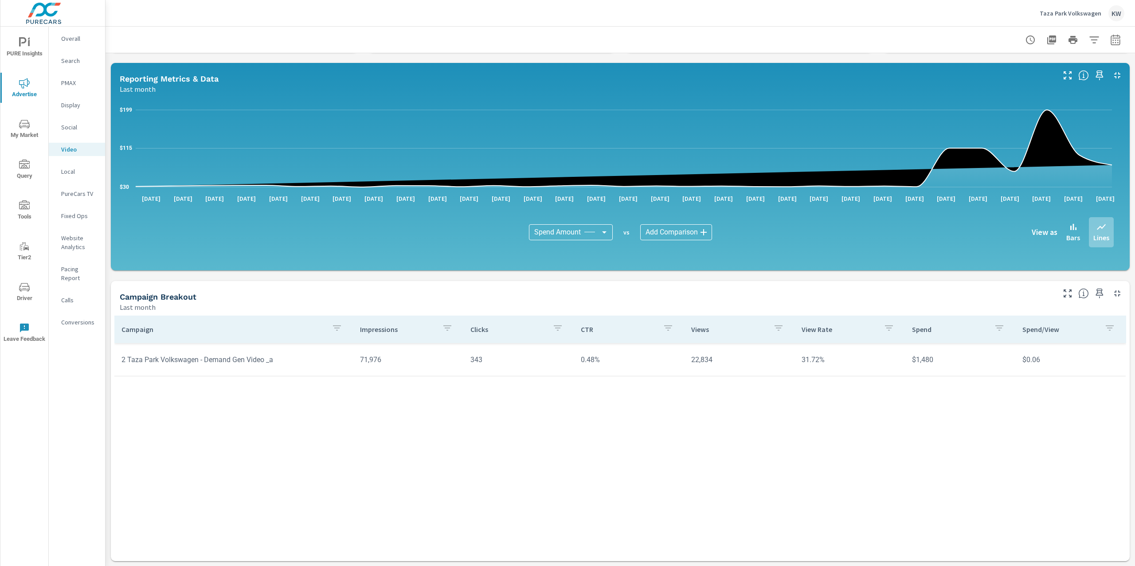
drag, startPoint x: 469, startPoint y: 360, endPoint x: 527, endPoint y: 354, distance: 57.9
click at [527, 353] on td "343" at bounding box center [518, 360] width 110 height 23
drag, startPoint x: 460, startPoint y: 361, endPoint x: 558, endPoint y: 356, distance: 98.1
click at [558, 356] on td "343" at bounding box center [518, 360] width 110 height 23
click at [789, 401] on div "Campaign Impressions Clicks CTR Views View Rate Spend Spend/View 2 Taza Park Vo…" at bounding box center [620, 430] width 1012 height 229
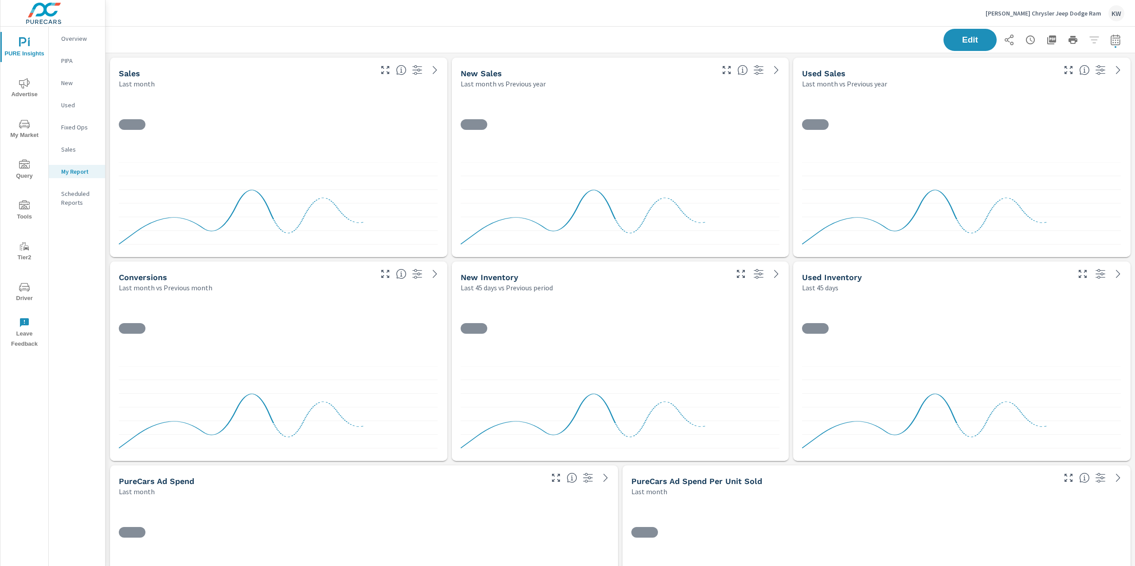
scroll to position [6245, 1040]
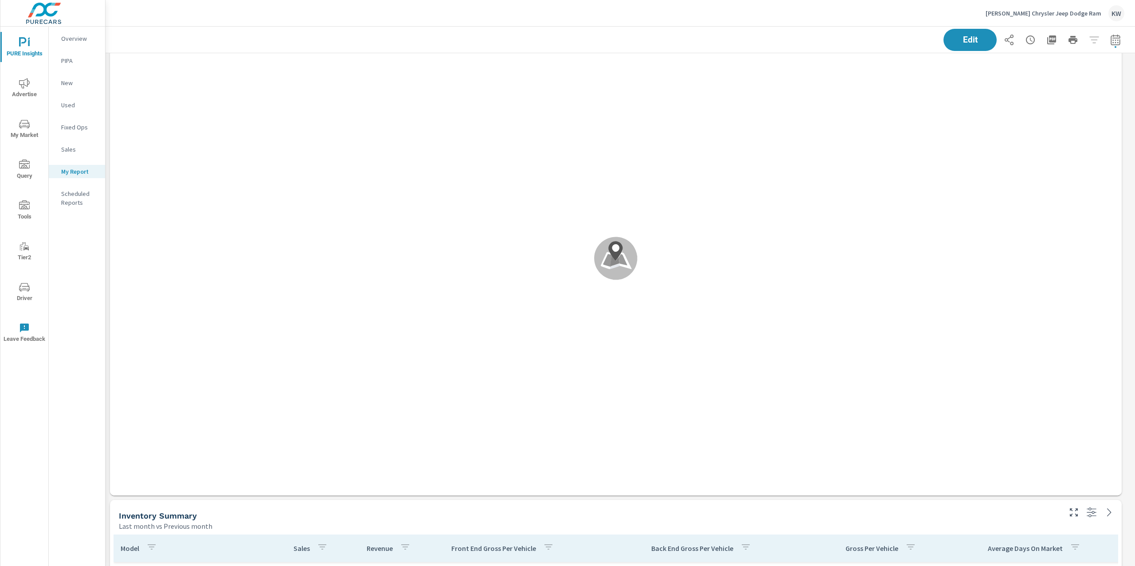
scroll to position [666, 0]
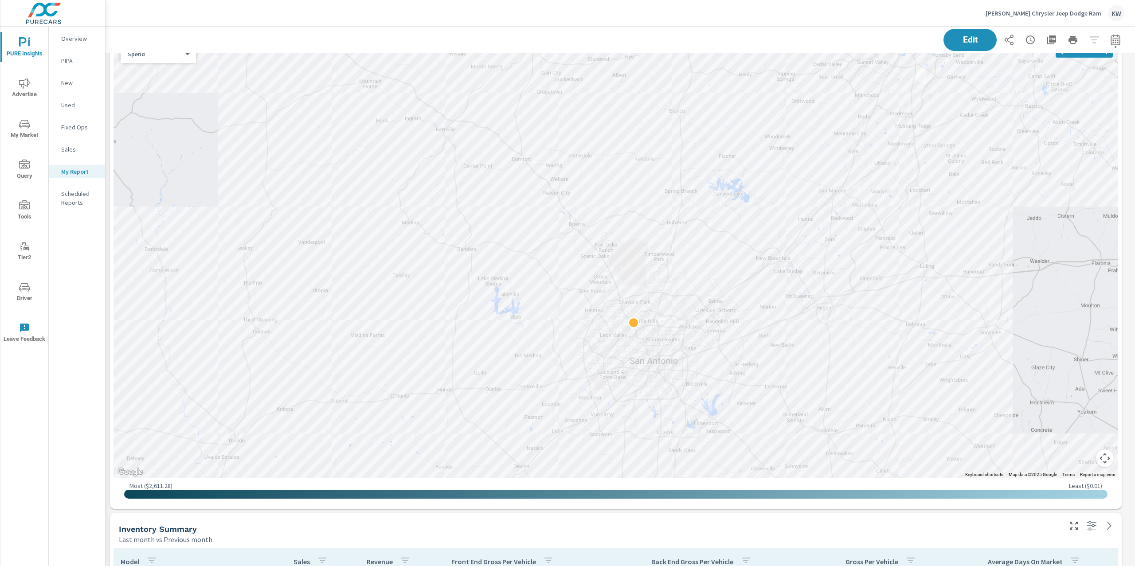
click at [23, 126] on icon "nav menu" at bounding box center [24, 124] width 11 height 11
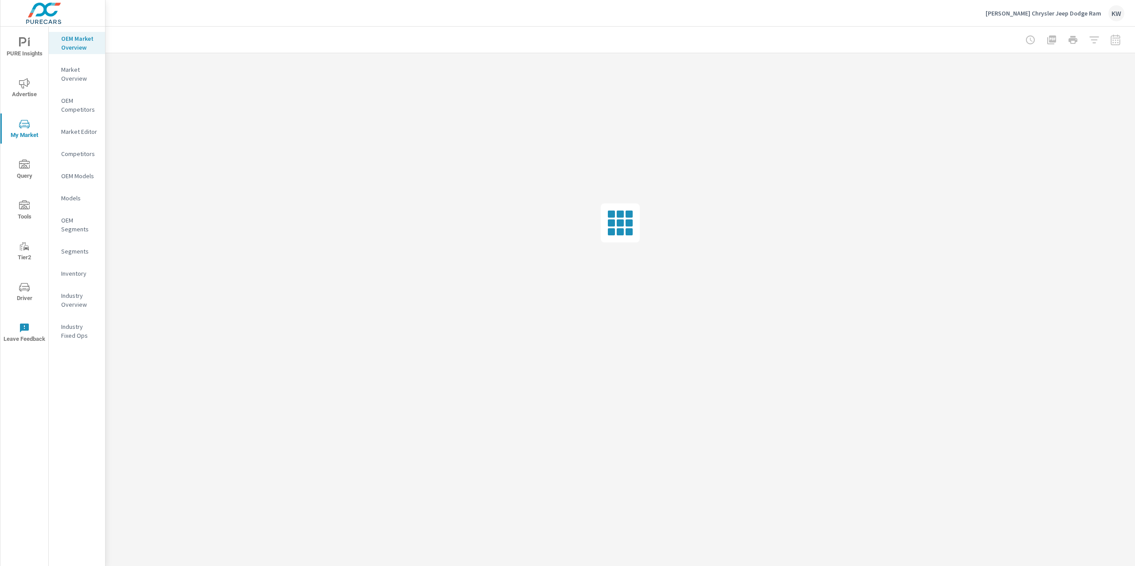
click at [74, 301] on p "Industry Overview" at bounding box center [79, 300] width 37 height 18
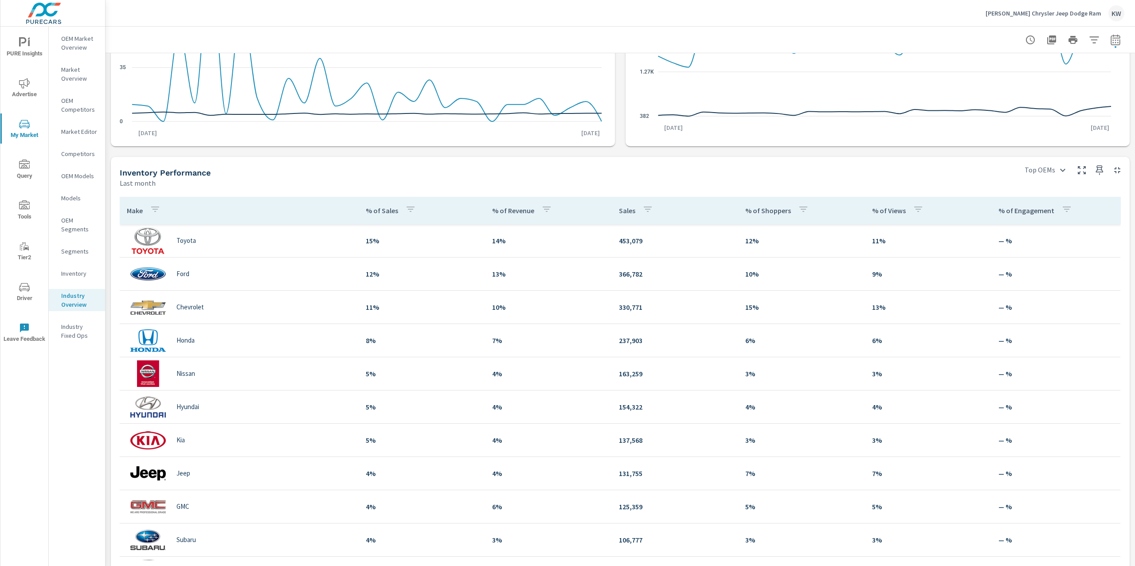
scroll to position [214, 0]
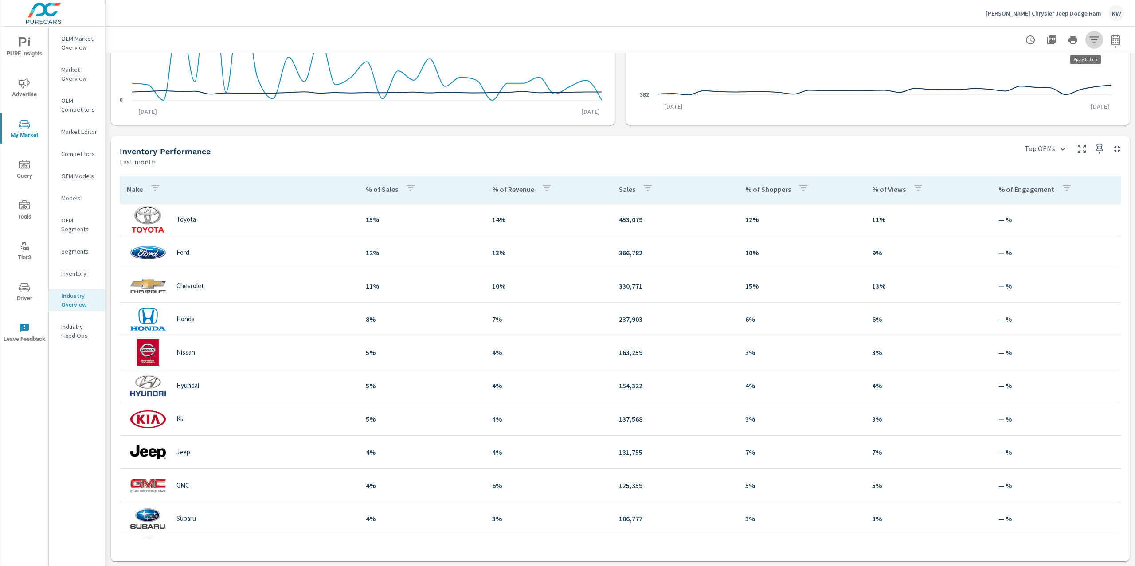
click at [1089, 38] on icon "button" at bounding box center [1094, 40] width 11 height 11
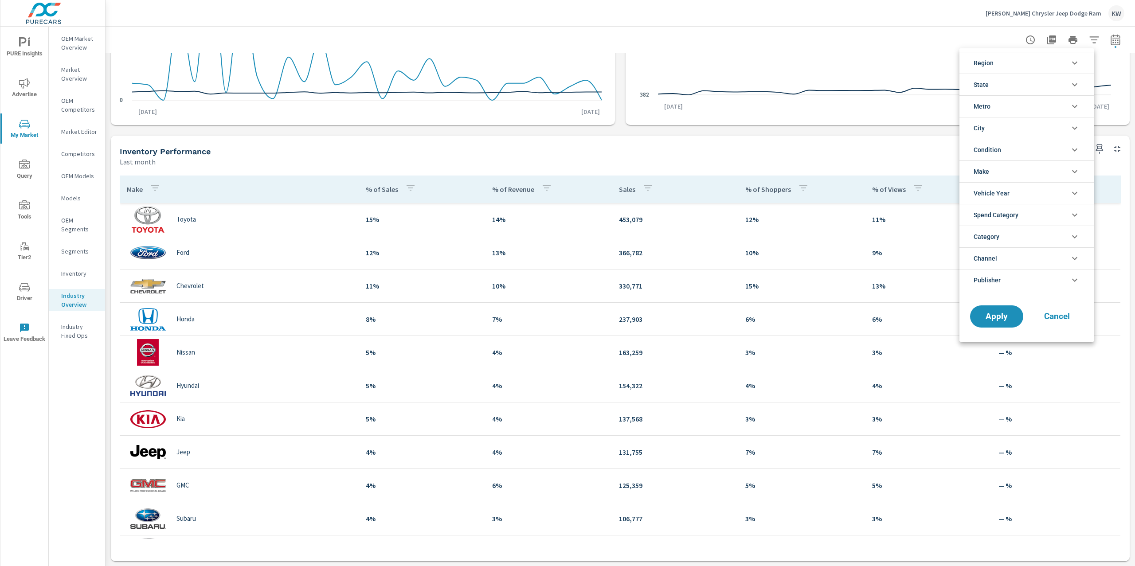
click at [1078, 151] on icon "filter options" at bounding box center [1075, 150] width 11 height 11
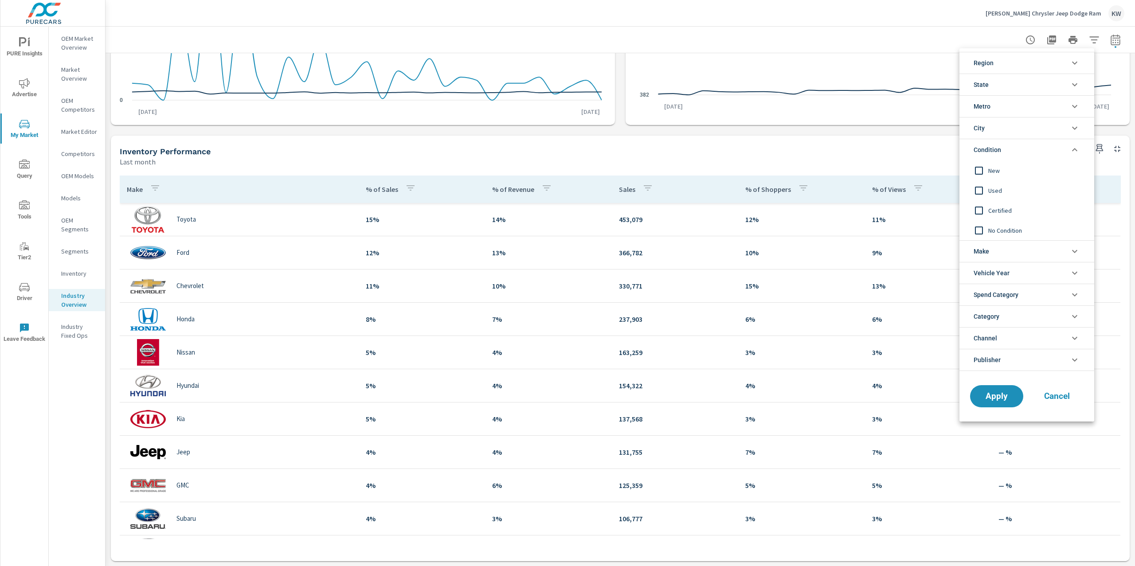
click at [983, 172] on input "filter options" at bounding box center [979, 170] width 19 height 19
click at [1001, 398] on span "Apply" at bounding box center [997, 396] width 36 height 8
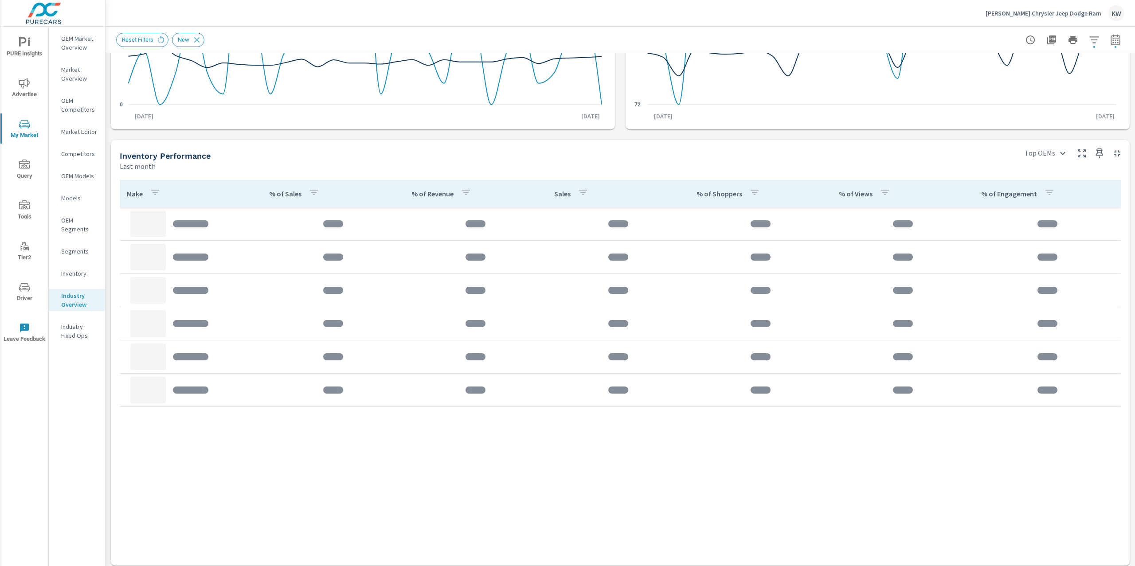
scroll to position [214, 0]
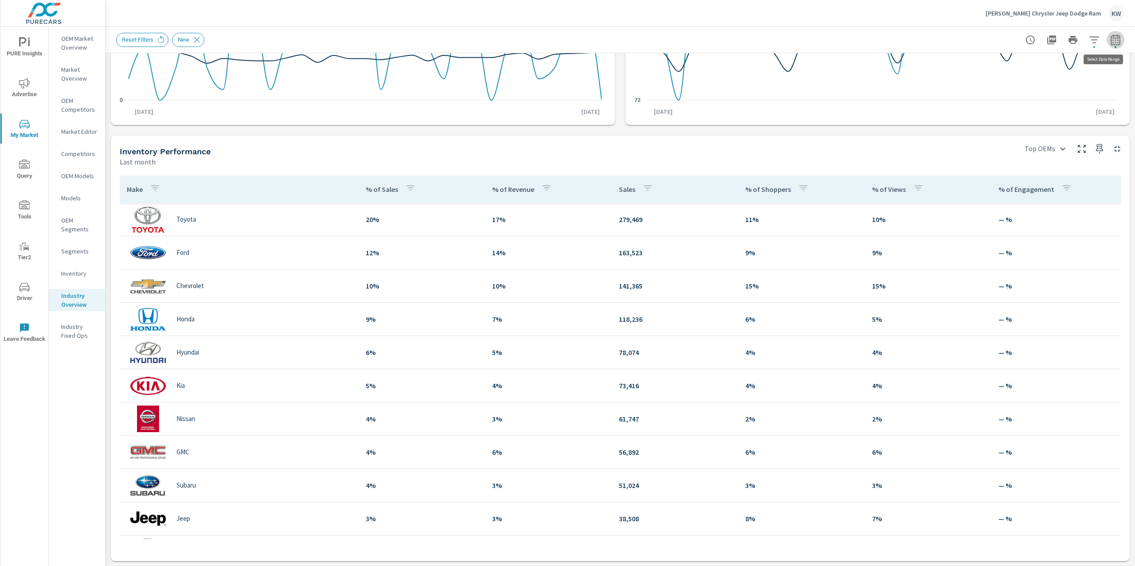
click at [1111, 38] on icon "button" at bounding box center [1115, 40] width 11 height 11
click at [1067, 71] on select "Custom Yesterday Last week Last 7 days Last 14 days Last 30 days Last 45 days L…" at bounding box center [1036, 77] width 89 height 18
click at [992, 68] on select "Custom Yesterday Last week Last 7 days Last 14 days Last 30 days Last 45 days L…" at bounding box center [1036, 77] width 89 height 18
click at [1072, 78] on select "Custom Yesterday Last week Last 7 days Last 14 days Last 30 days Last 45 days L…" at bounding box center [1036, 77] width 89 height 18
click at [992, 68] on select "Custom Yesterday Last week Last 7 days Last 14 days Last 30 days Last 45 days L…" at bounding box center [1036, 77] width 89 height 18
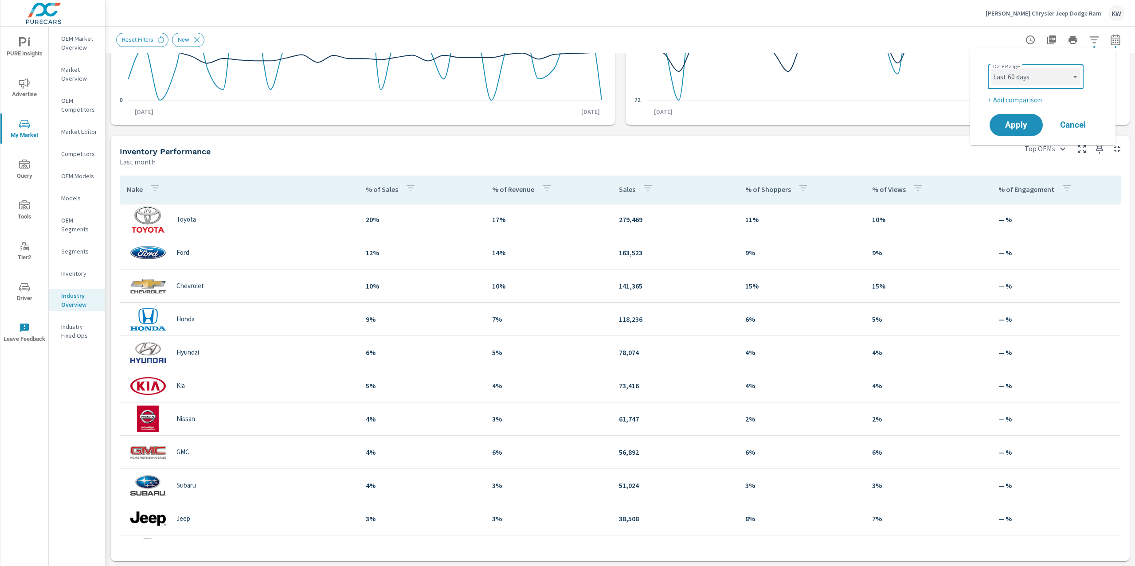
select select "Month to date"
click at [1039, 102] on p "+ Add comparison" at bounding box center [1045, 99] width 114 height 11
select select "Previous period"
click at [1014, 149] on span "Apply" at bounding box center [1016, 150] width 36 height 8
